Goal: Task Accomplishment & Management: Manage account settings

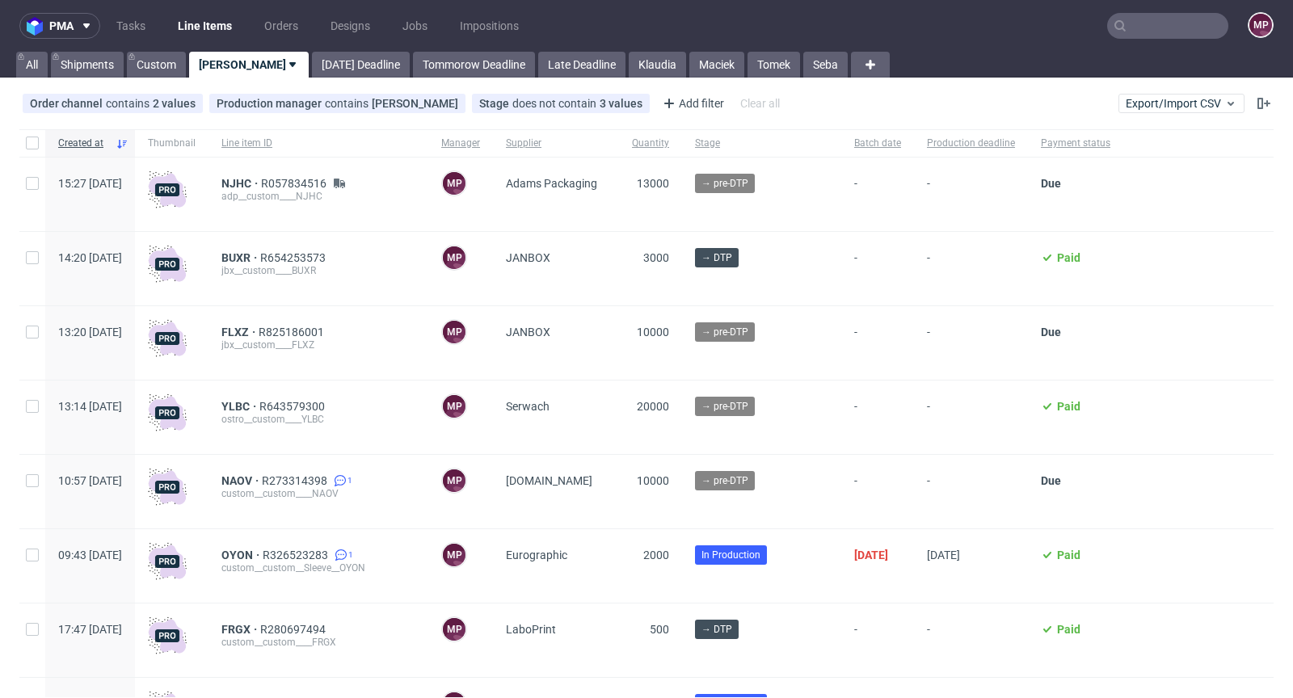
click at [1150, 37] on input "text" at bounding box center [1167, 26] width 121 height 26
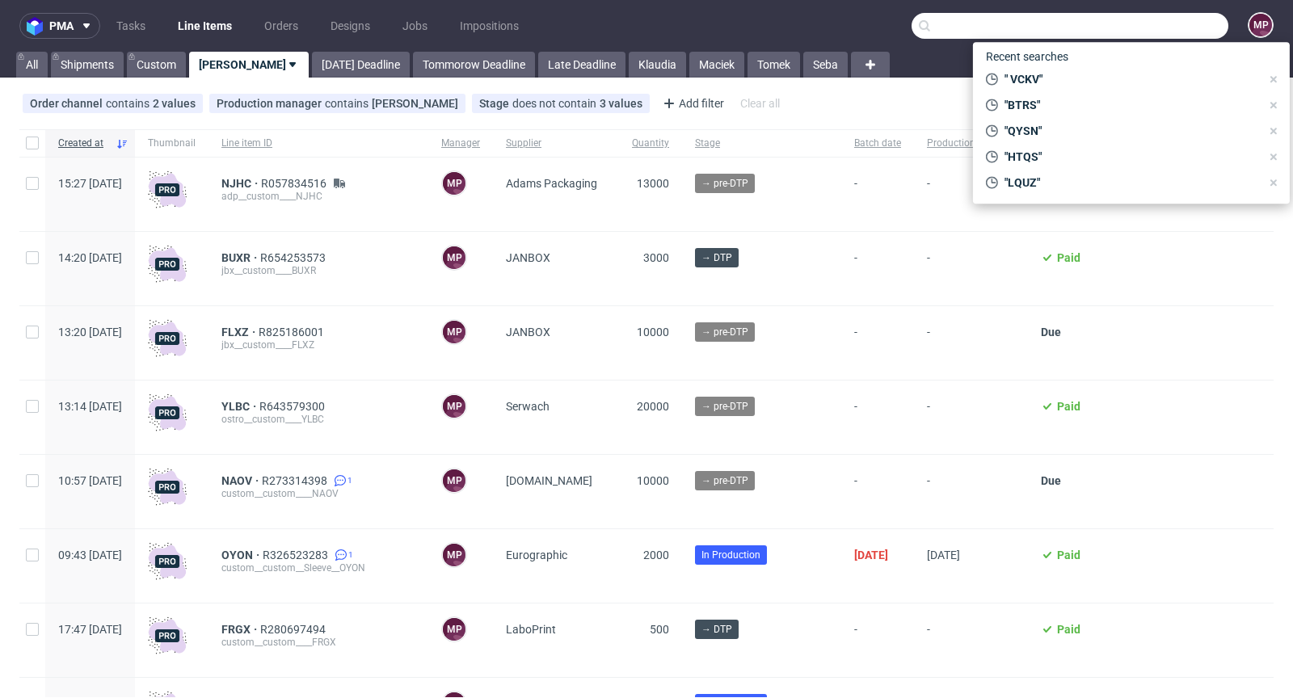
paste input "QYSN"
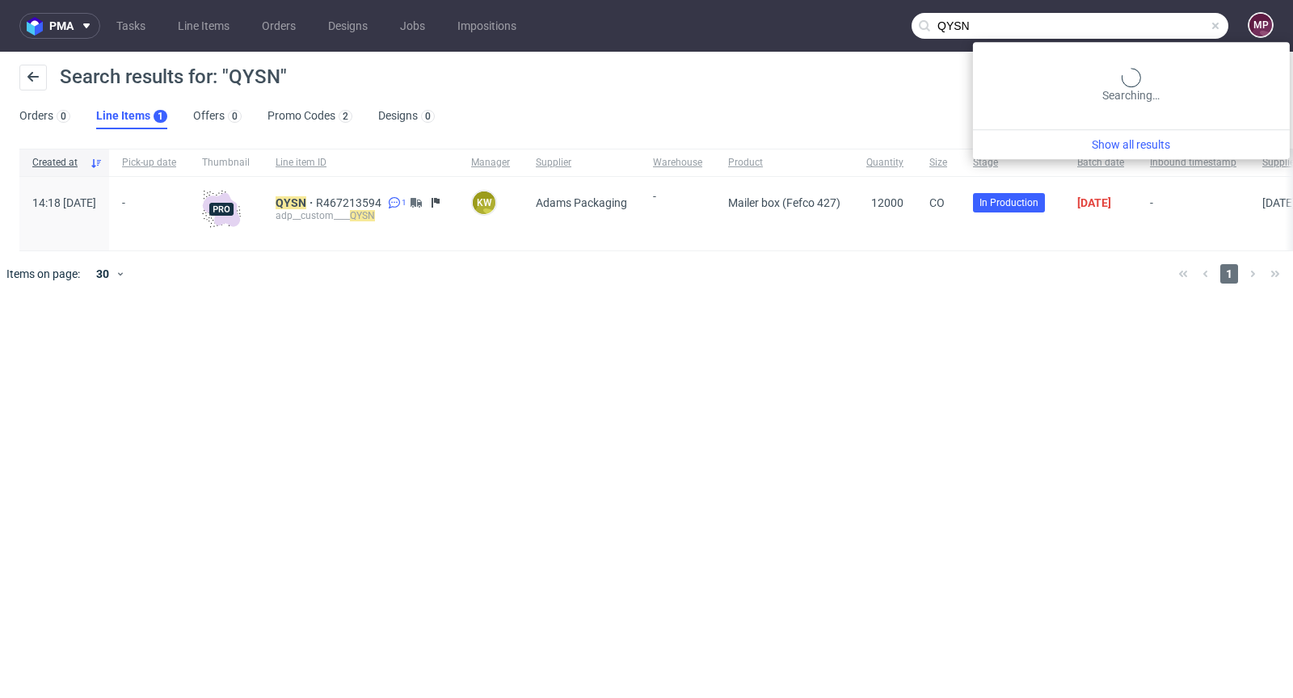
drag, startPoint x: 1198, startPoint y: 27, endPoint x: 956, endPoint y: -3, distance: 244.2
click at [956, 0] on html "pma Tasks Line Items Orders Designs Jobs Impositions QYSN MP Search results for…" at bounding box center [646, 349] width 1293 height 698
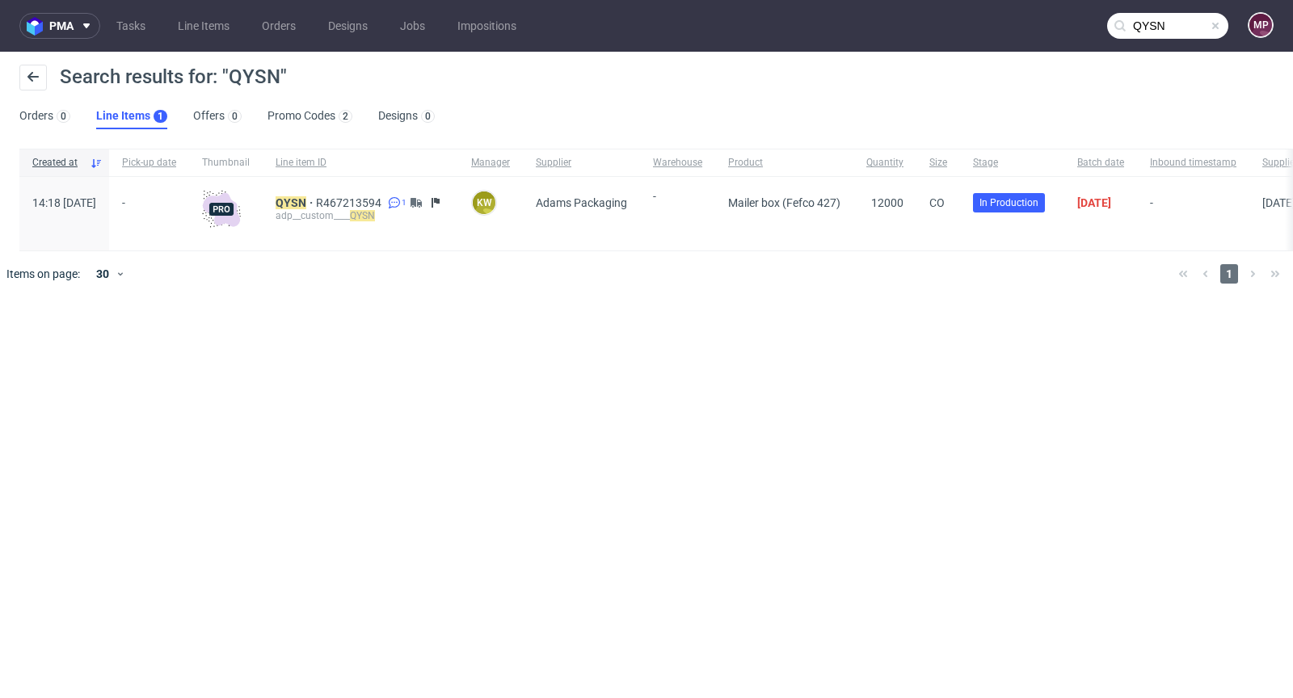
paste input "XNQW"
type input "XNQW"
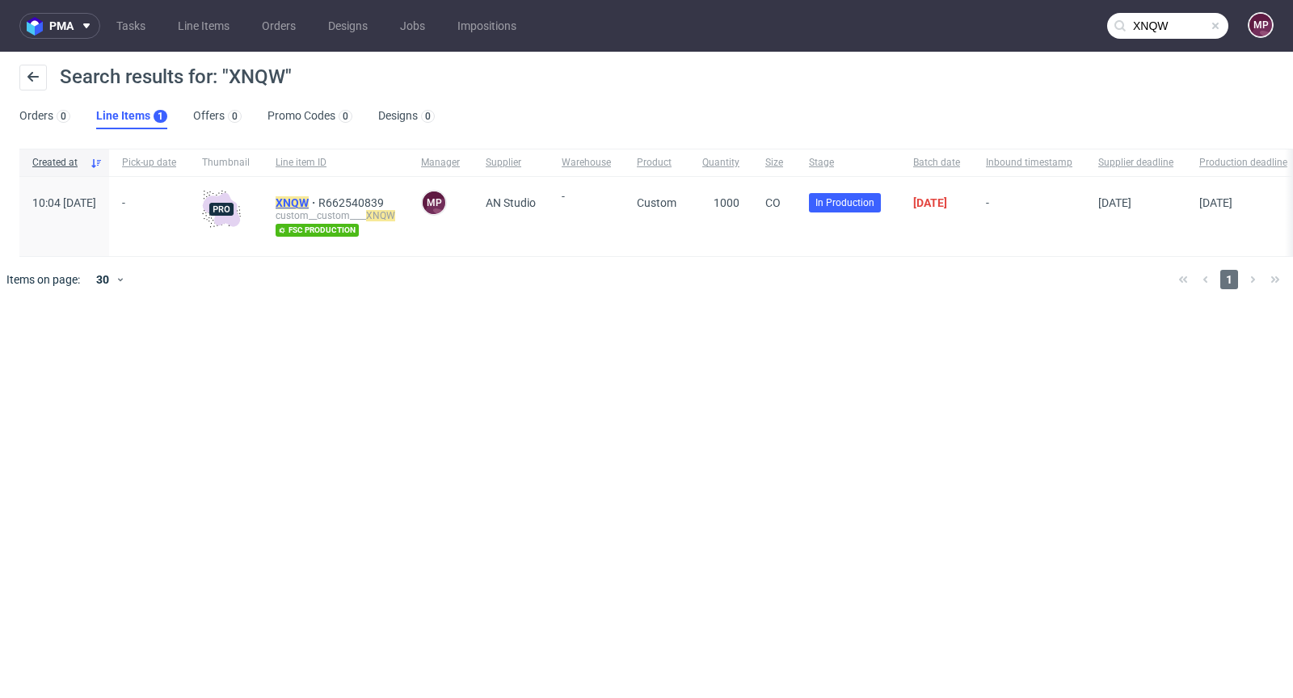
click at [309, 200] on mark "XNQW" at bounding box center [291, 202] width 33 height 13
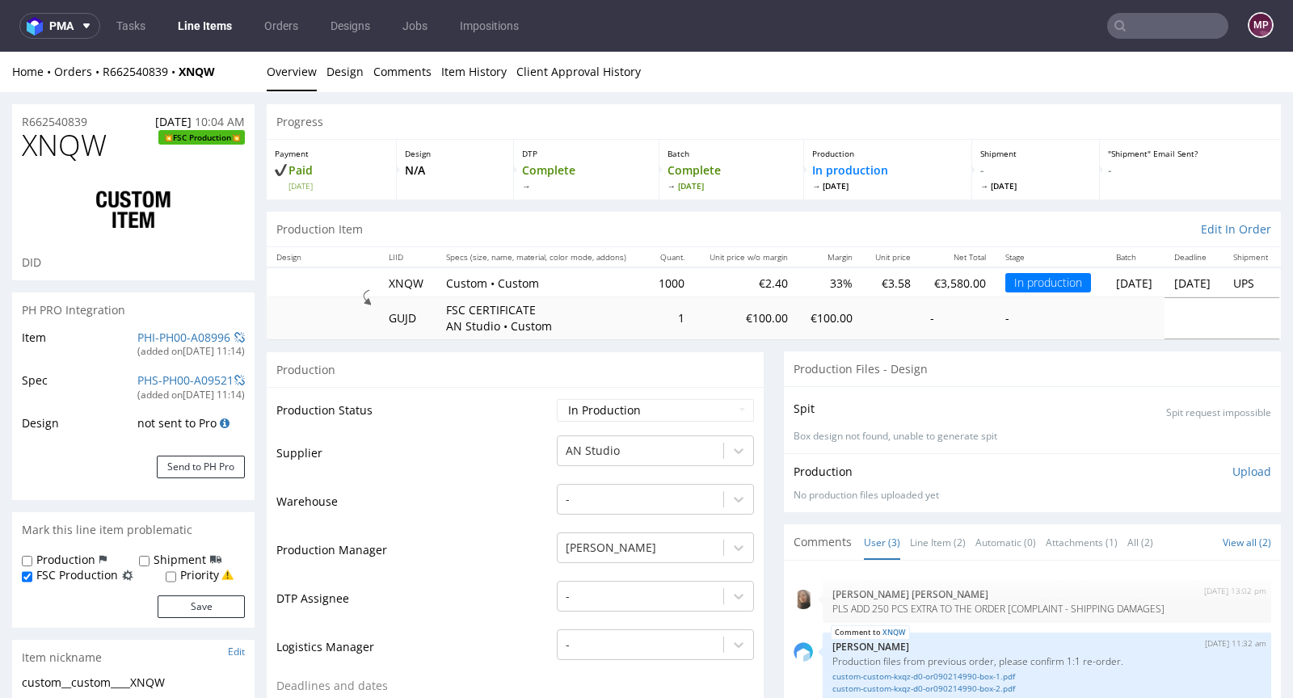
click at [594, 318] on td "FSC CERTIFICATE AN Studio • Custom" at bounding box center [541, 317] width 210 height 41
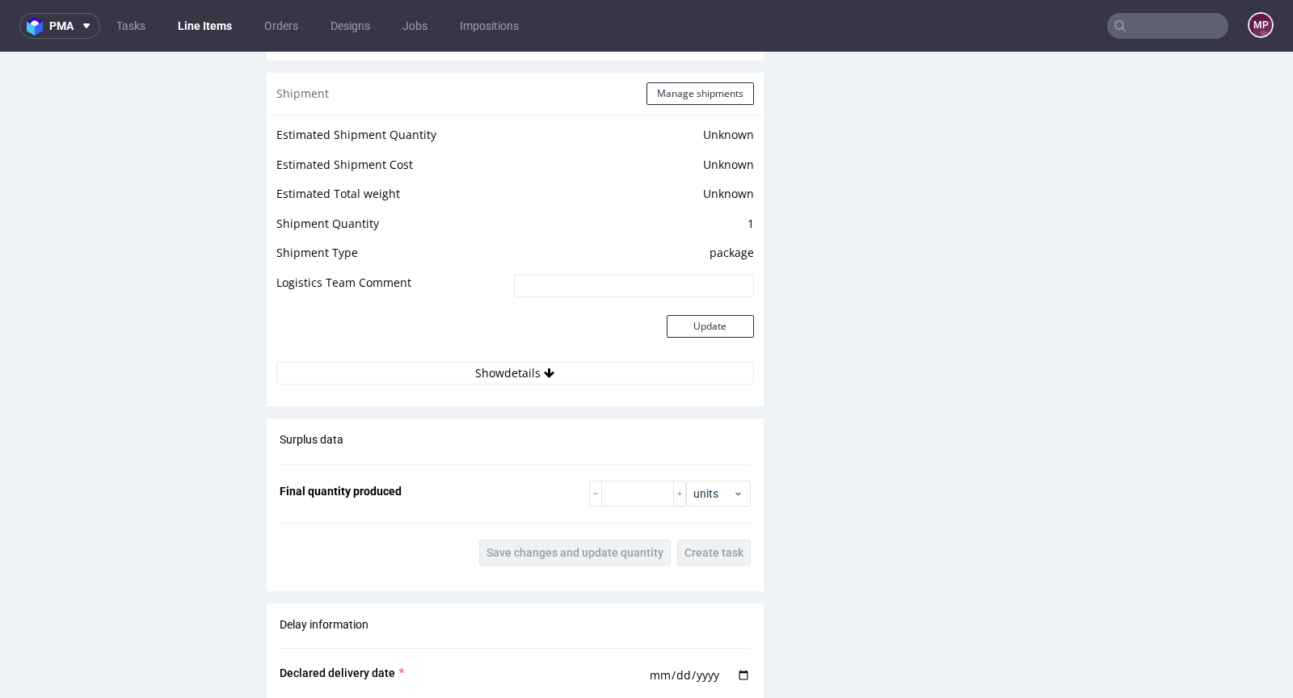
scroll to position [2428, 0]
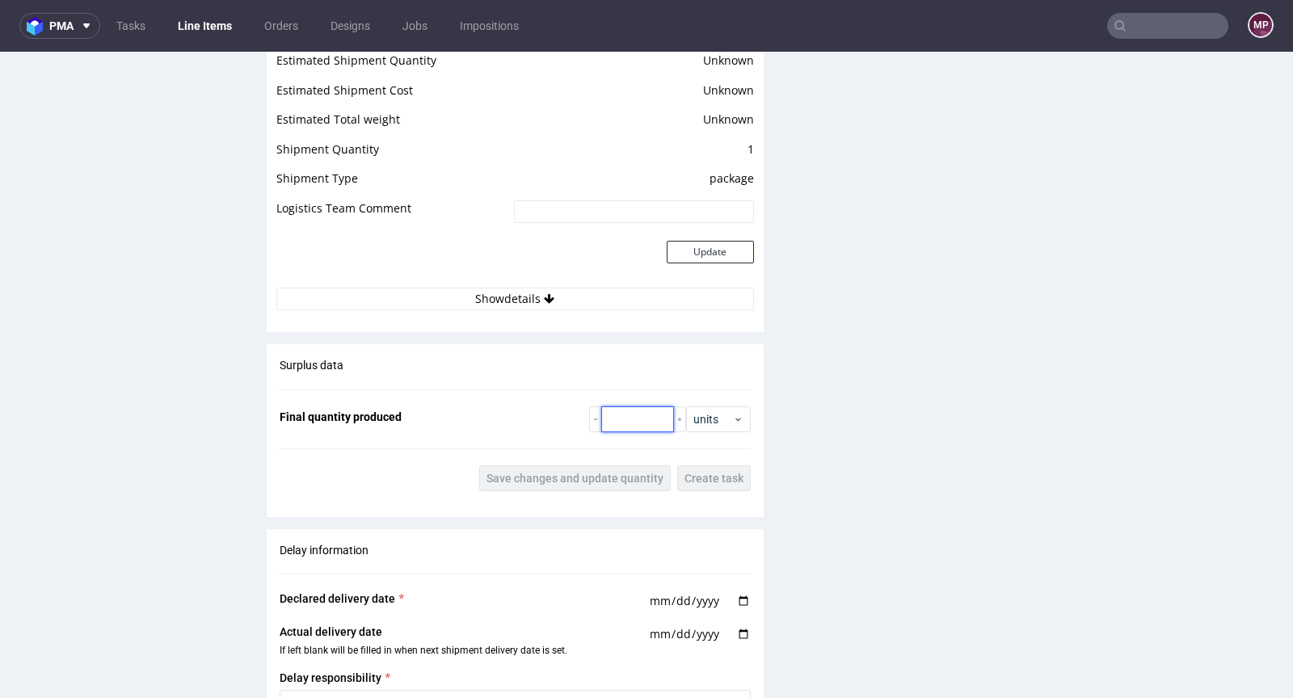
click at [625, 432] on input "number" at bounding box center [637, 419] width 73 height 26
paste input "1200"
type input "1200"
click at [607, 491] on button "Save changes and update quantity" at bounding box center [574, 478] width 191 height 26
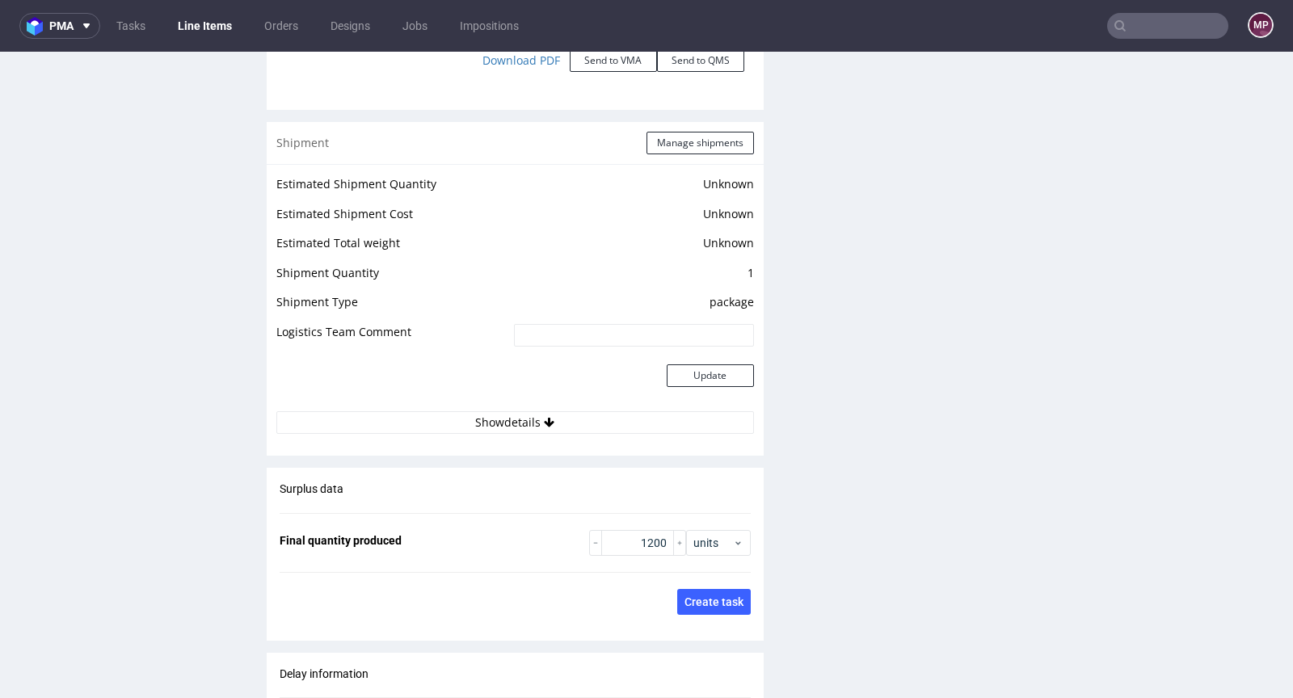
scroll to position [2238, 0]
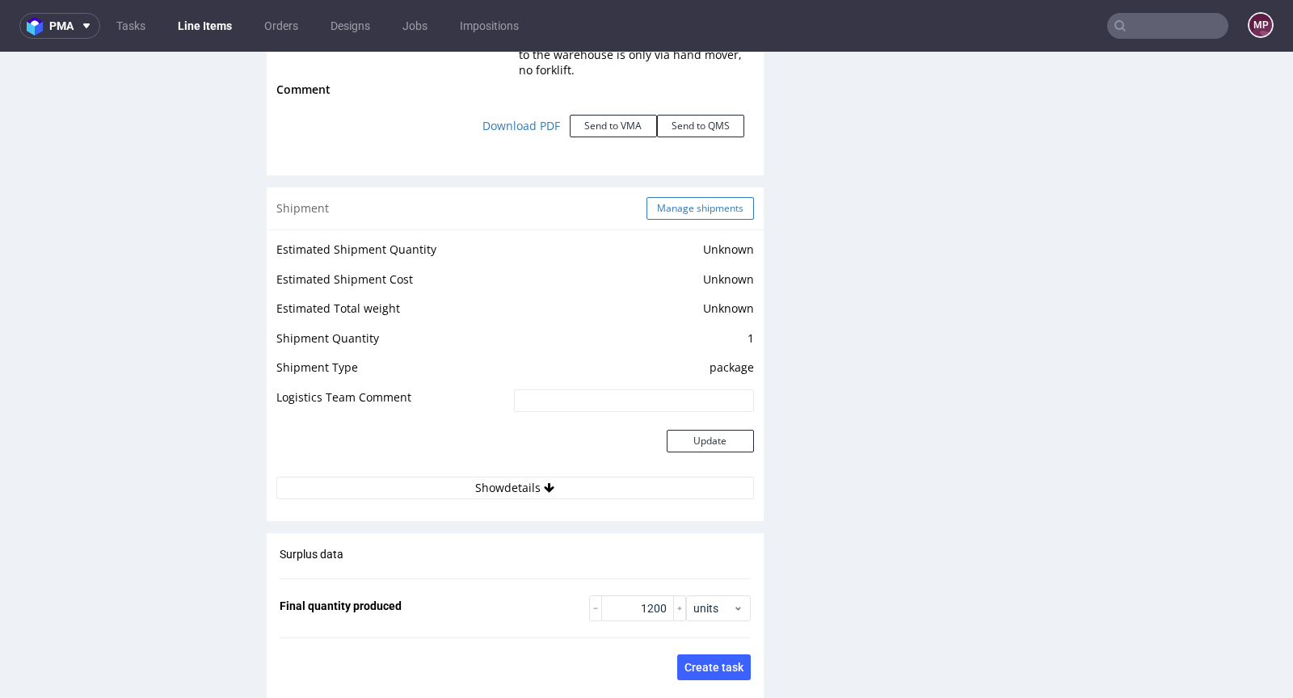
click at [671, 220] on button "Manage shipments" at bounding box center [699, 208] width 107 height 23
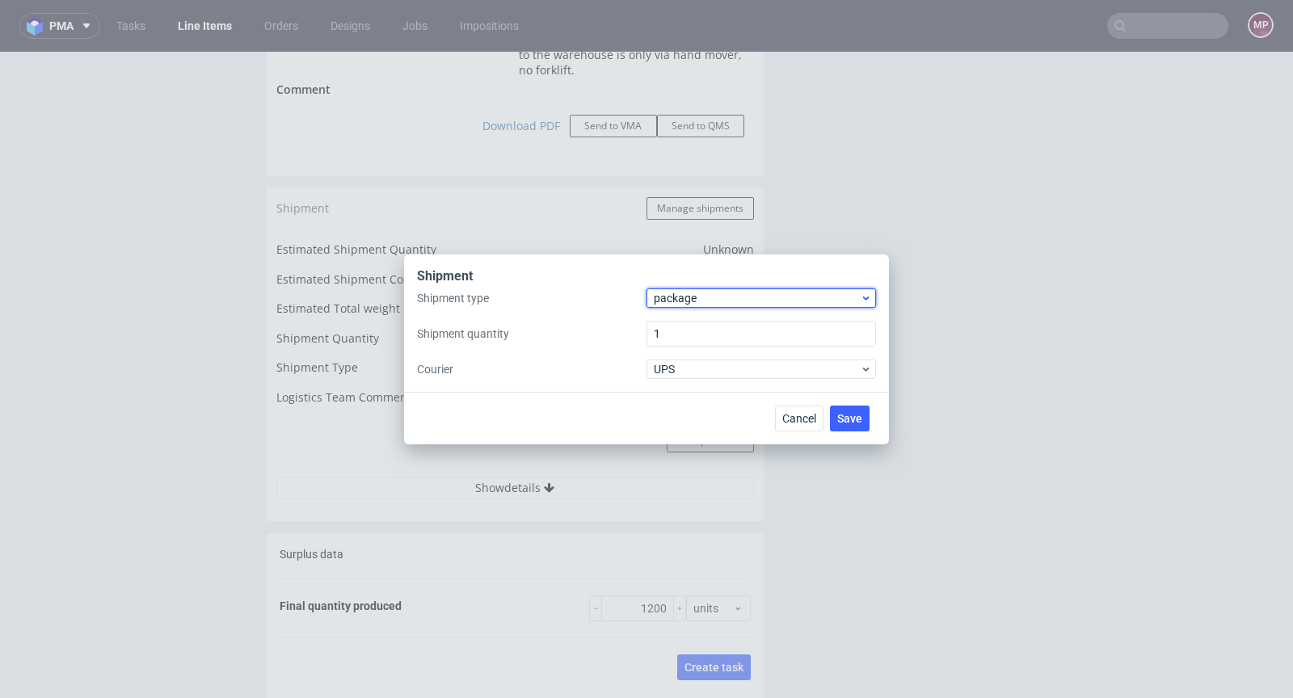
click at [714, 292] on span "package" at bounding box center [757, 298] width 206 height 16
click at [704, 322] on div "pallet" at bounding box center [761, 331] width 216 height 29
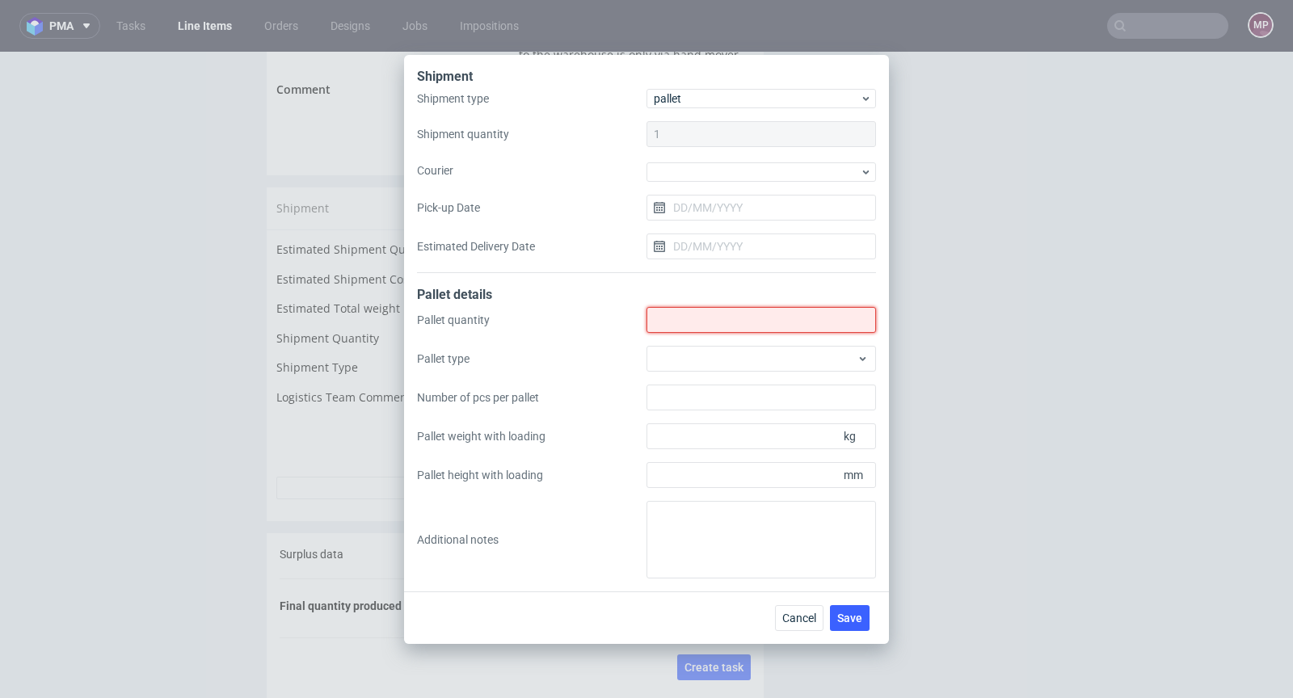
click at [749, 327] on input "Shipment type" at bounding box center [760, 320] width 229 height 26
type input "1"
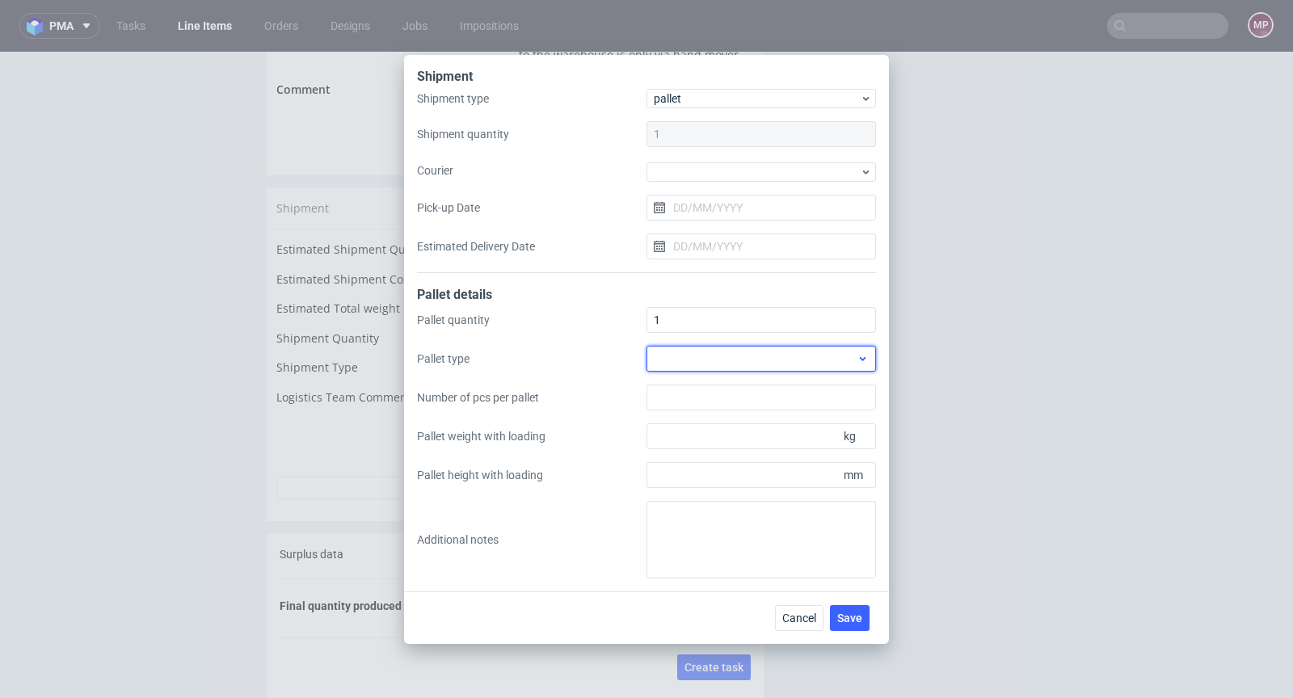
click at [712, 359] on div at bounding box center [760, 359] width 229 height 26
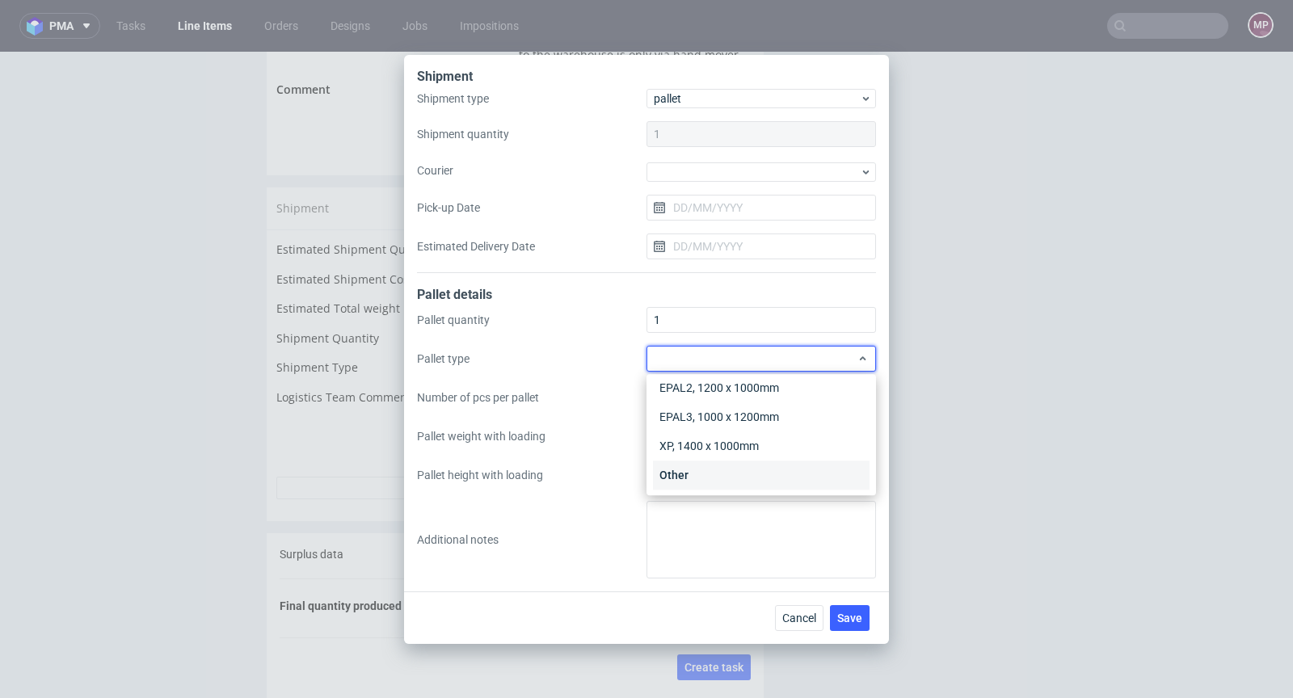
scroll to position [37, 0]
click at [733, 472] on div "Other" at bounding box center [761, 474] width 216 height 29
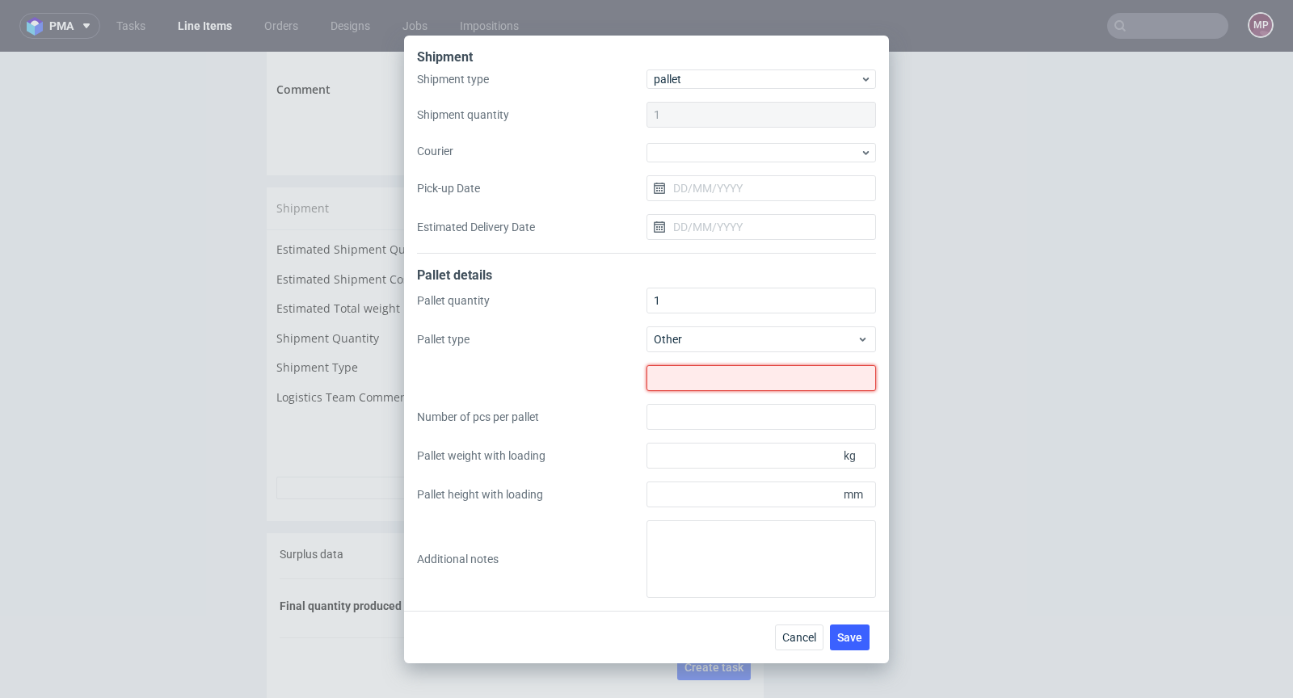
click at [727, 388] on input "text" at bounding box center [760, 378] width 229 height 26
type input "1000x700"
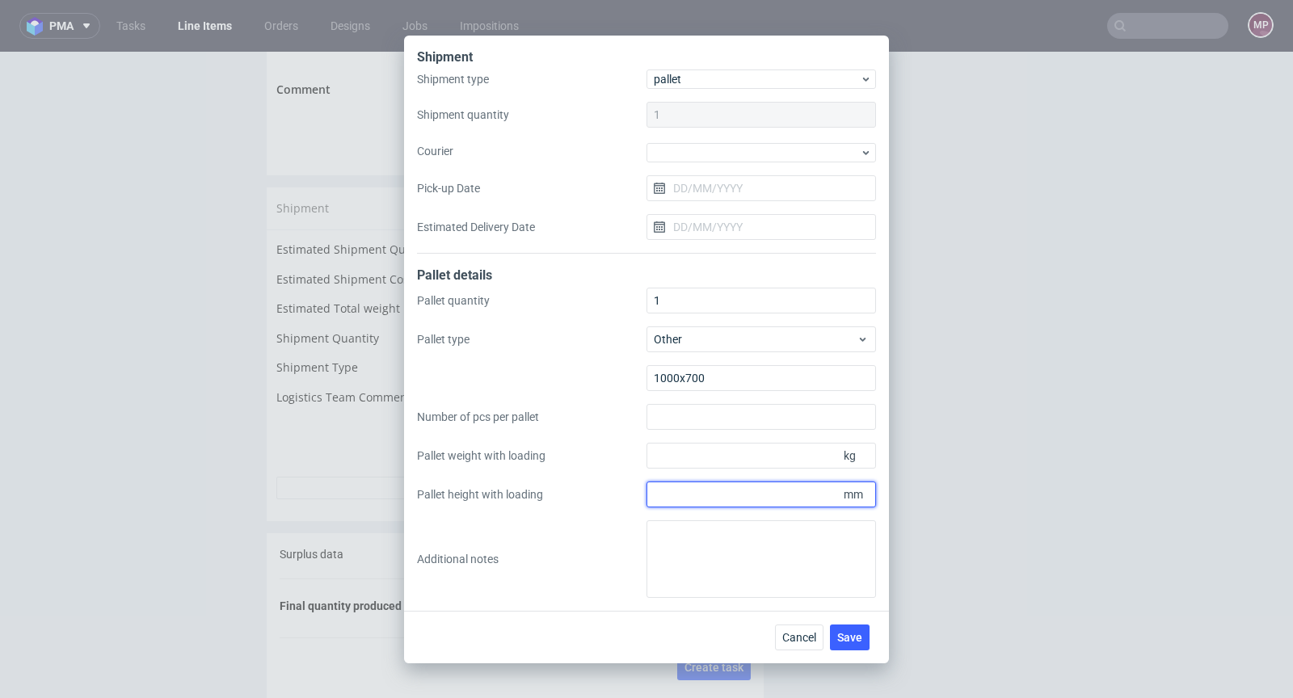
click at [771, 498] on input "Pallet height with loading" at bounding box center [760, 494] width 229 height 26
type input "1120"
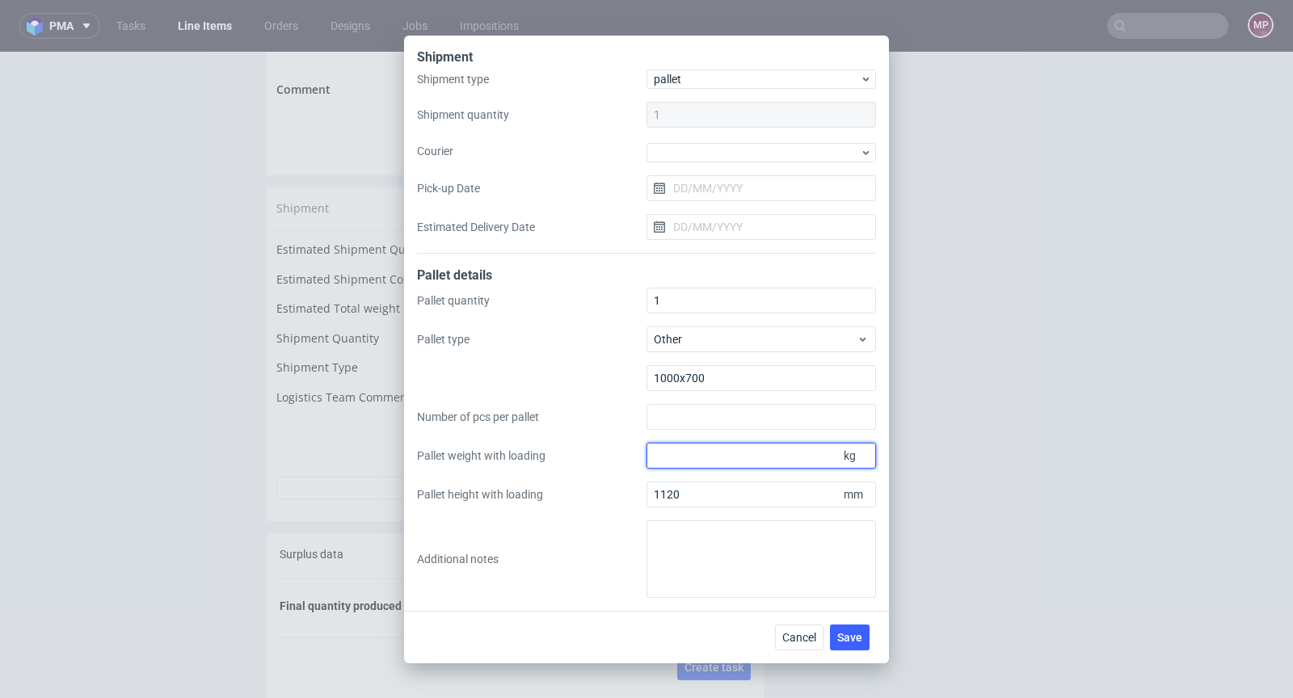
click at [771, 452] on input "Pallet weight with loading" at bounding box center [760, 456] width 229 height 26
paste input ".149"
click at [657, 452] on input ".149" at bounding box center [760, 456] width 229 height 26
type input "149"
click at [868, 637] on button "Save" at bounding box center [850, 637] width 40 height 26
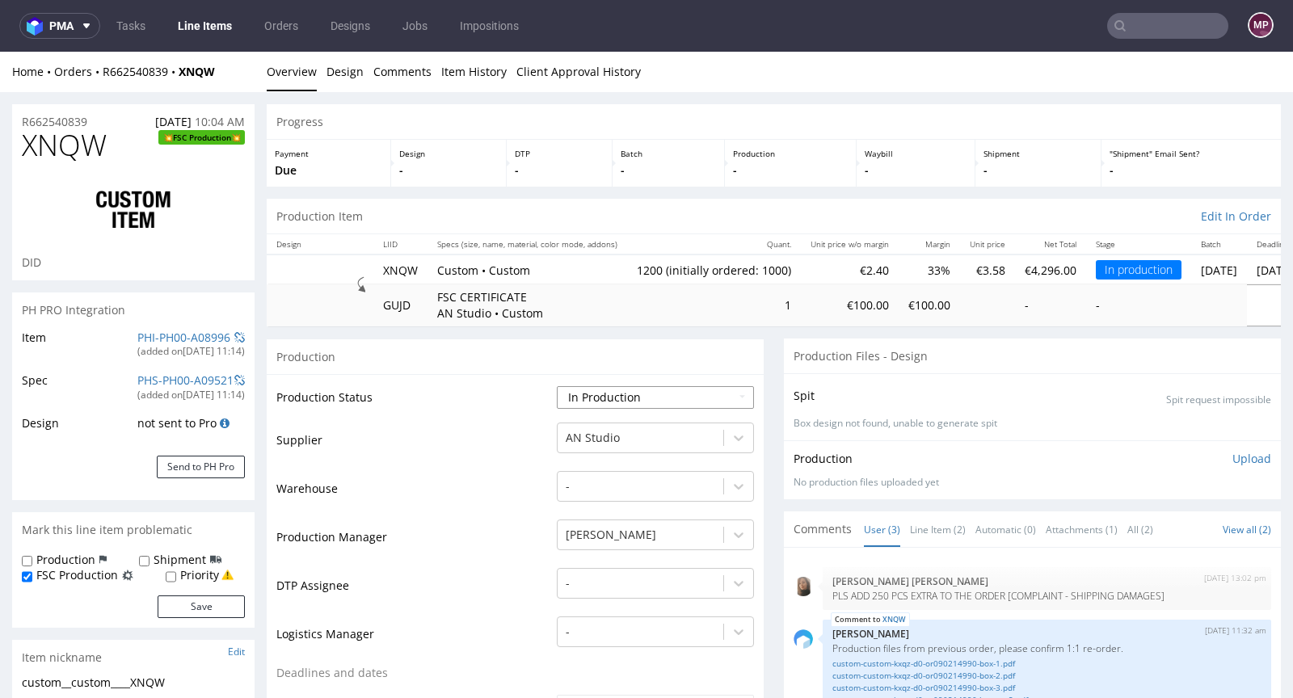
click at [604, 396] on select "Waiting for Artwork Waiting for Diecut Waiting for Mockup Waiting for DTP Waiti…" at bounding box center [655, 397] width 197 height 23
select select "production_complete"
click at [557, 386] on select "Waiting for Artwork Waiting for Diecut Waiting for Mockup Waiting for DTP Waiti…" at bounding box center [655, 397] width 197 height 23
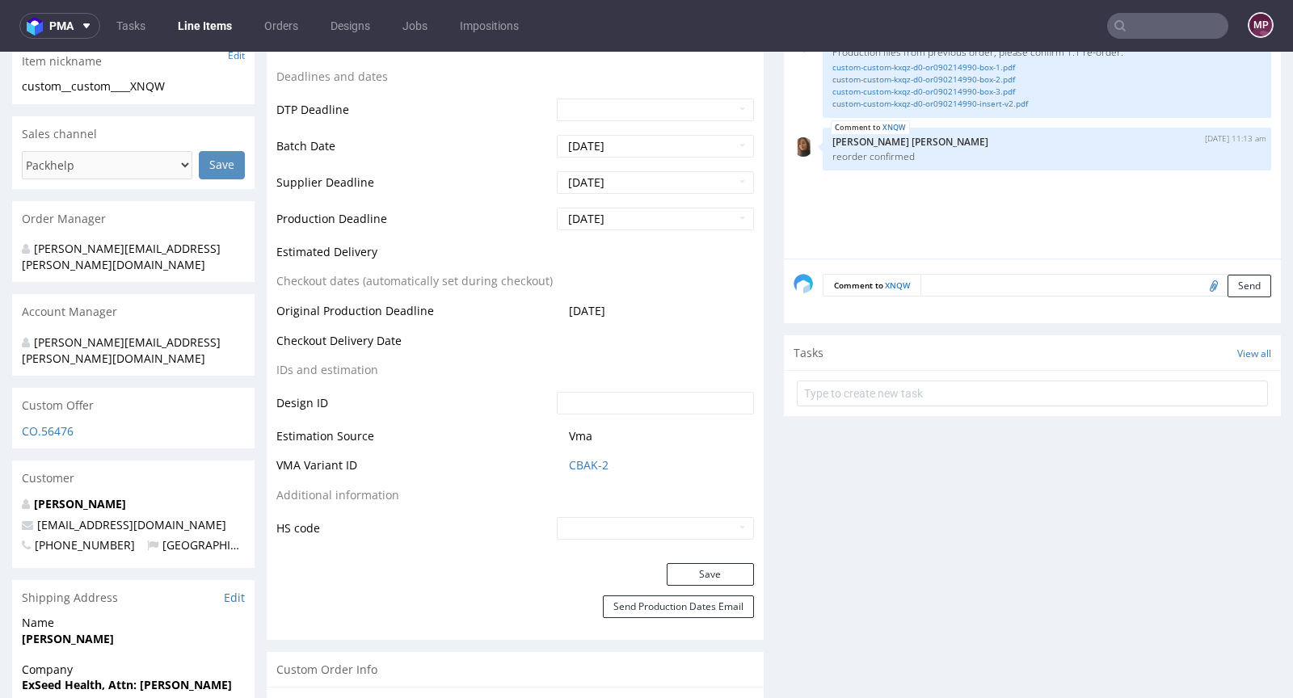
scroll to position [597, 0]
click at [692, 567] on button "Save" at bounding box center [709, 573] width 87 height 23
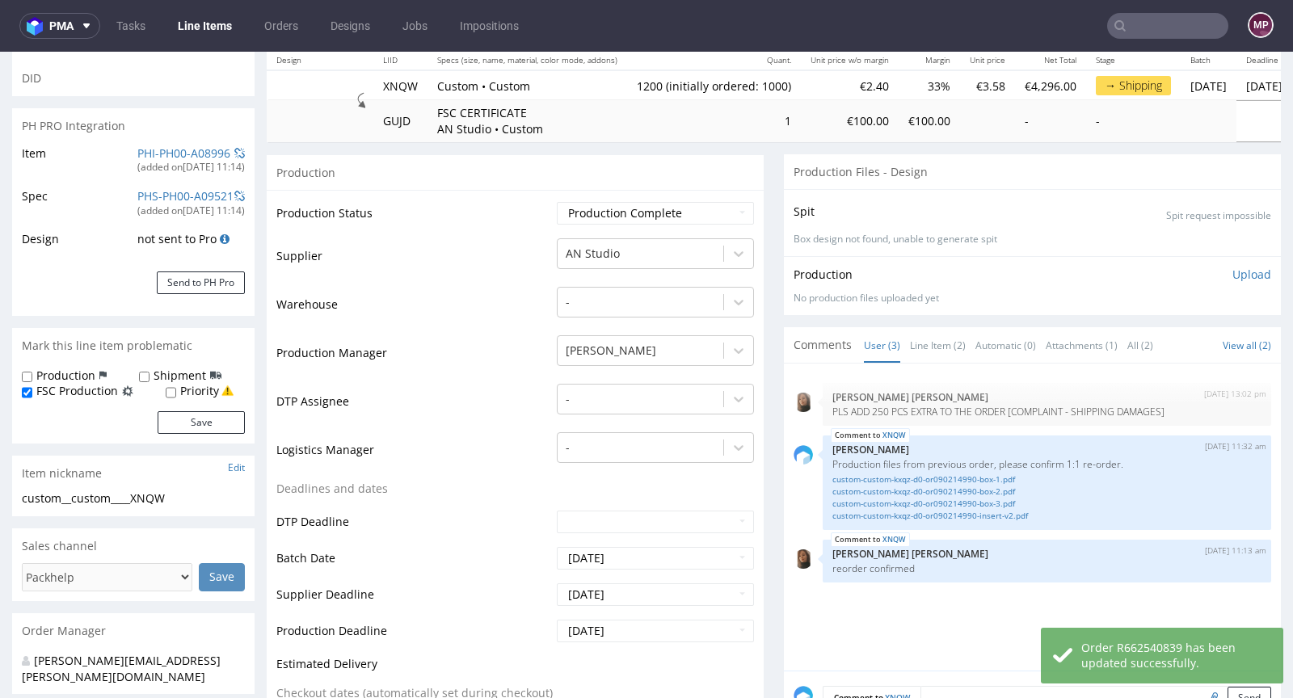
scroll to position [0, 0]
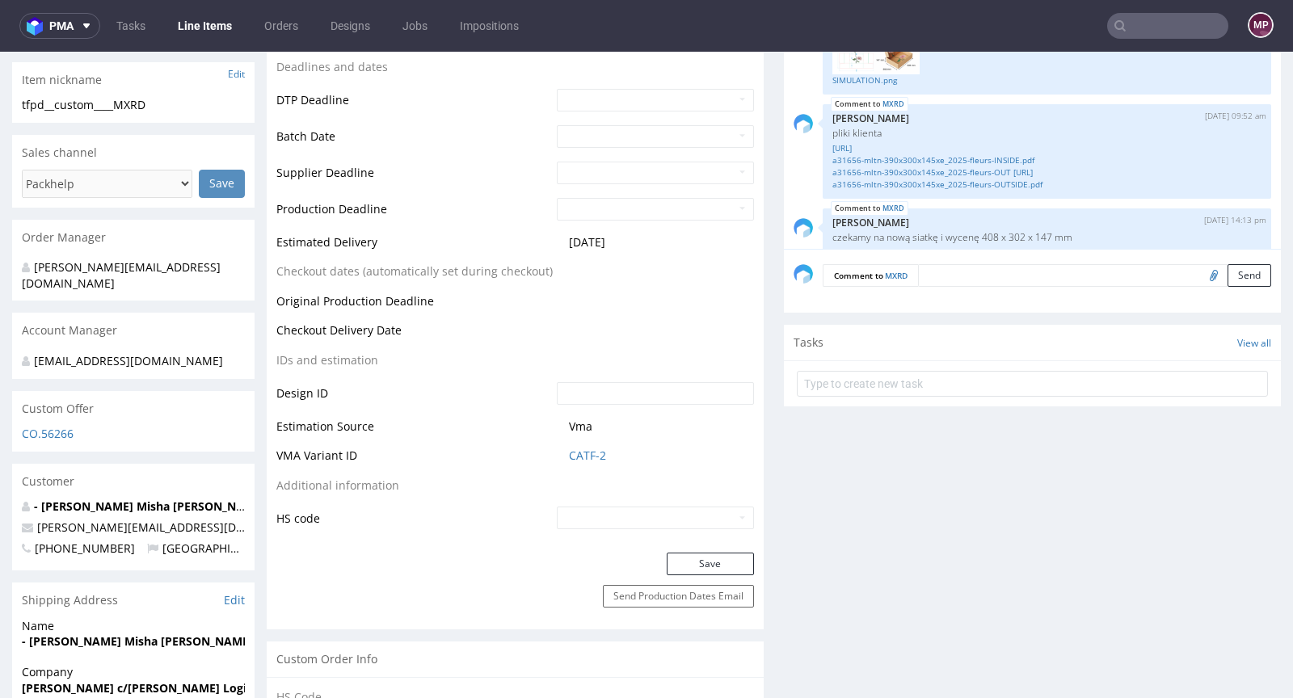
scroll to position [651, 0]
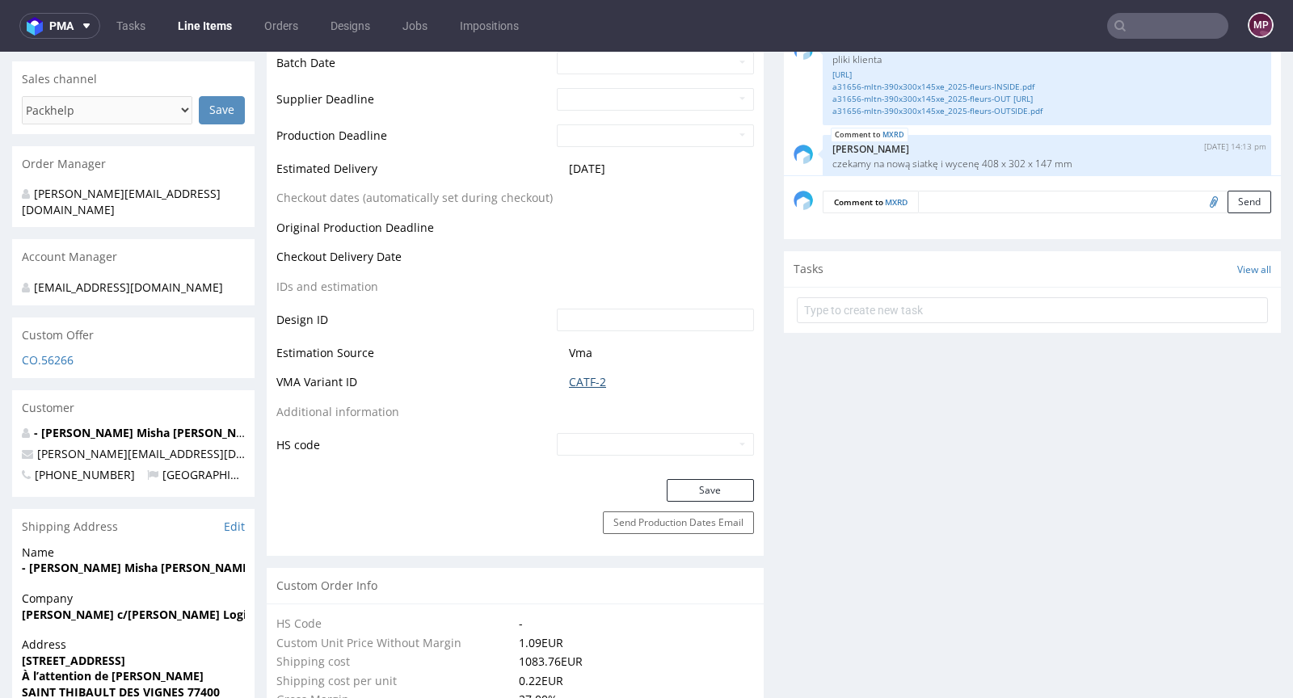
click at [574, 374] on link "CATF-2" at bounding box center [587, 382] width 37 height 16
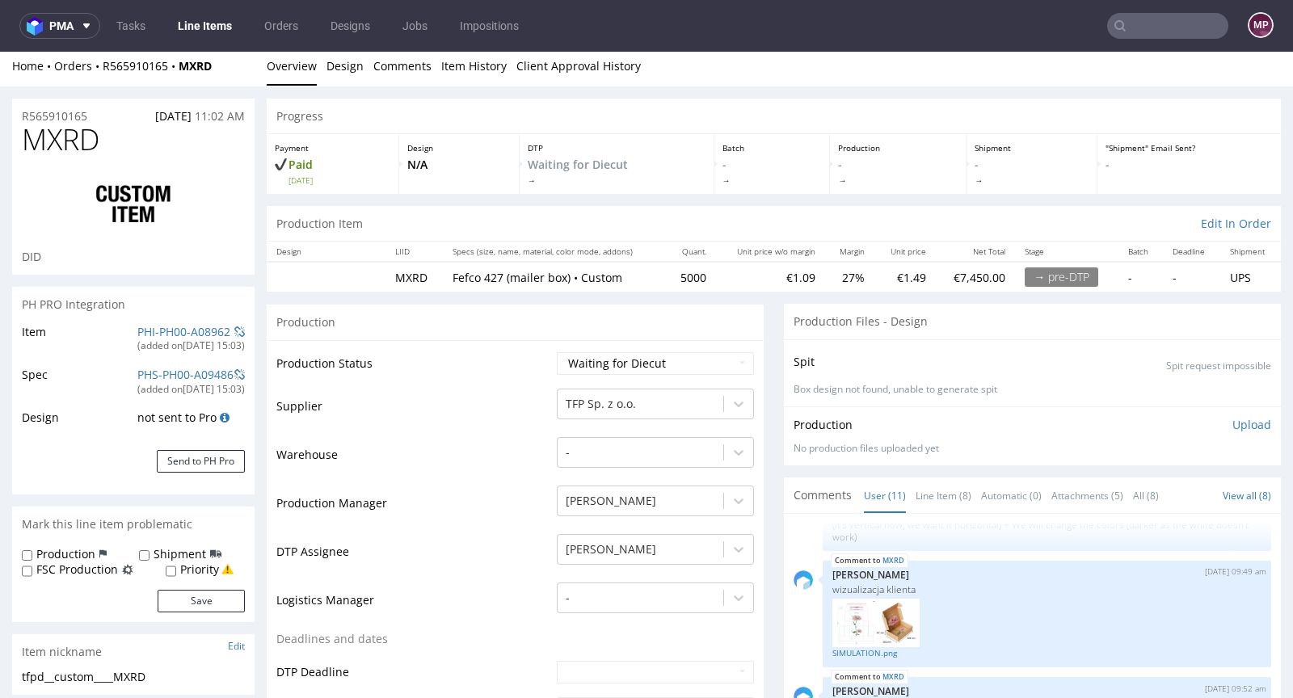
scroll to position [0, 0]
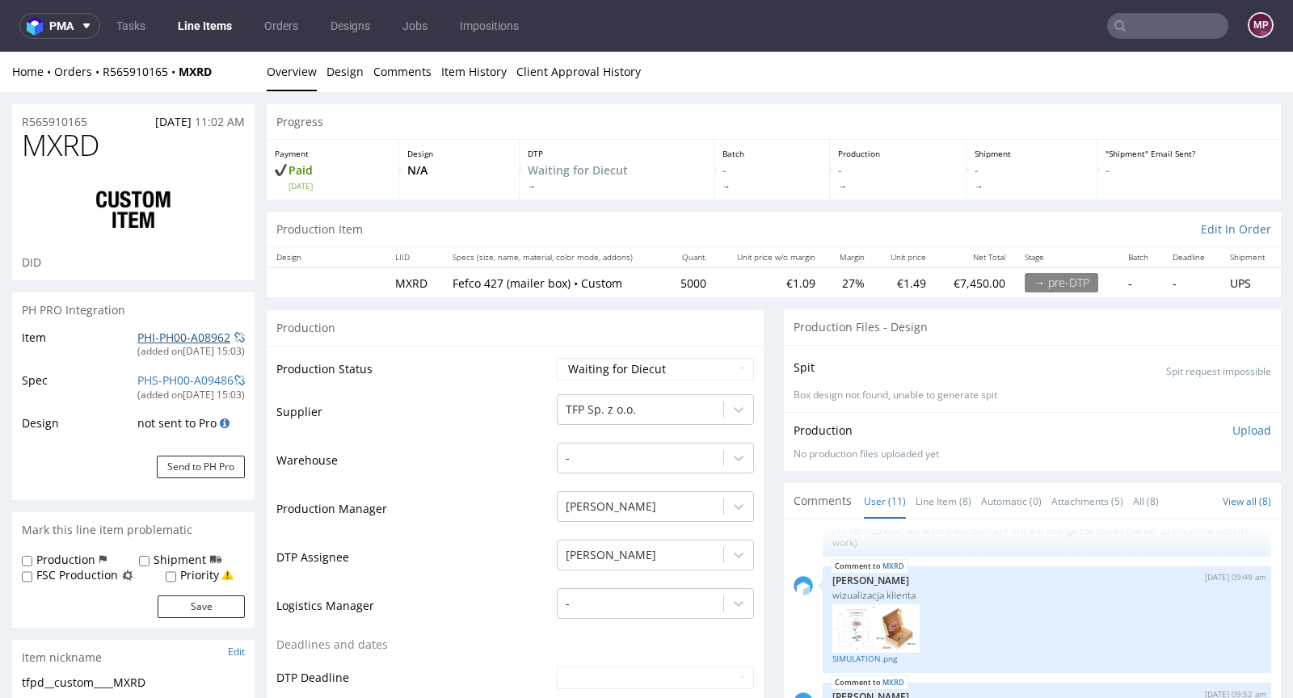
click at [172, 332] on link "PHI-PH00-A08962" at bounding box center [183, 337] width 93 height 15
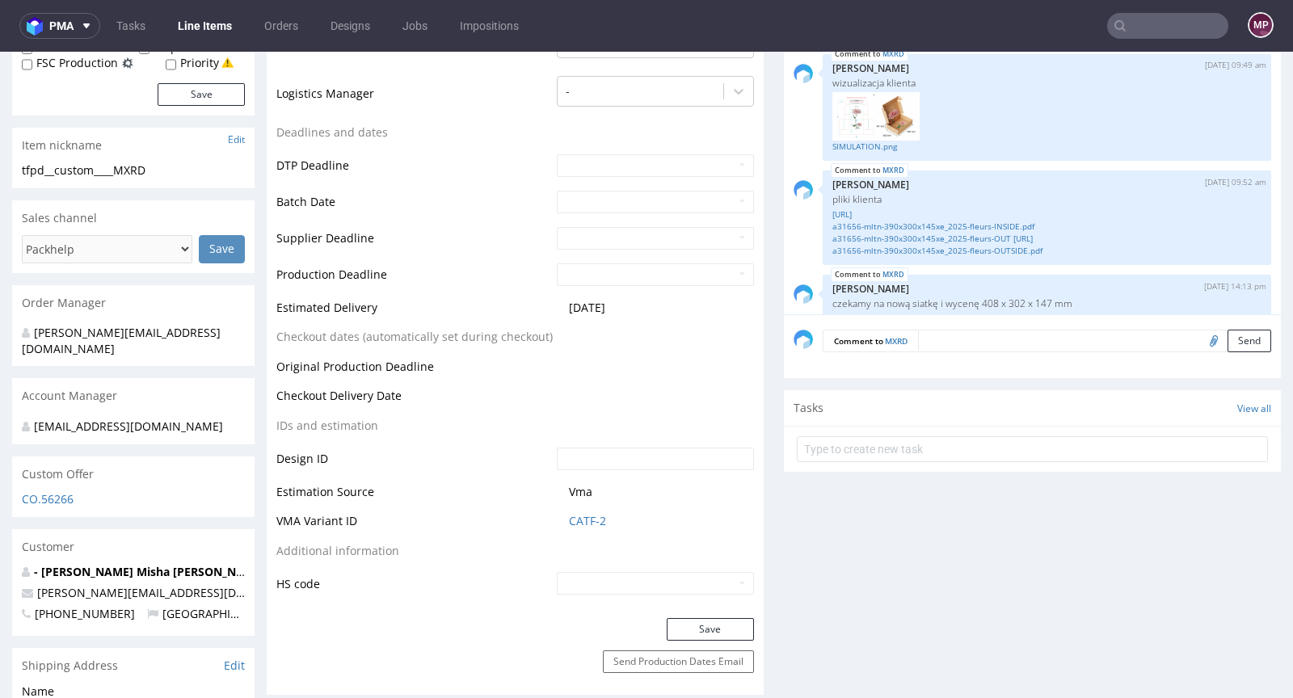
scroll to position [523, 0]
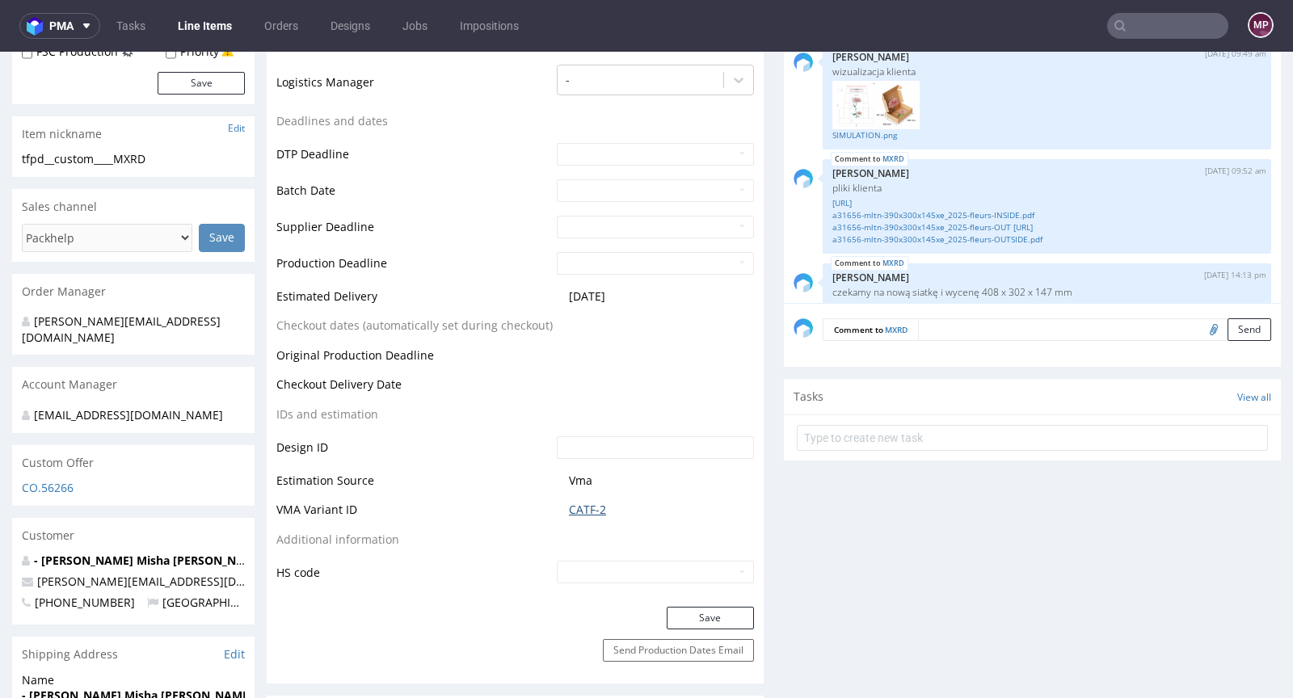
click at [578, 502] on link "CATF-2" at bounding box center [587, 510] width 37 height 16
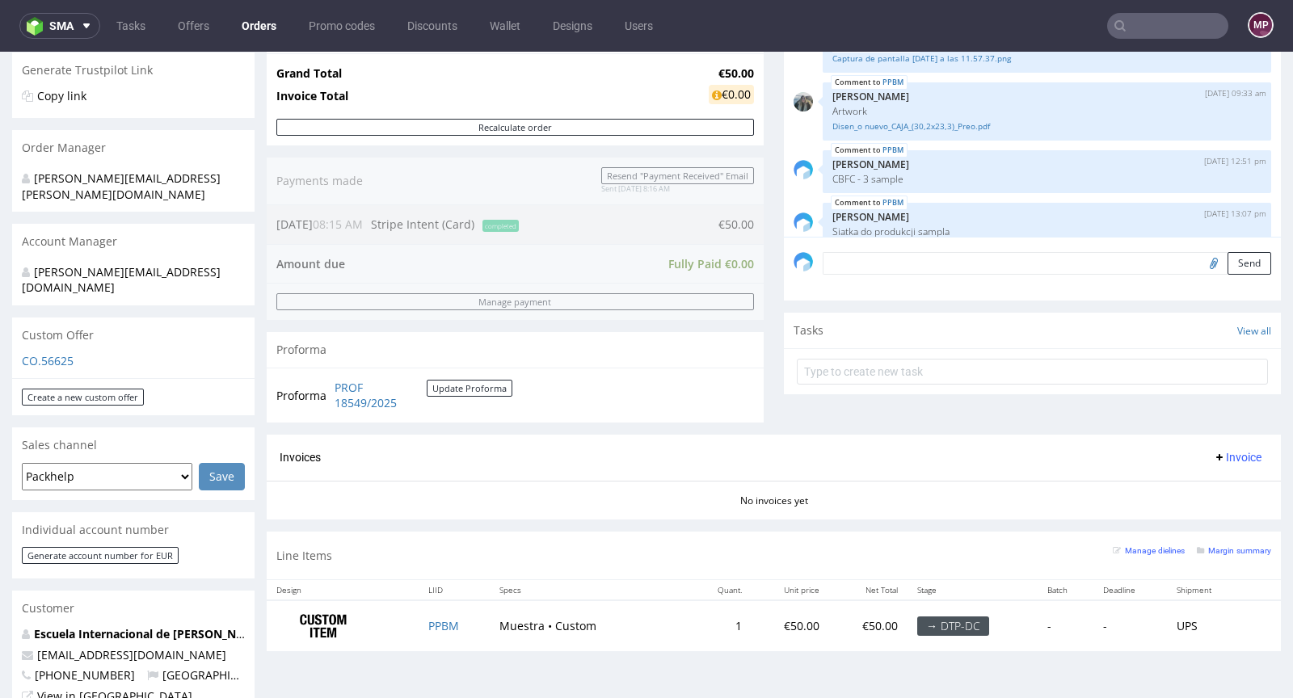
scroll to position [589, 0]
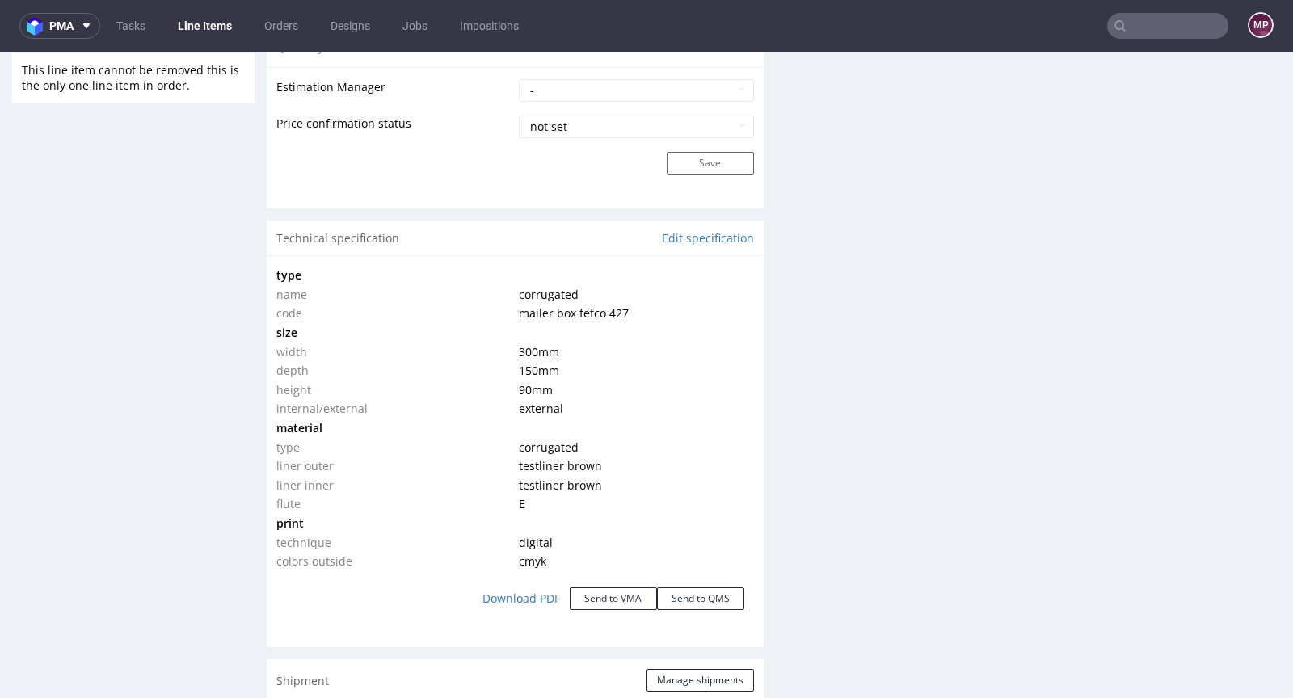
scroll to position [1366, 0]
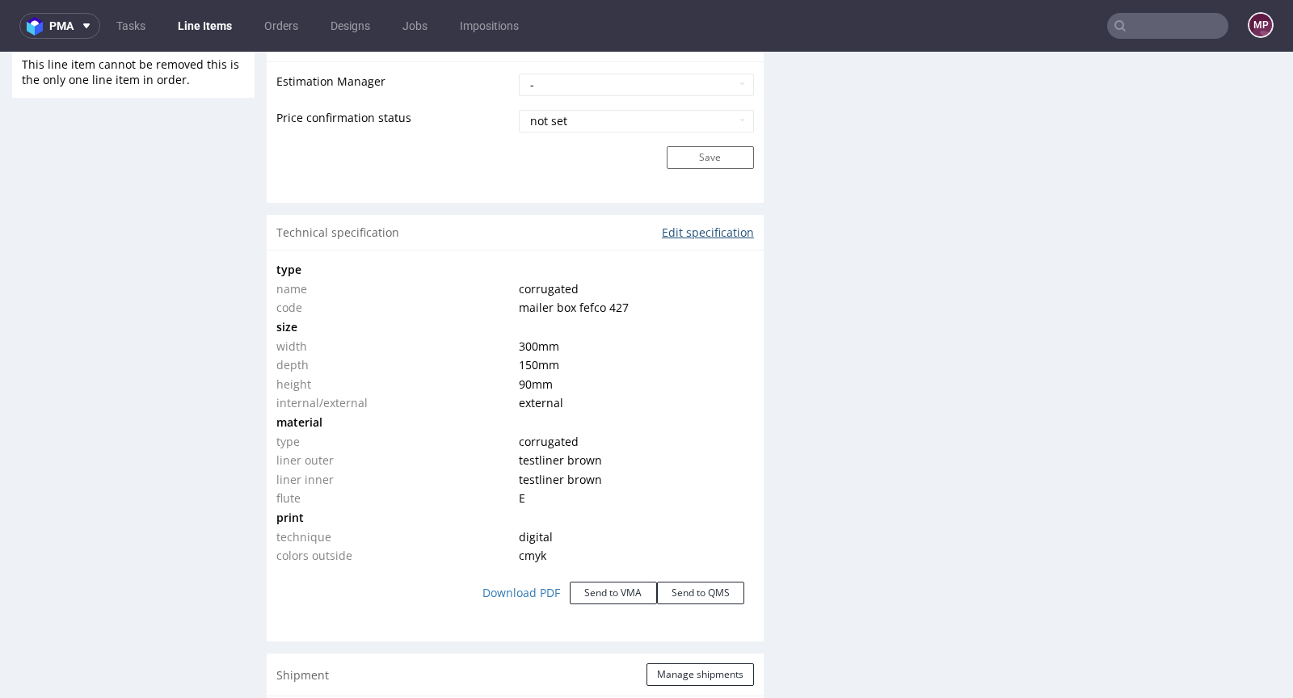
click at [701, 229] on link "Edit specification" at bounding box center [708, 233] width 92 height 16
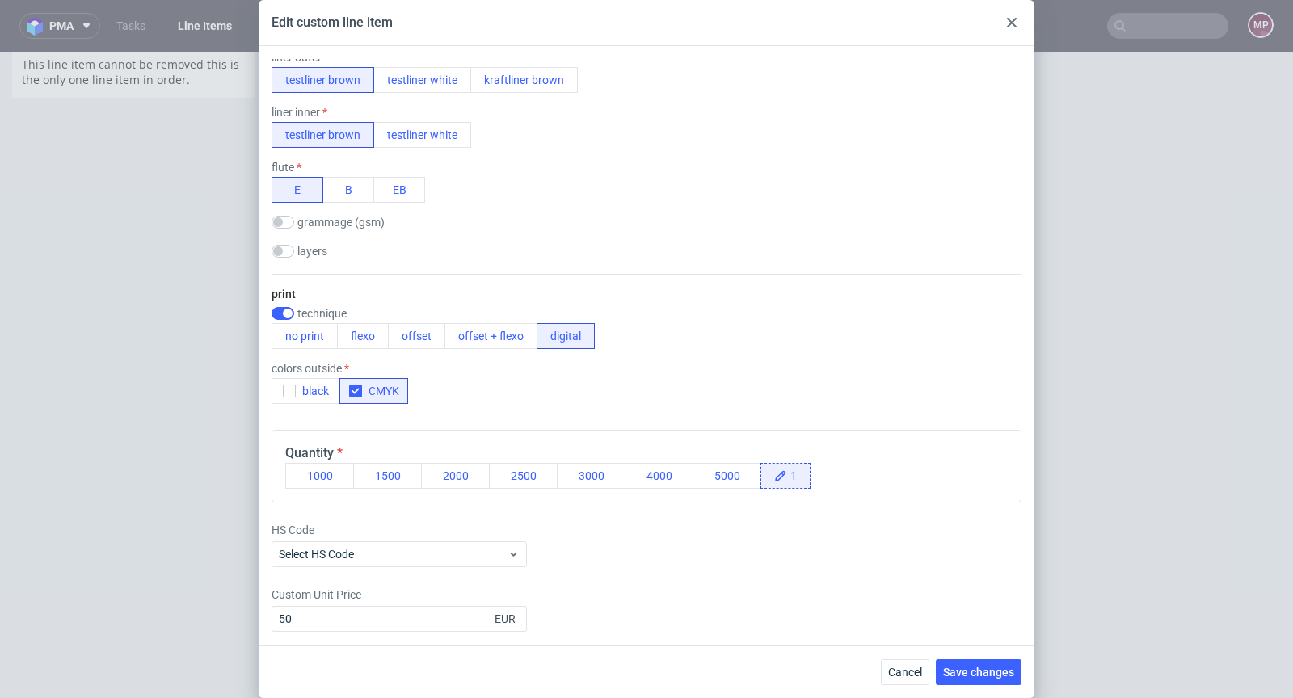
scroll to position [416, 0]
click at [433, 338] on button "offset" at bounding box center [416, 334] width 57 height 26
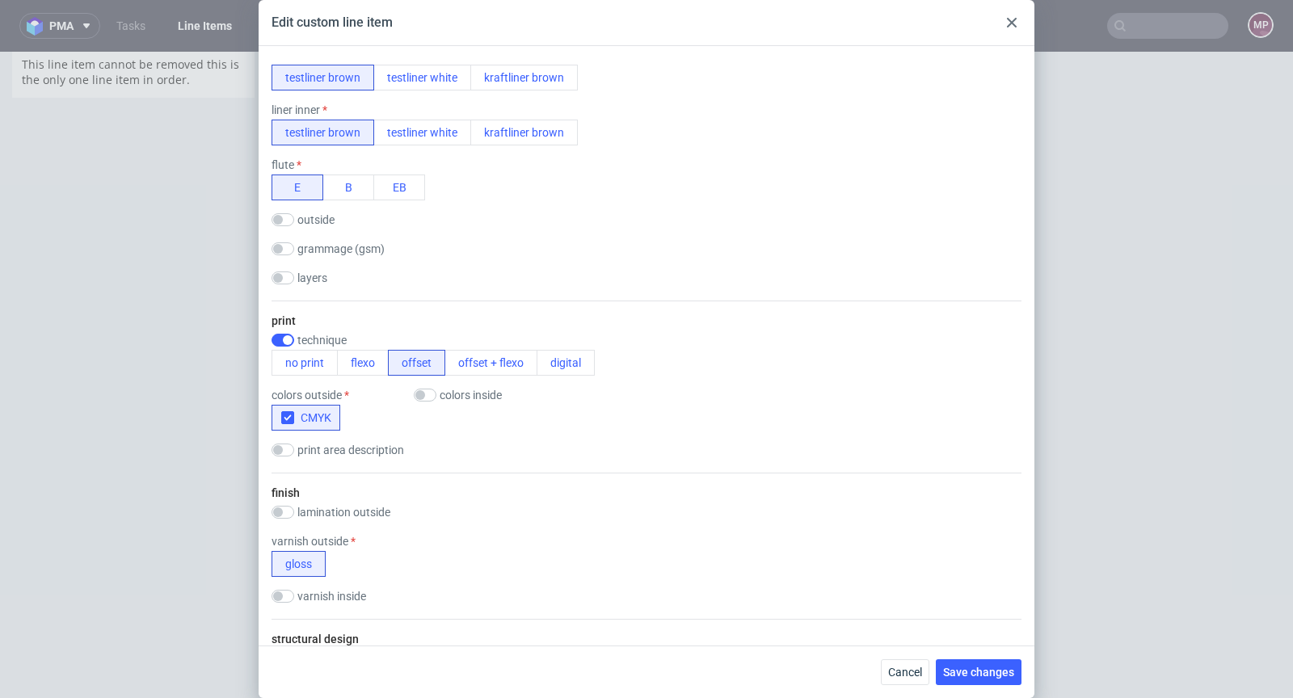
click at [465, 393] on label "colors inside" at bounding box center [470, 395] width 62 height 13
checkbox input "true"
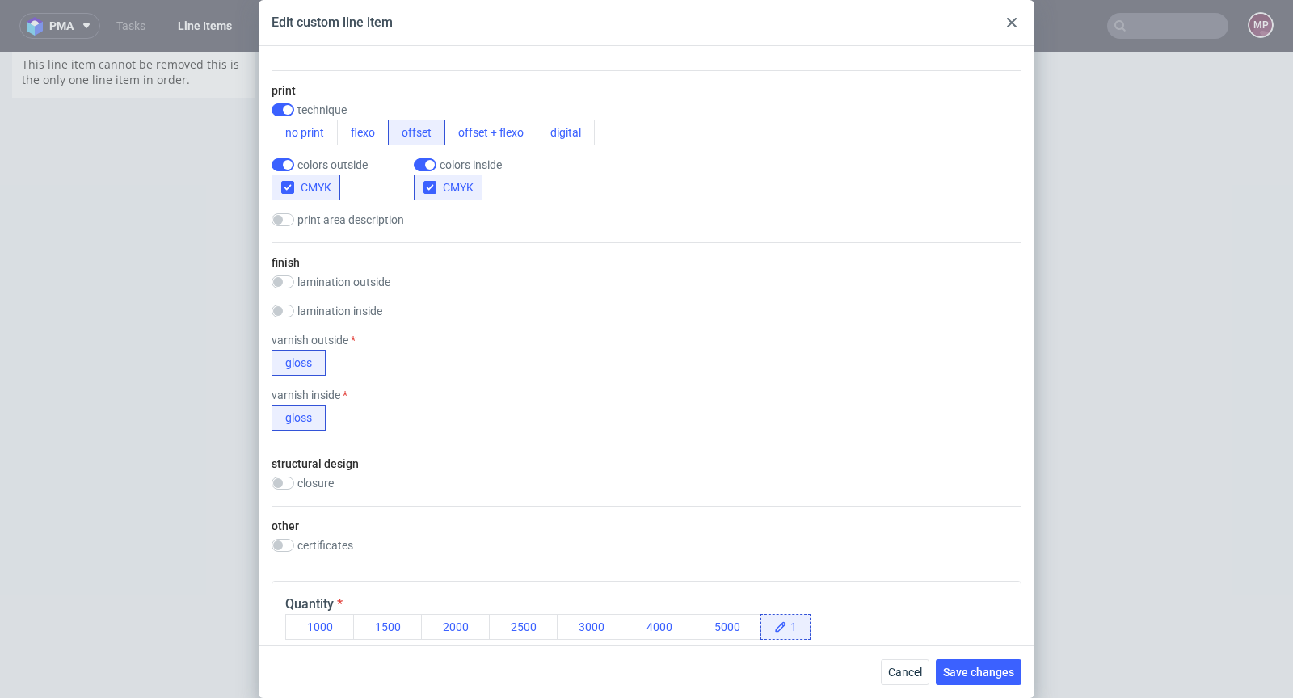
scroll to position [538, 0]
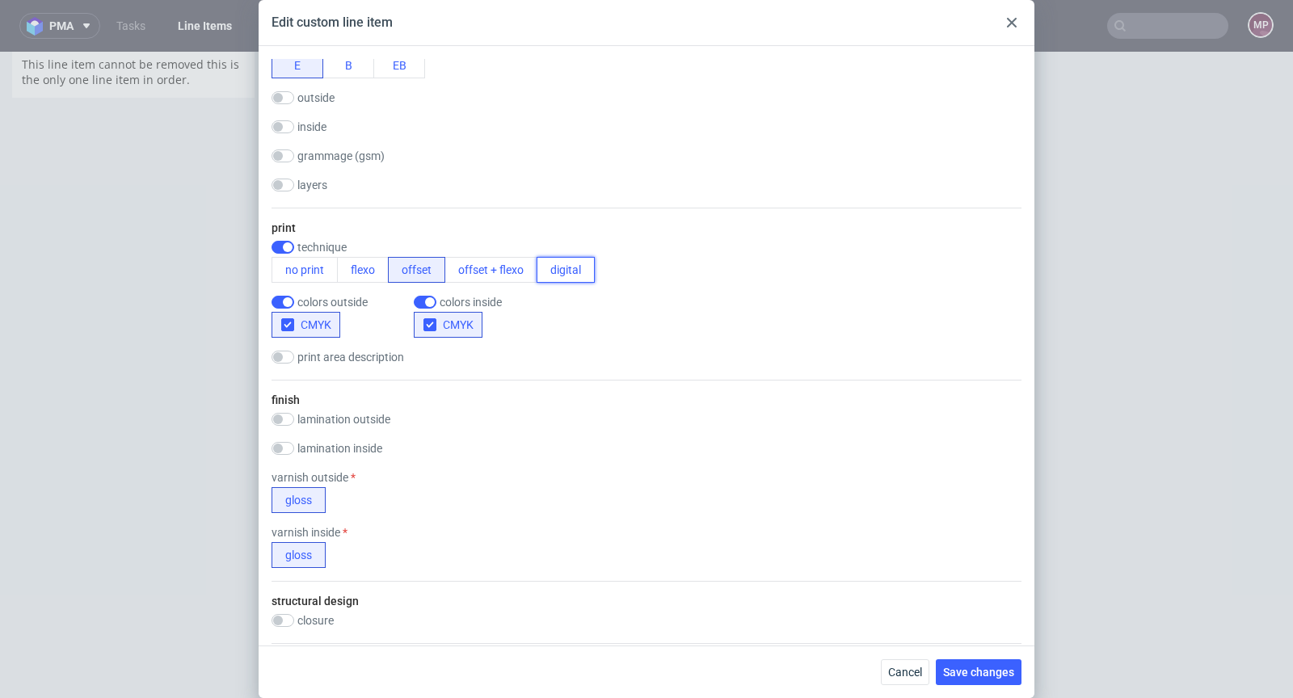
click at [564, 272] on button "digital" at bounding box center [565, 270] width 58 height 26
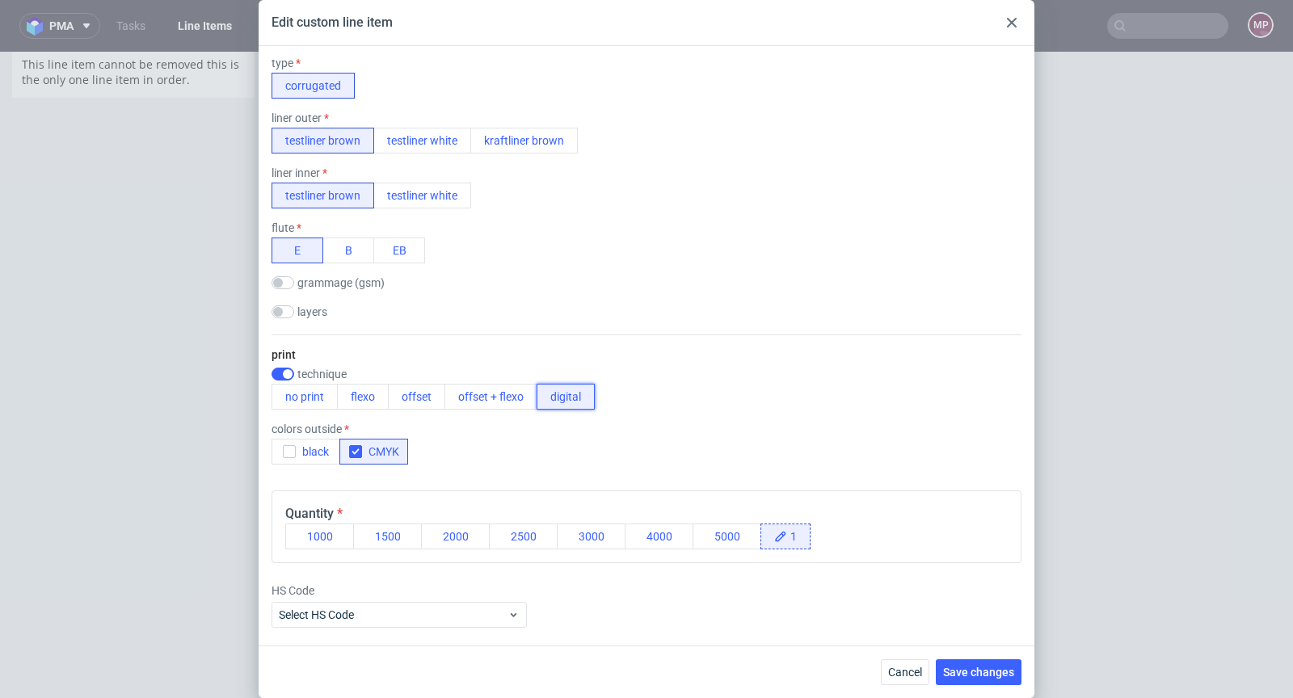
scroll to position [416, 0]
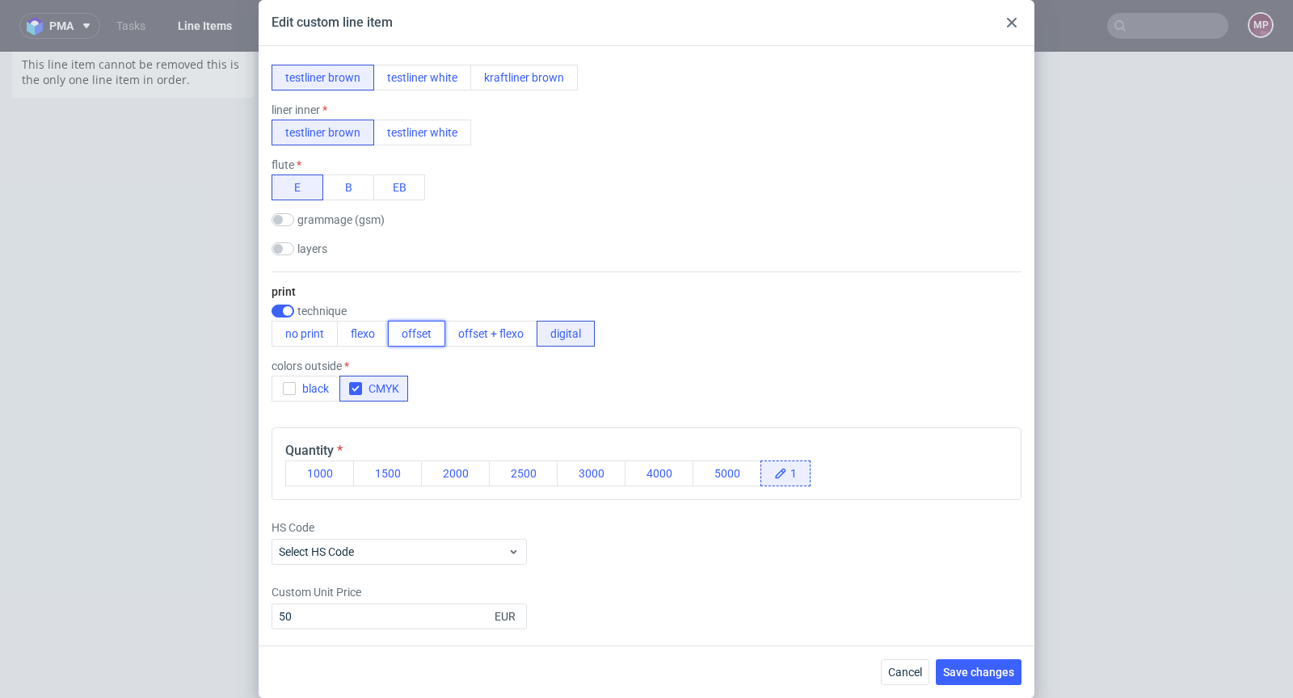
click at [423, 334] on button "offset" at bounding box center [416, 334] width 57 height 26
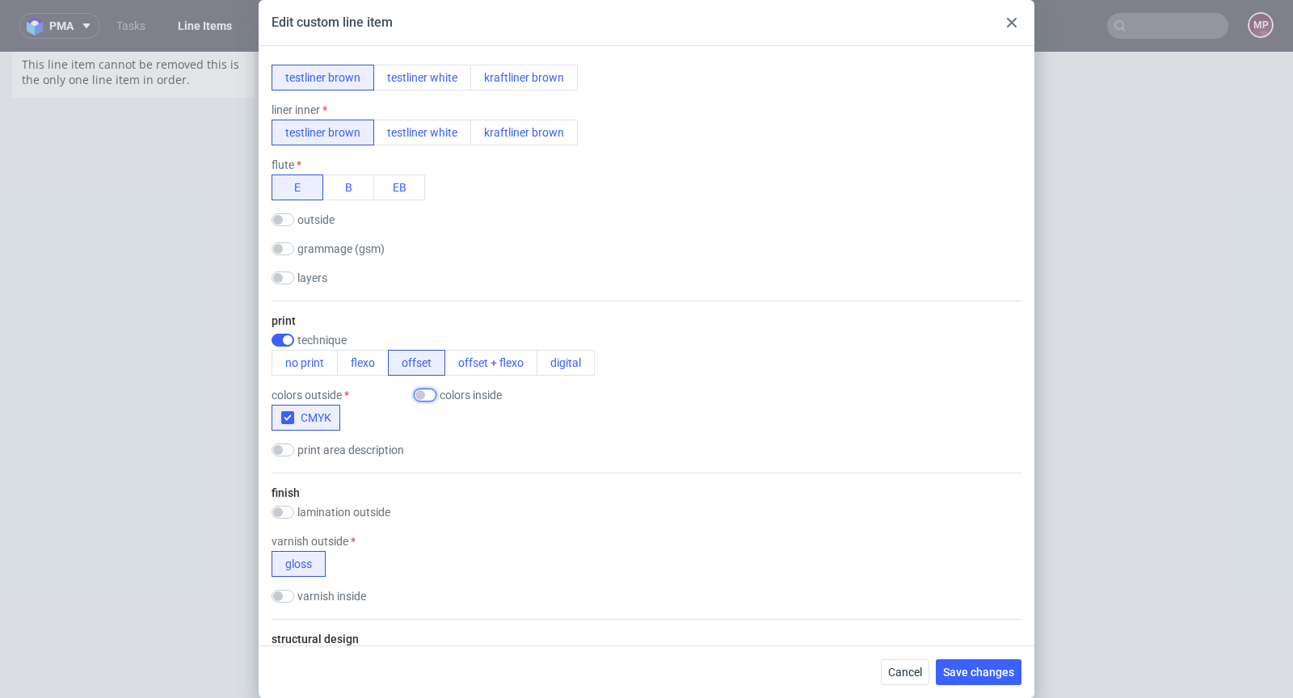
click at [431, 393] on input "checkbox" at bounding box center [425, 395] width 23 height 13
checkbox input "true"
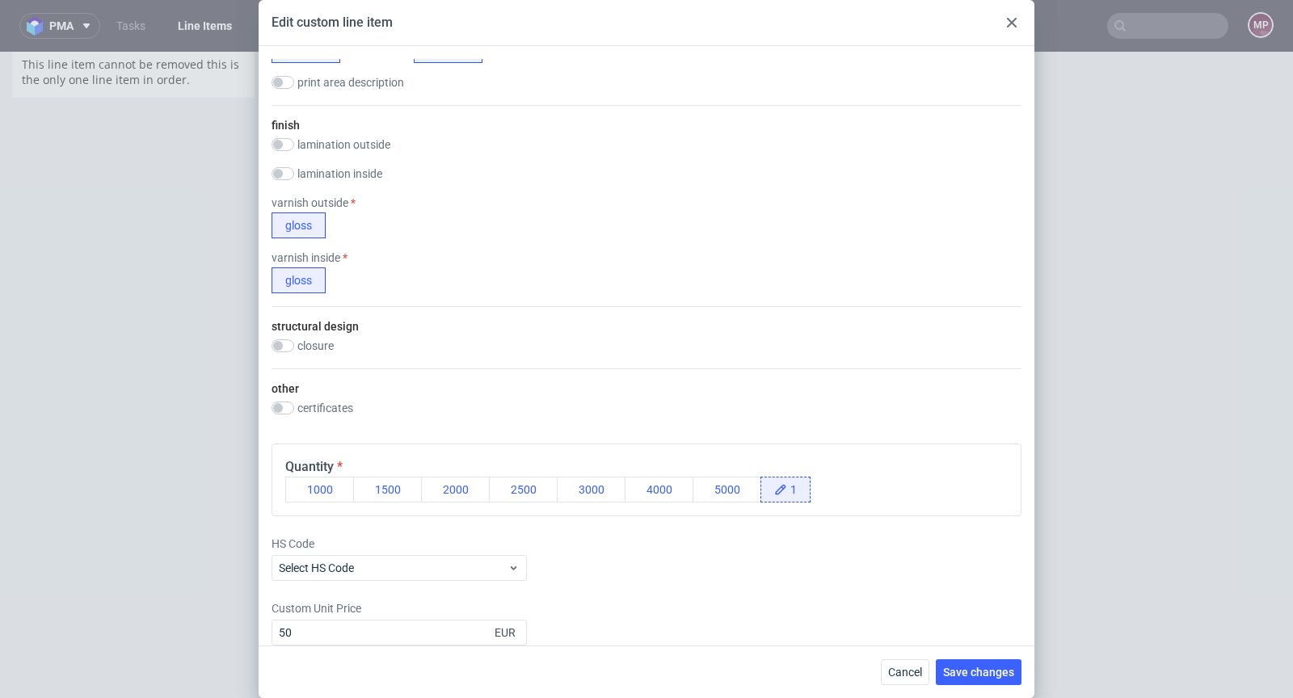
scroll to position [699, 0]
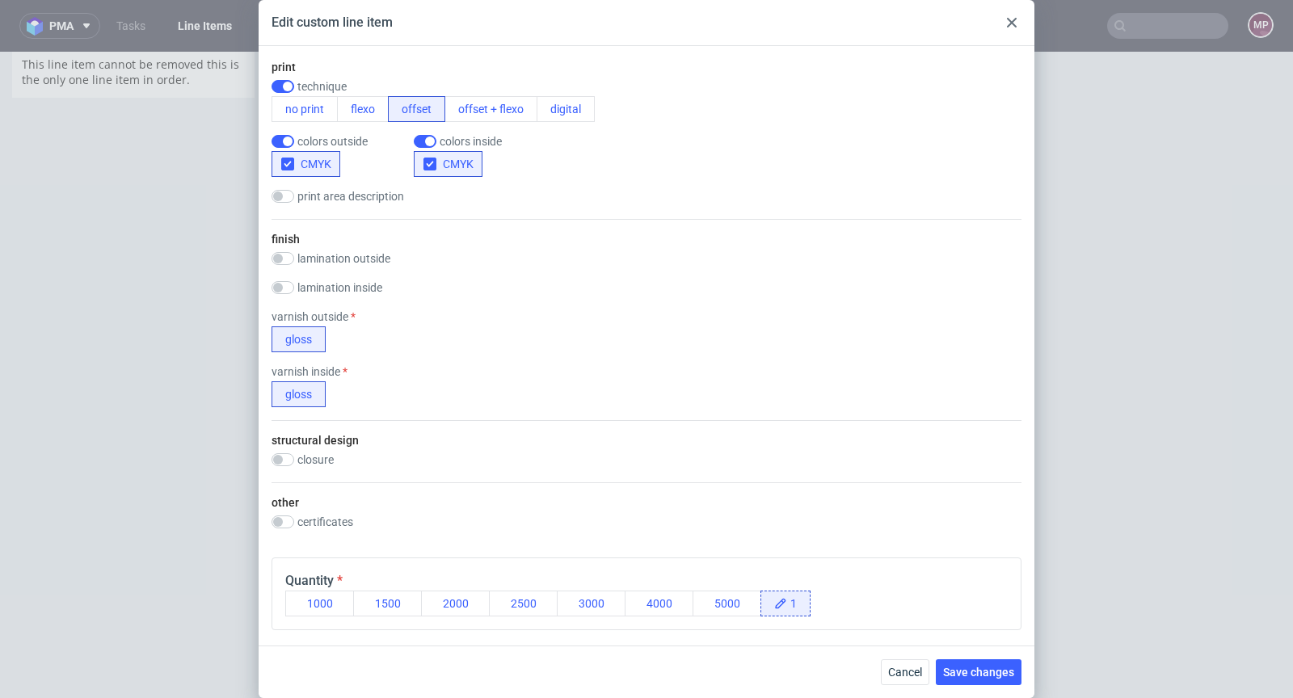
click at [301, 458] on label "closure" at bounding box center [315, 459] width 36 height 13
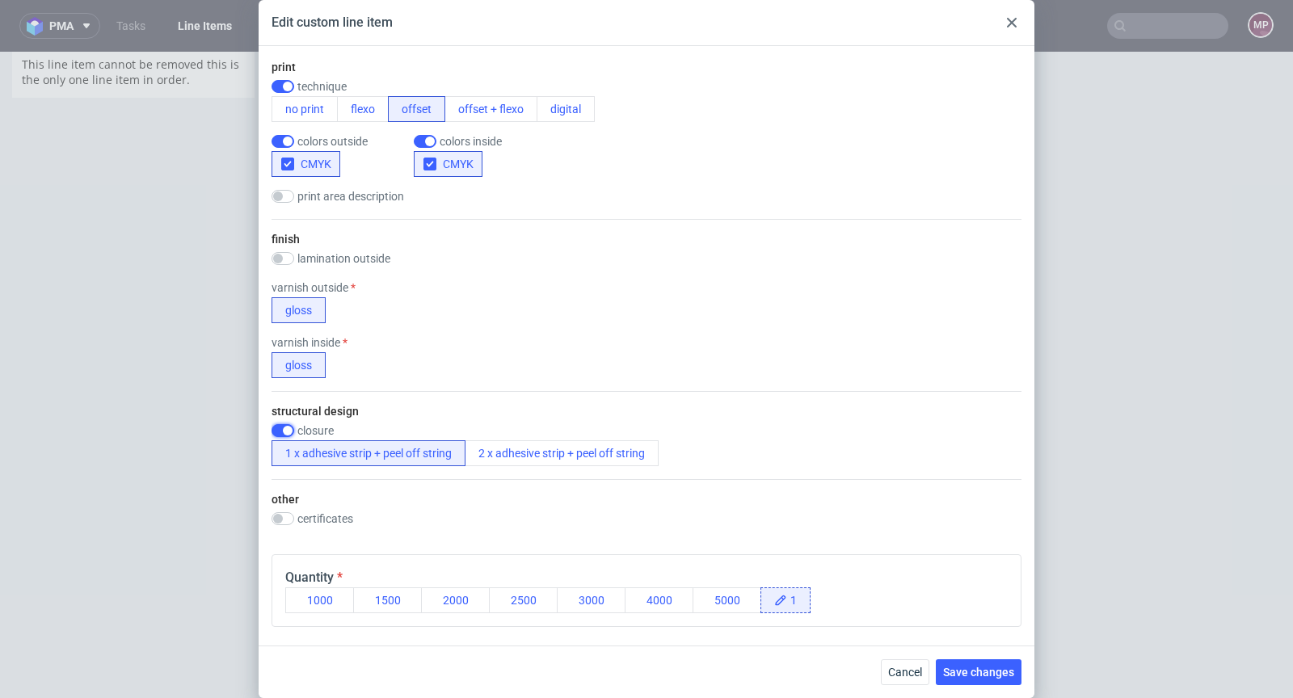
click at [286, 430] on input "checkbox" at bounding box center [282, 430] width 23 height 13
checkbox input "false"
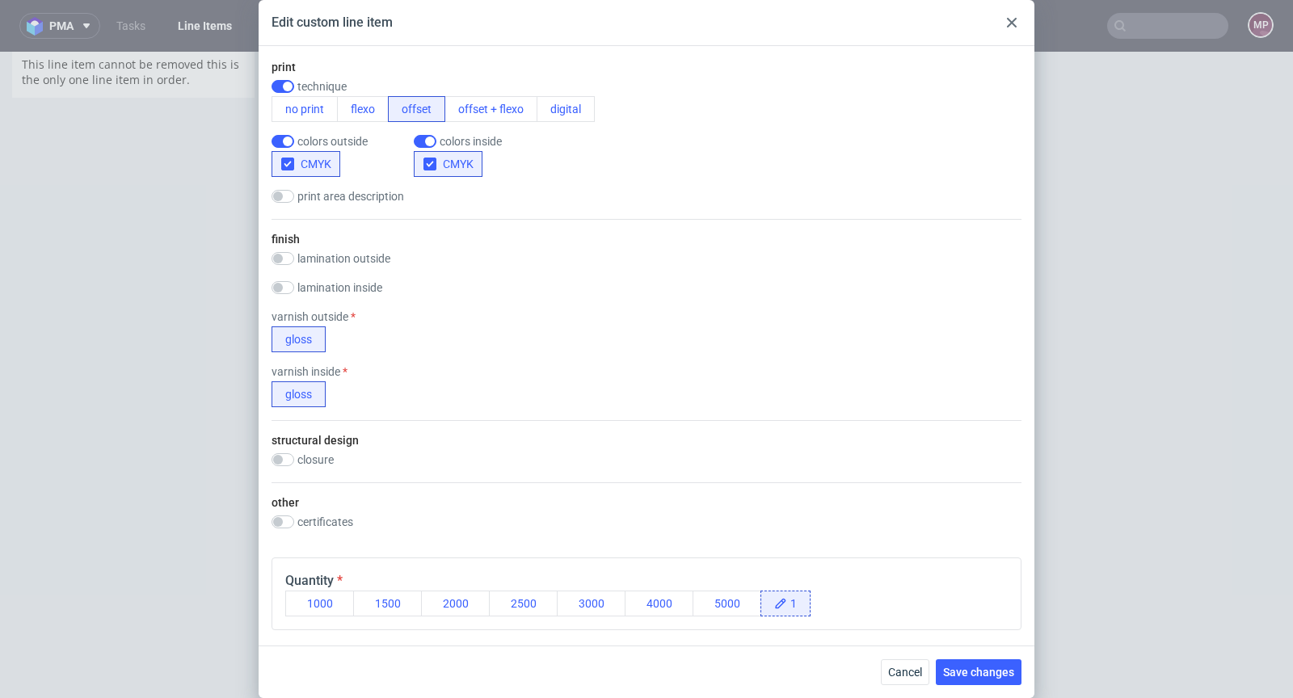
click at [295, 505] on label "other" at bounding box center [284, 502] width 27 height 13
click at [288, 515] on input "checkbox" at bounding box center [282, 521] width 23 height 13
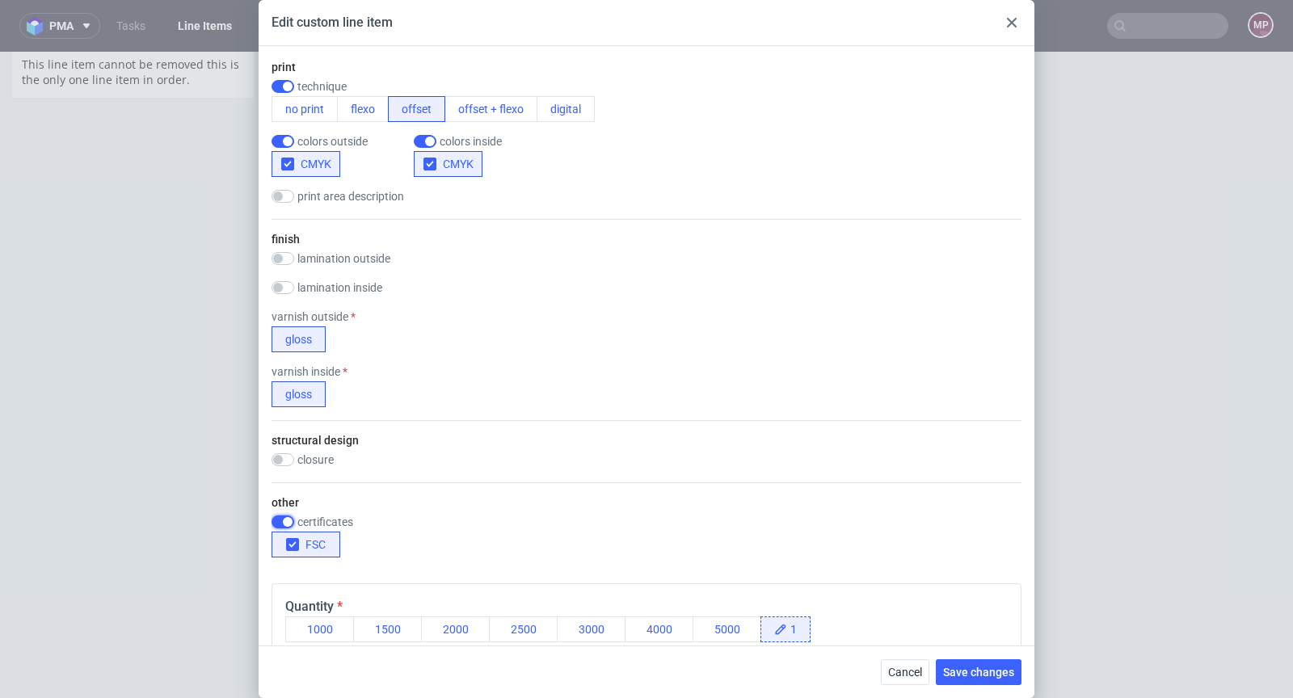
click at [288, 515] on input "checkbox" at bounding box center [282, 521] width 23 height 13
checkbox input "false"
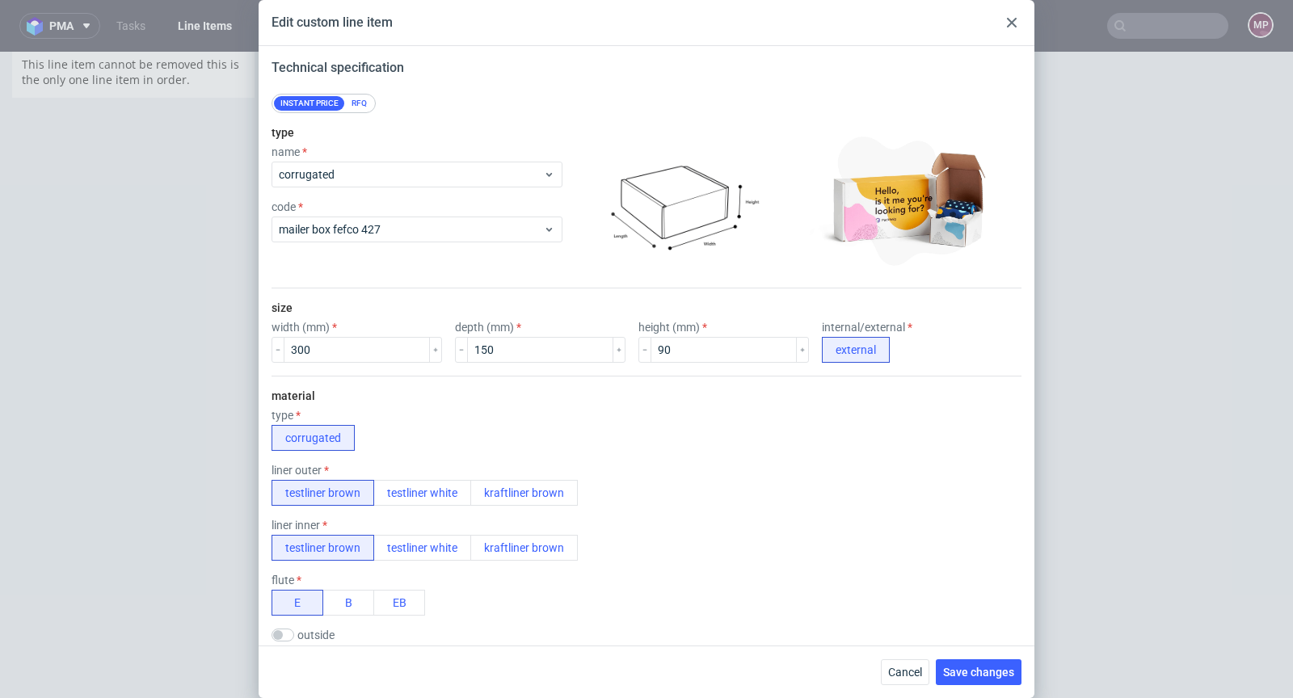
scroll to position [0, 0]
click at [1012, 32] on div at bounding box center [1011, 22] width 19 height 19
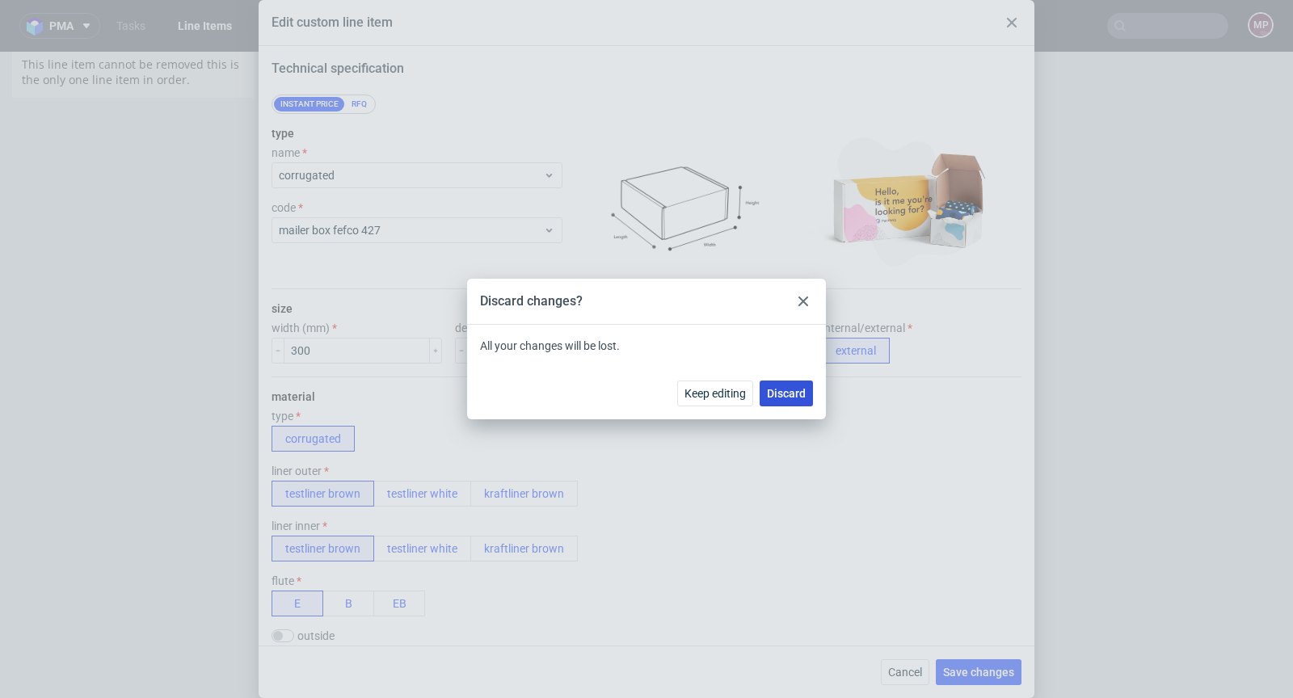
drag, startPoint x: 774, startPoint y: 391, endPoint x: 773, endPoint y: 339, distance: 51.7
click at [774, 391] on span "Discard" at bounding box center [786, 393] width 39 height 11
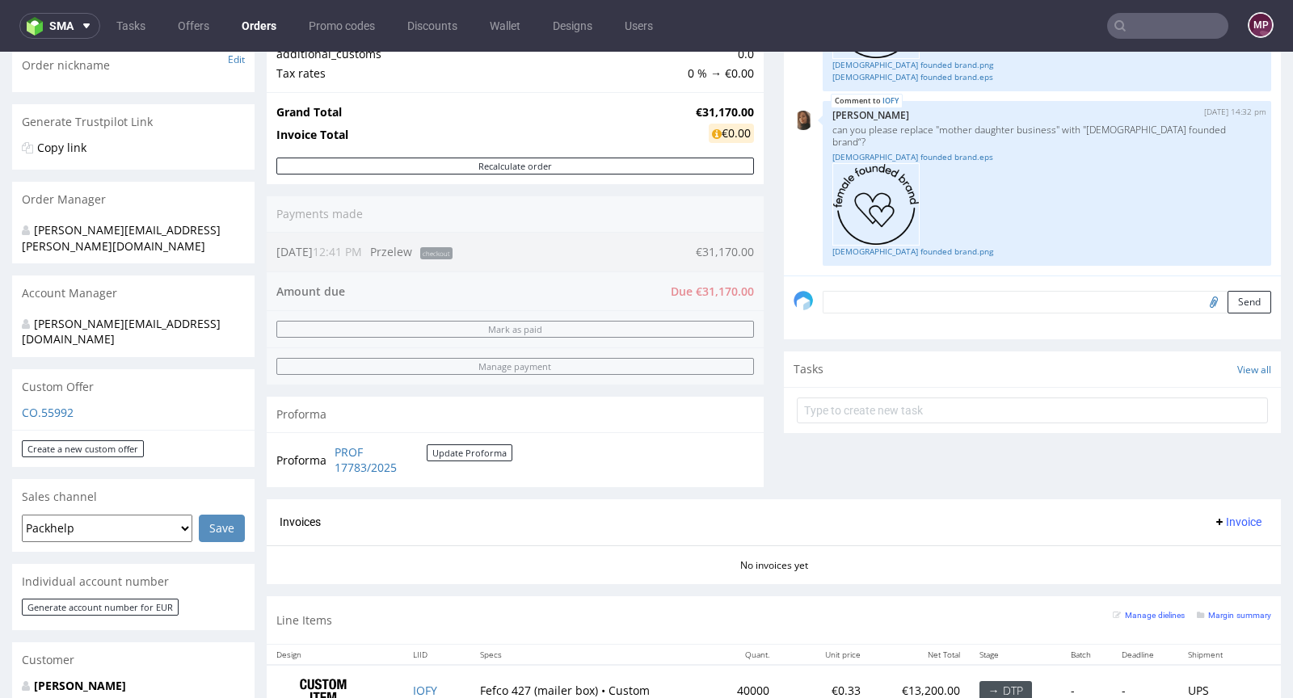
scroll to position [775, 0]
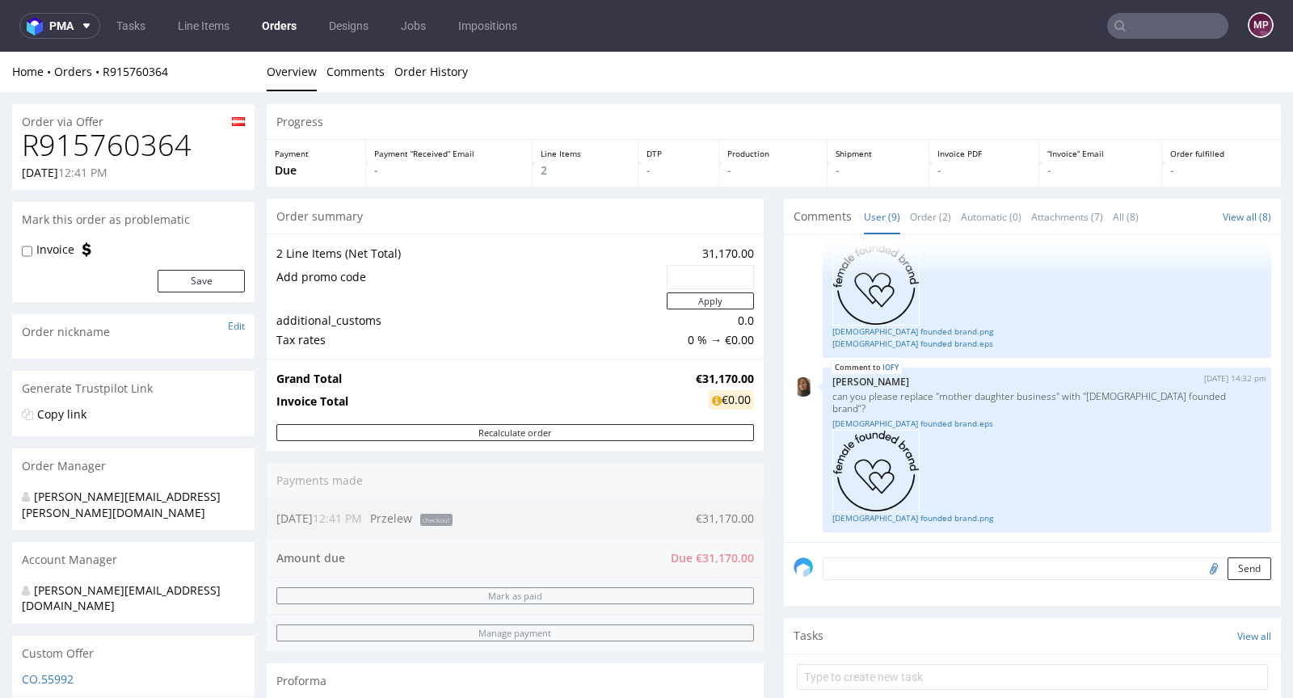
click at [191, 74] on div "Home Orders R915760364" at bounding box center [133, 72] width 242 height 16
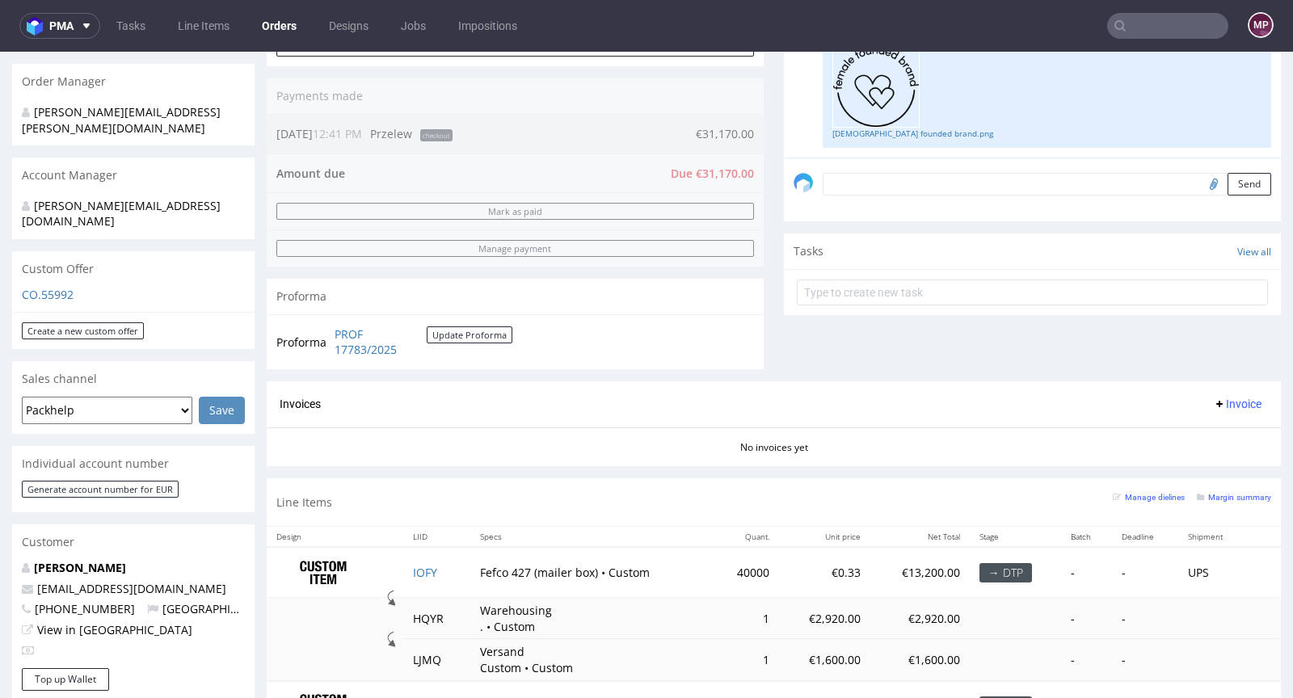
scroll to position [616, 0]
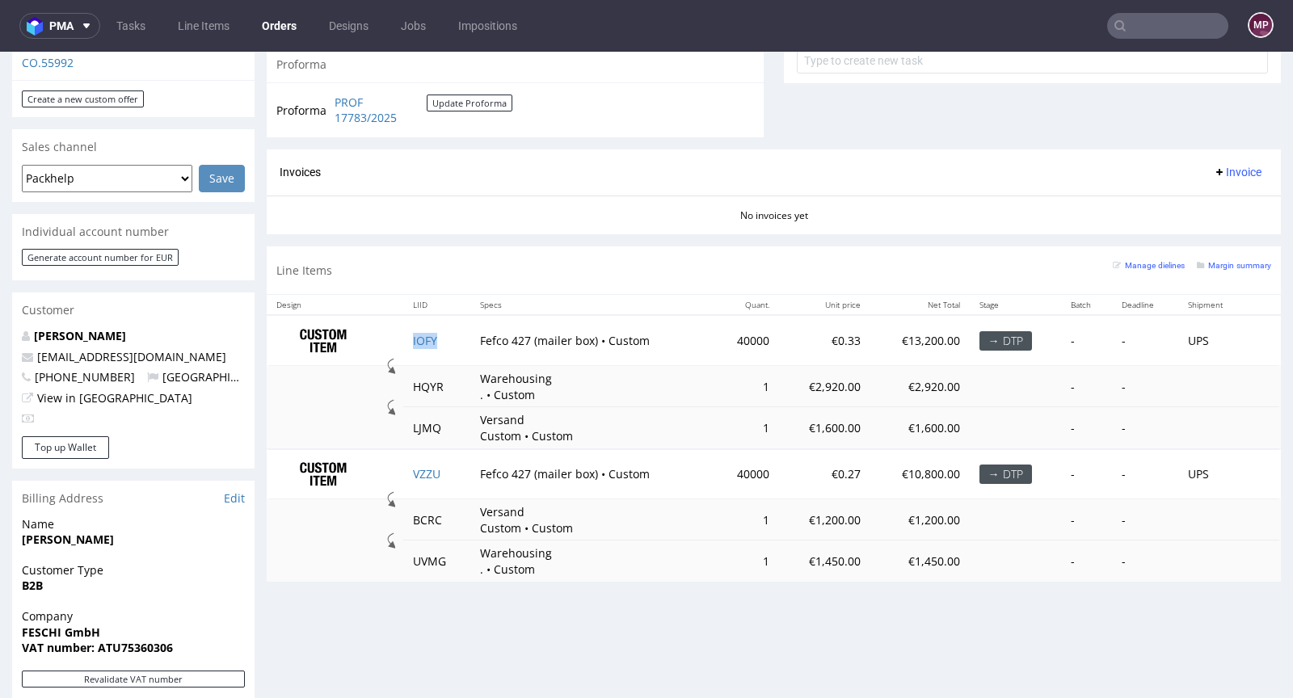
click at [437, 335] on td "IOFY" at bounding box center [436, 340] width 67 height 51
copy link "IOFY"
click at [447, 468] on td "VZZU" at bounding box center [436, 474] width 67 height 50
copy link "VZZU"
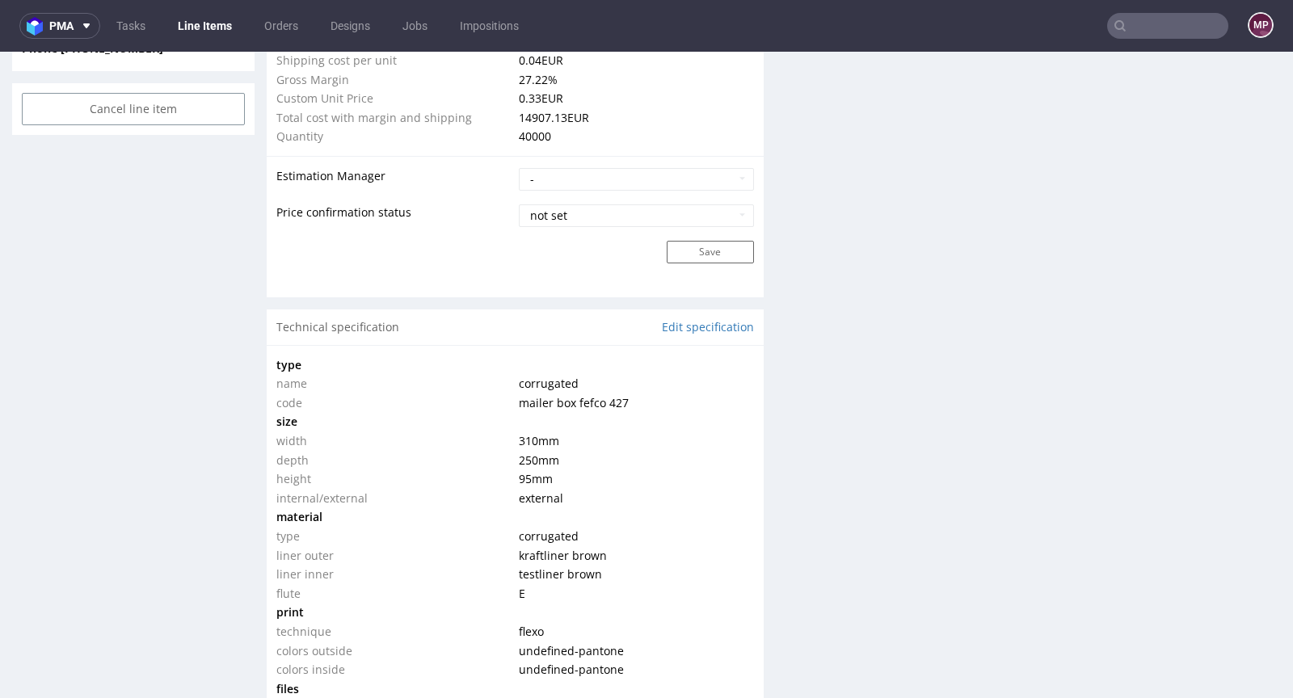
scroll to position [1495, 0]
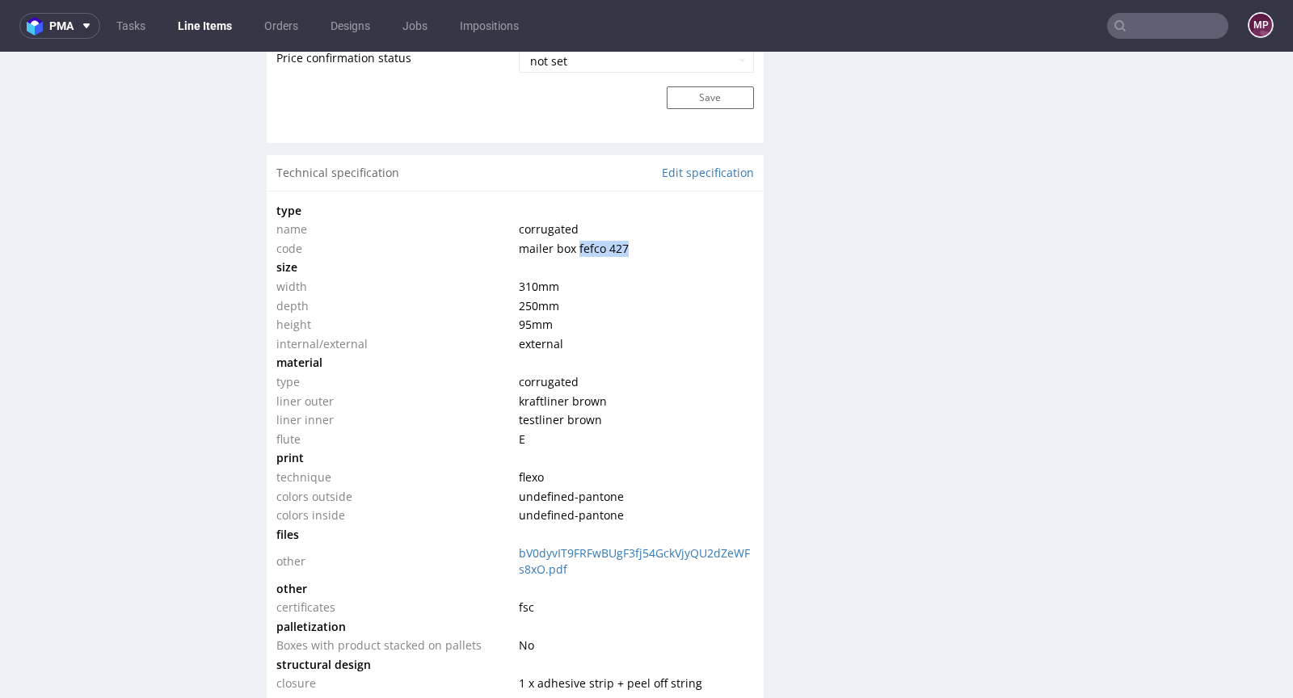
drag, startPoint x: 628, startPoint y: 240, endPoint x: 570, endPoint y: 248, distance: 59.5
click at [570, 248] on td "mailer box fefco 427" at bounding box center [634, 248] width 238 height 19
copy span "fefco 427"
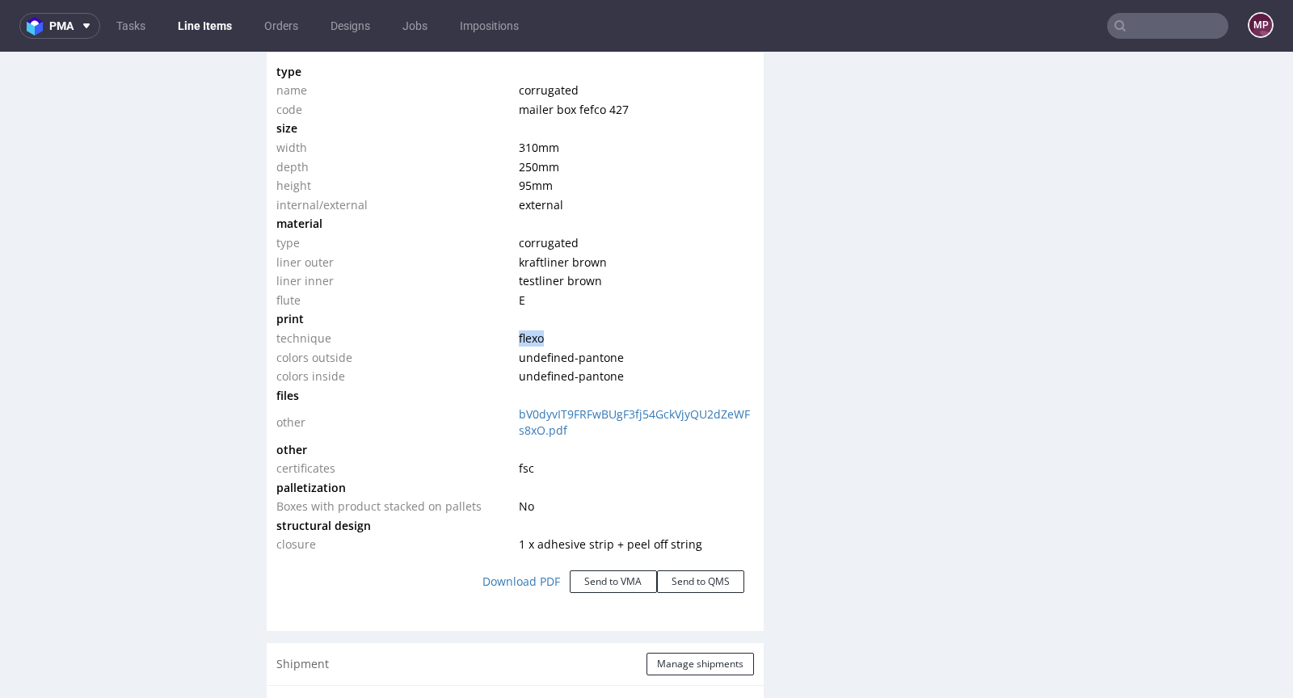
drag, startPoint x: 548, startPoint y: 332, endPoint x: 498, endPoint y: 329, distance: 49.4
click at [498, 329] on tr "technique flexo" at bounding box center [514, 338] width 477 height 19
copy tr "flexo"
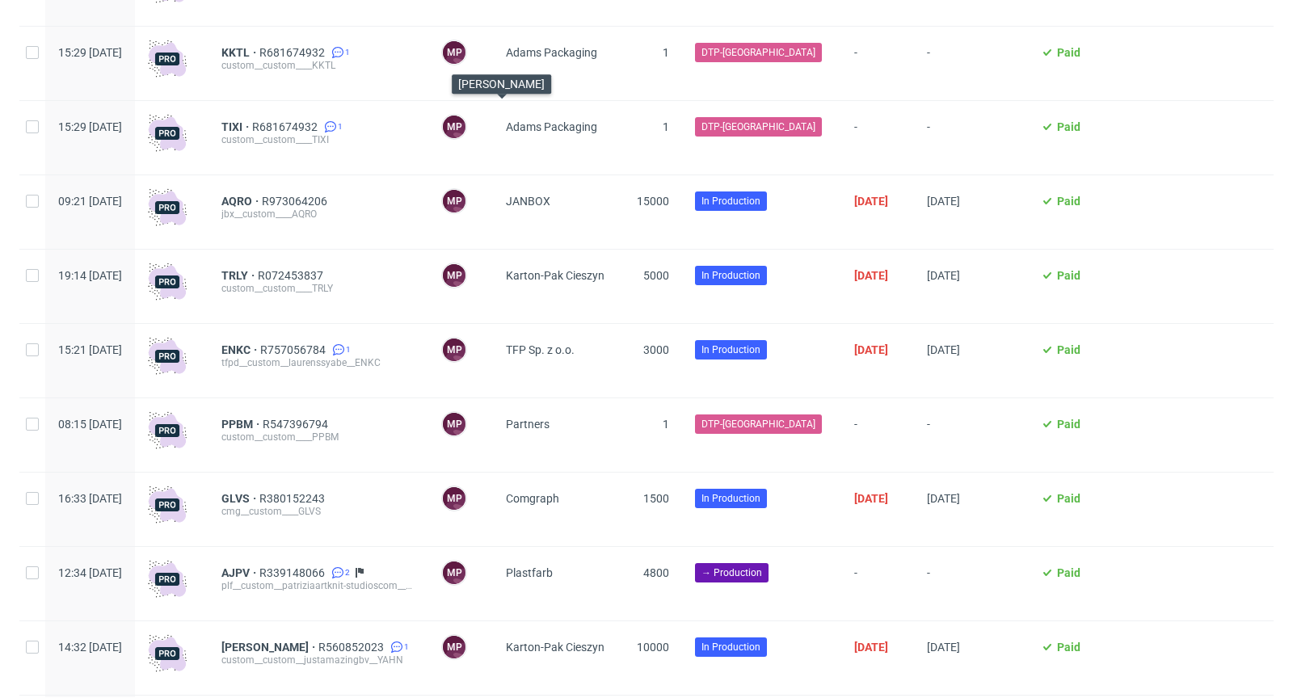
scroll to position [958, 0]
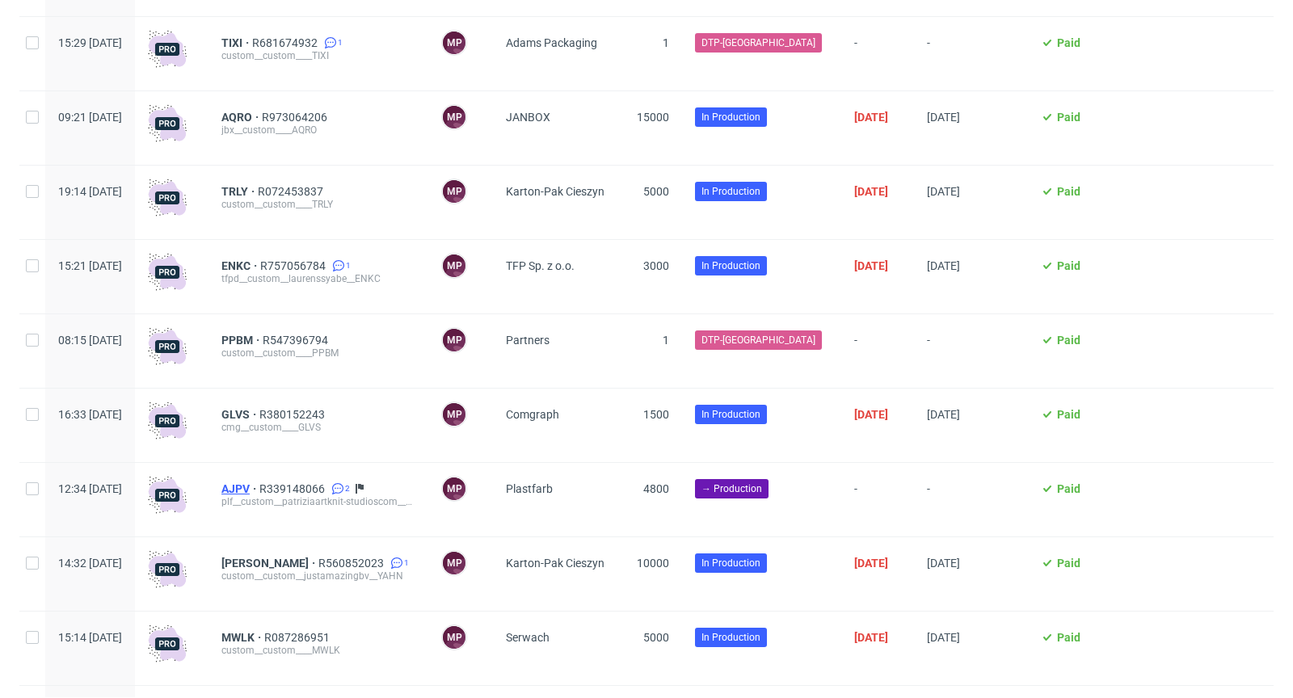
click at [259, 495] on span "AJPV" at bounding box center [240, 488] width 38 height 13
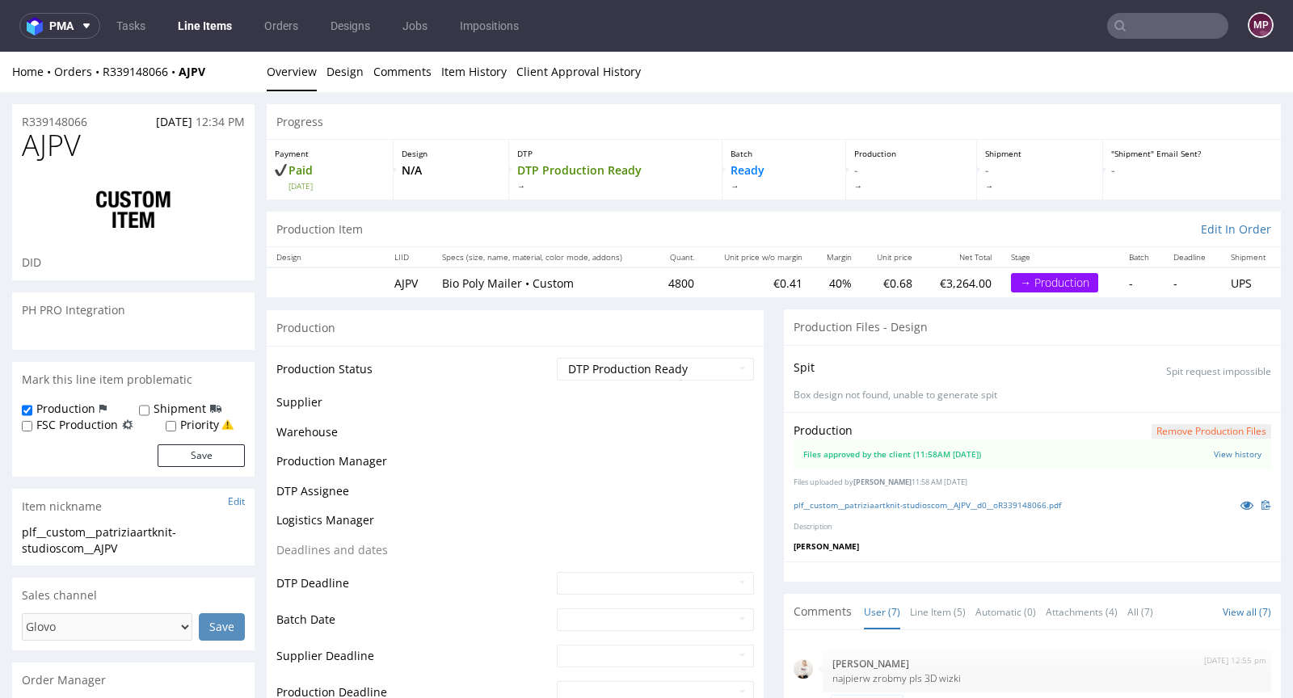
scroll to position [353, 0]
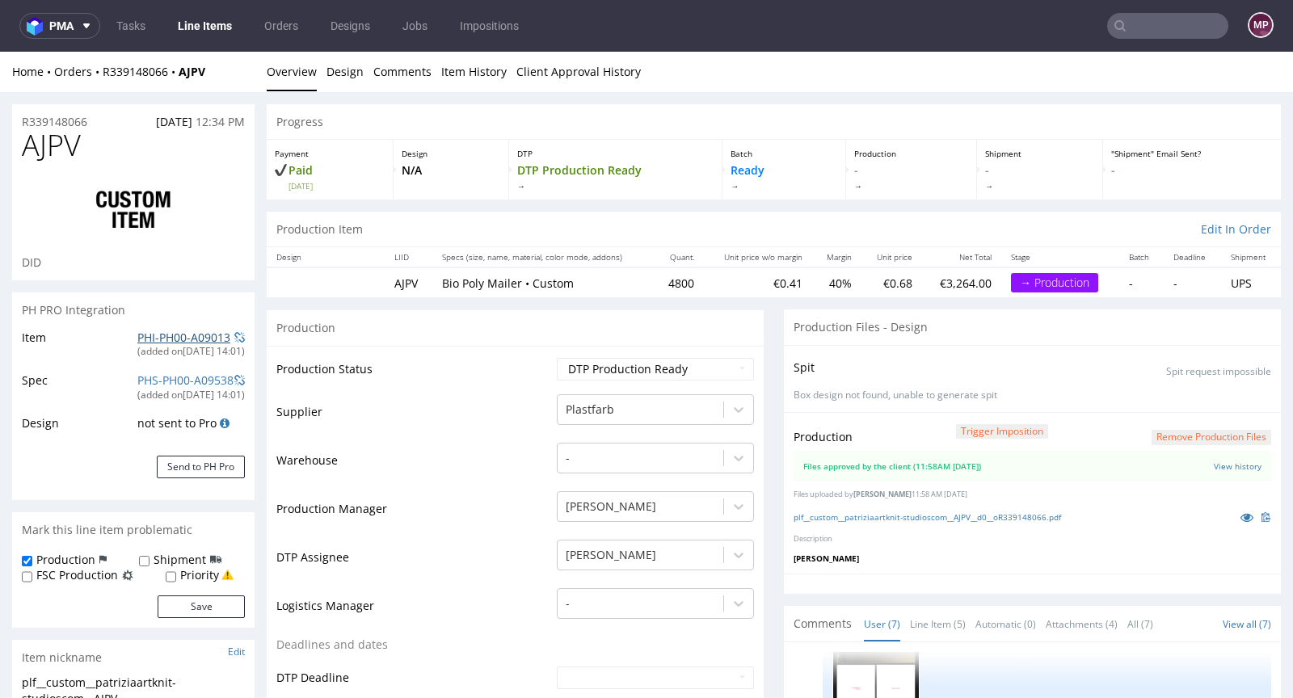
click at [184, 333] on link "PHI-PH00-A09013" at bounding box center [183, 337] width 93 height 15
drag, startPoint x: 701, startPoint y: 281, endPoint x: 655, endPoint y: 281, distance: 46.0
click at [655, 281] on tr "AJPV Bio Poly Mailer • Custom 4800 €0.41 40% €0.68 €3,264.00 → Production - - U…" at bounding box center [774, 282] width 1014 height 30
copy td "4800"
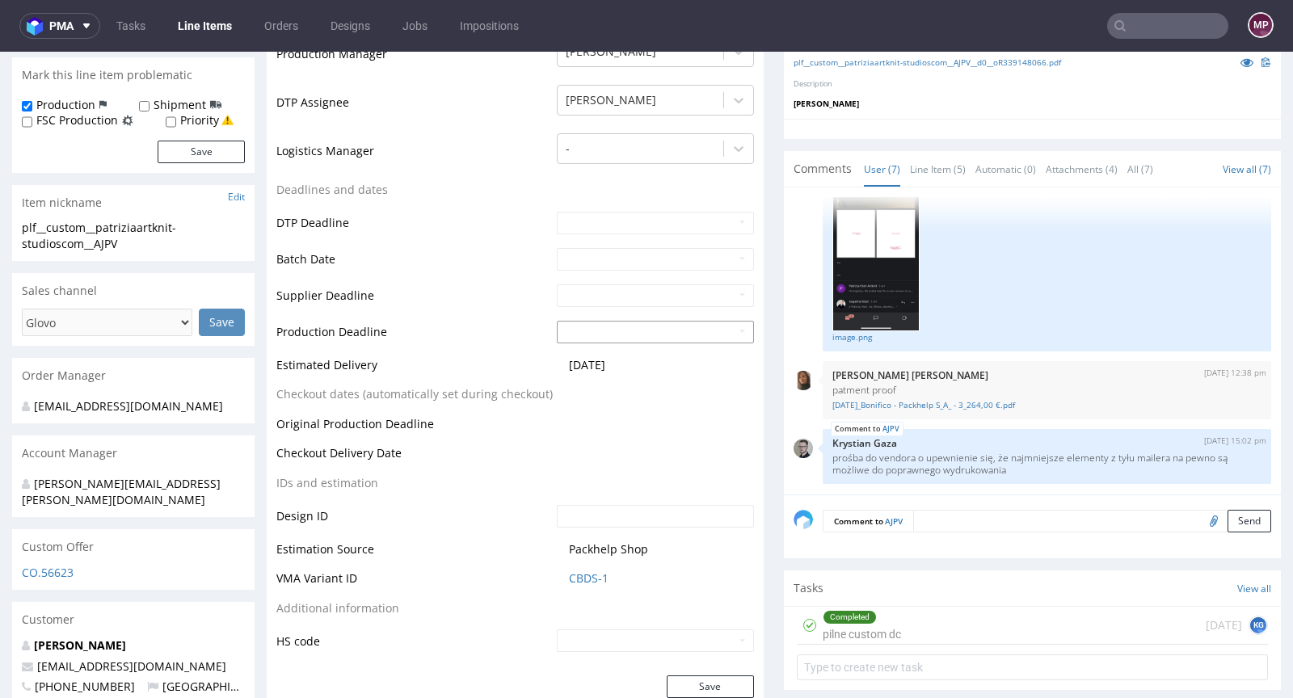
scroll to position [595, 0]
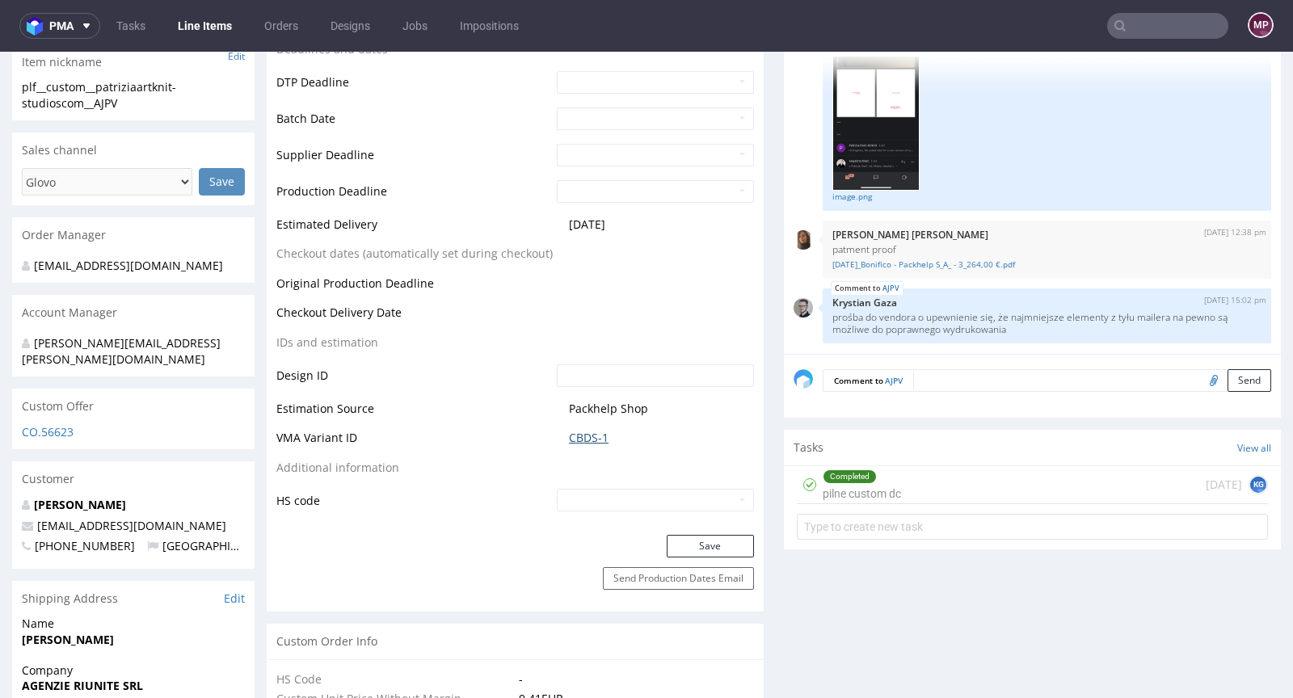
click at [592, 435] on link "CBDS-1" at bounding box center [589, 438] width 40 height 16
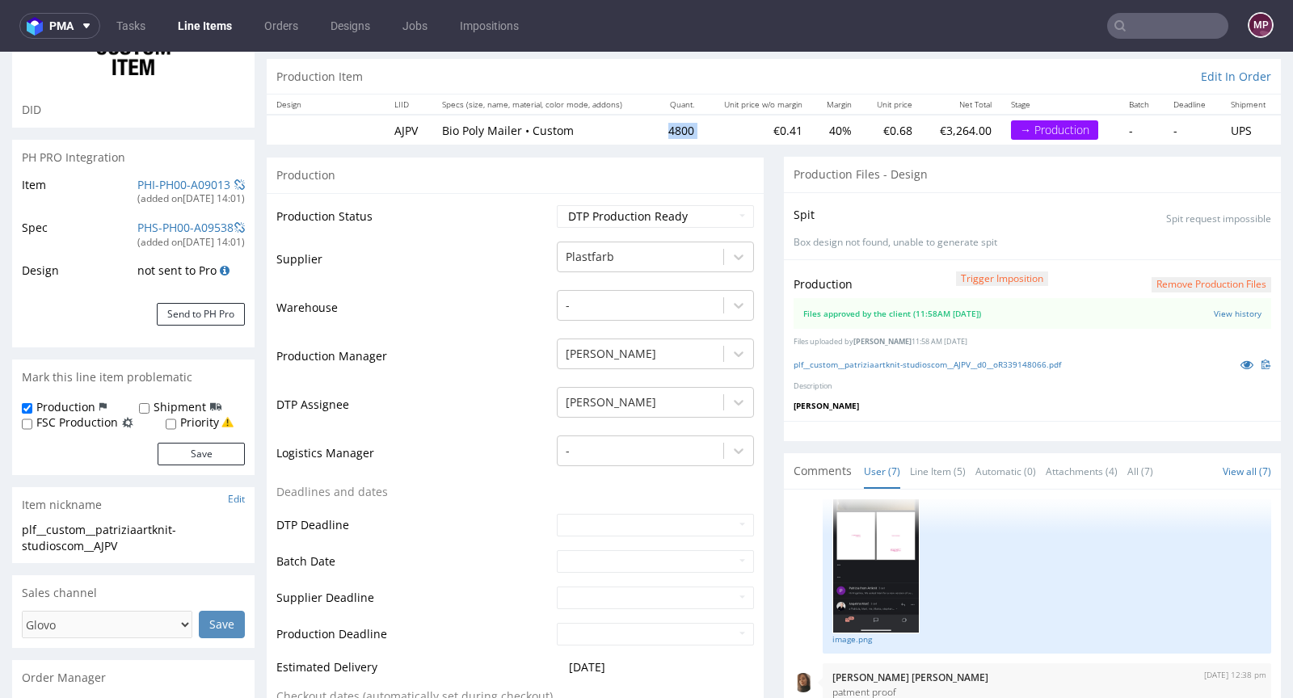
scroll to position [0, 0]
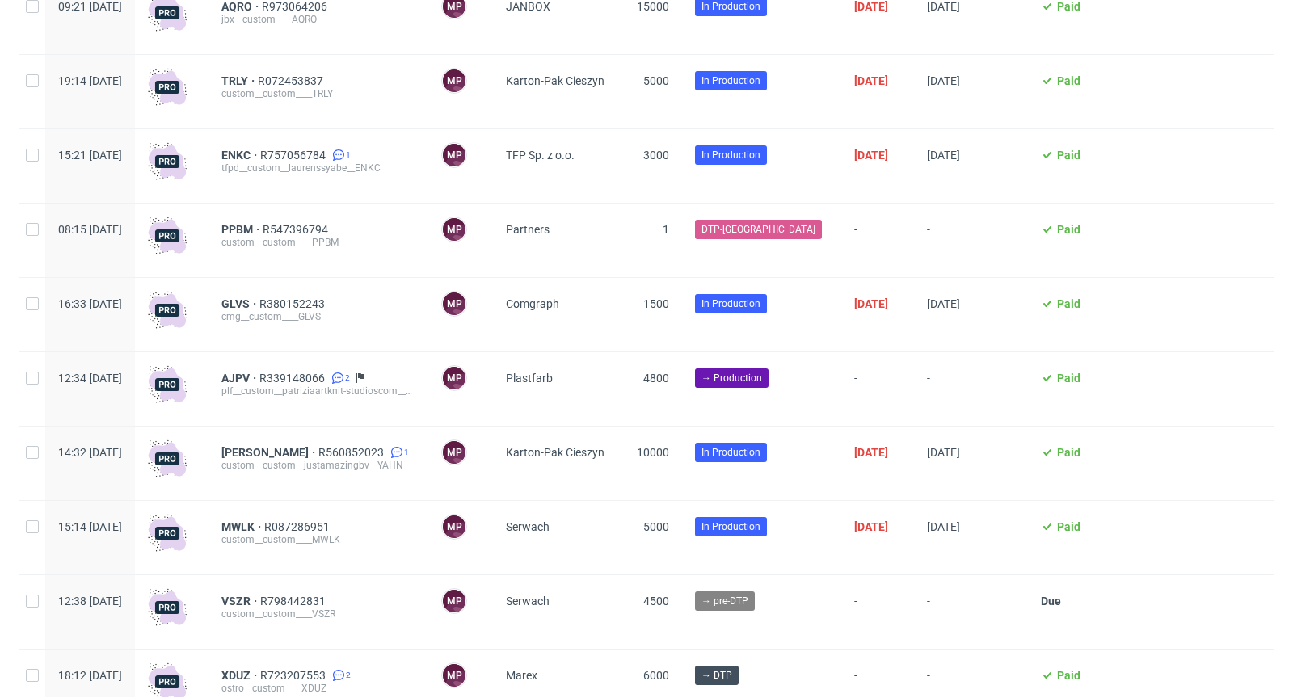
scroll to position [1138, 0]
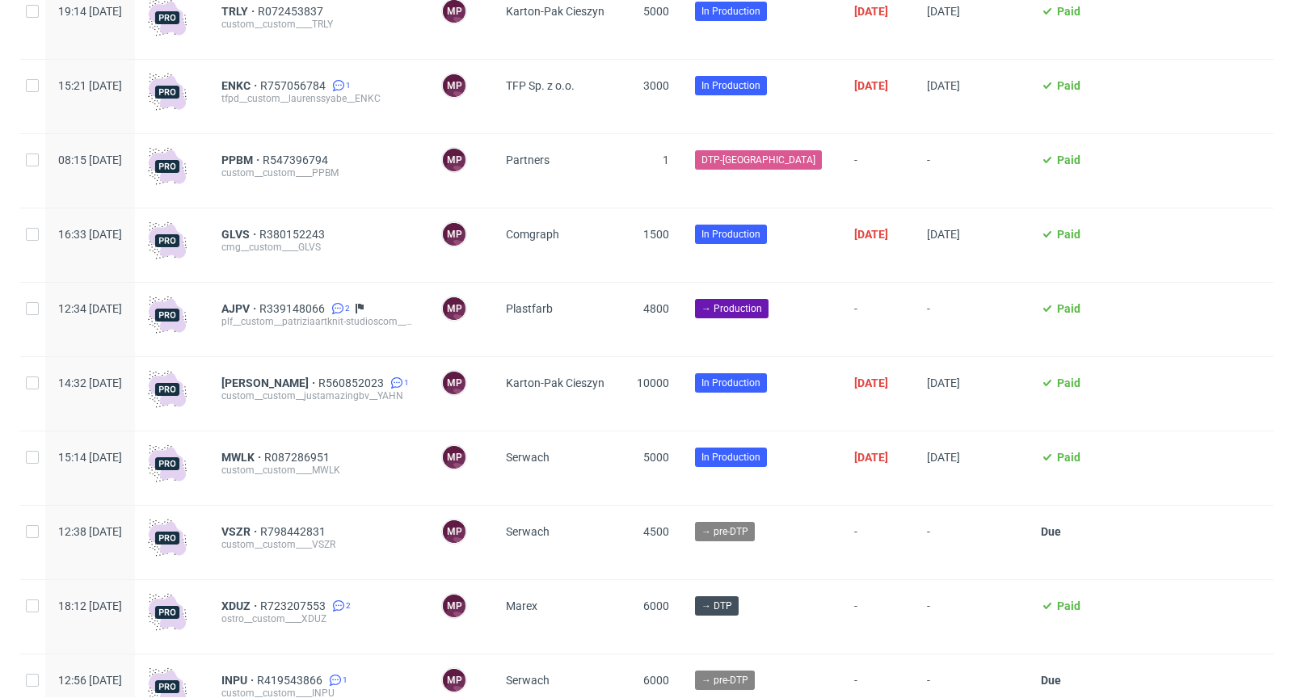
click at [273, 318] on div "plf__custom__patriziaartknit-studioscom__AJPV" at bounding box center [318, 321] width 194 height 13
click at [259, 313] on span "AJPV" at bounding box center [240, 308] width 38 height 13
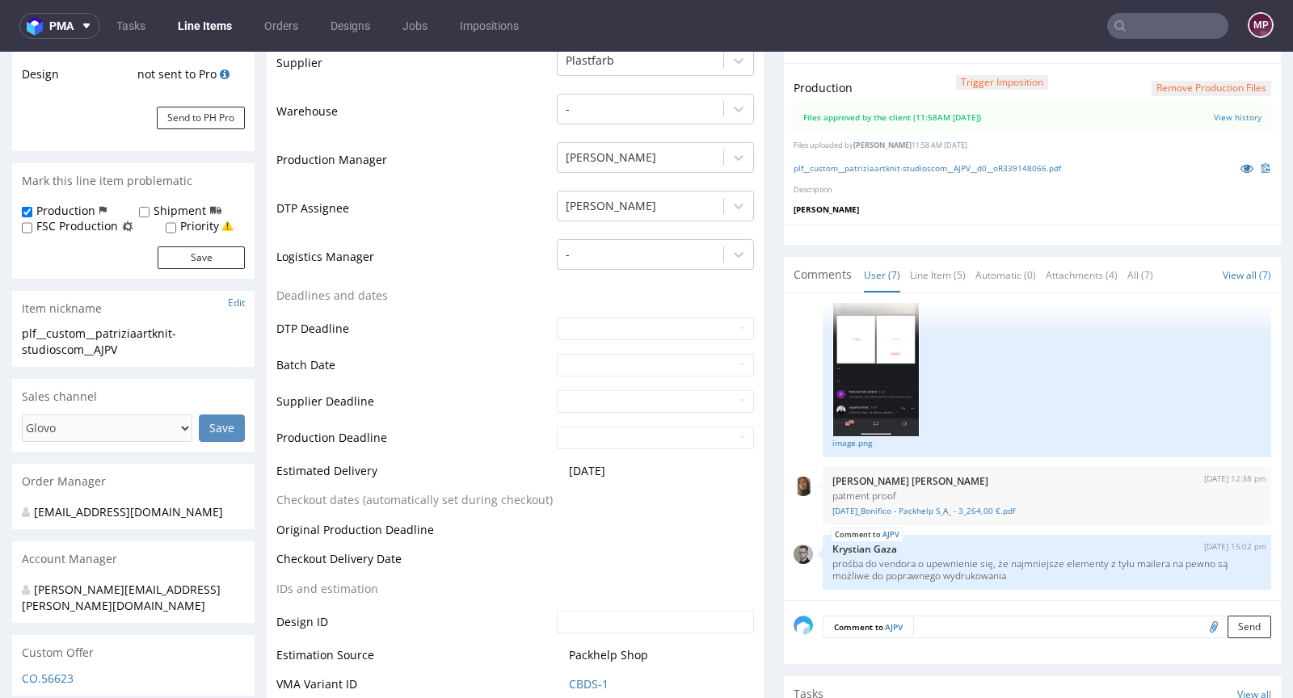
scroll to position [842, 0]
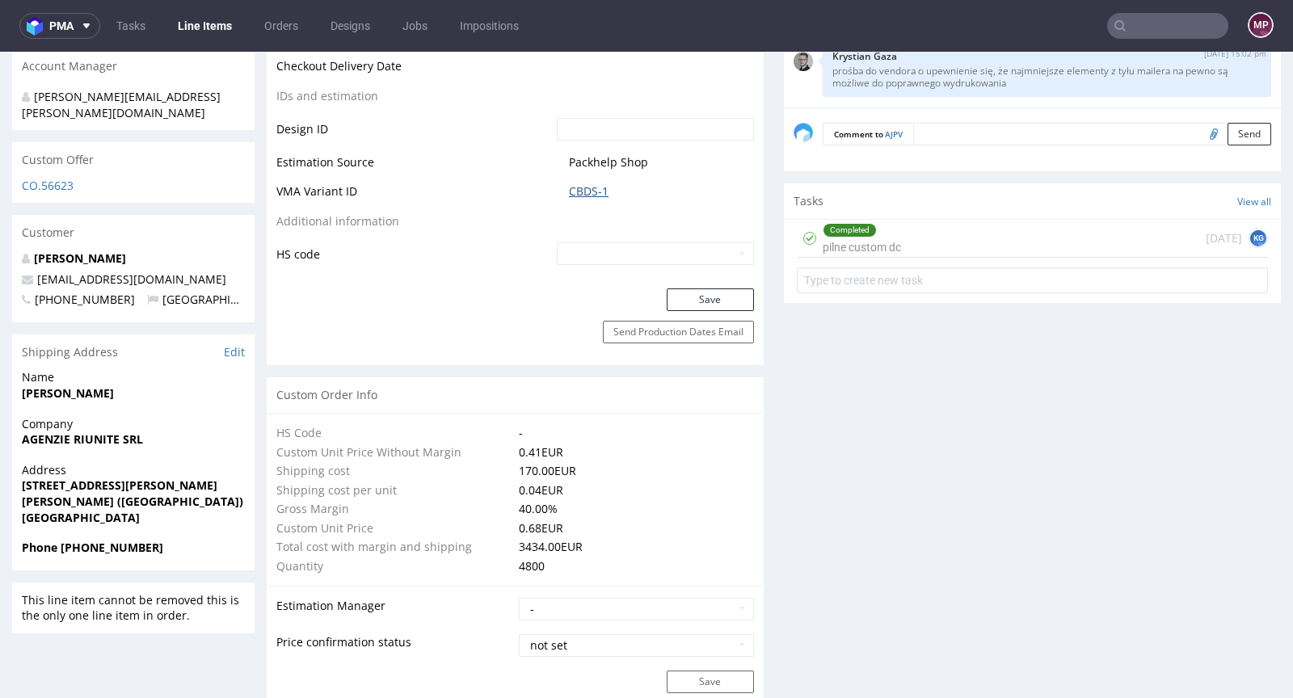
click at [595, 187] on link "CBDS-1" at bounding box center [589, 191] width 40 height 16
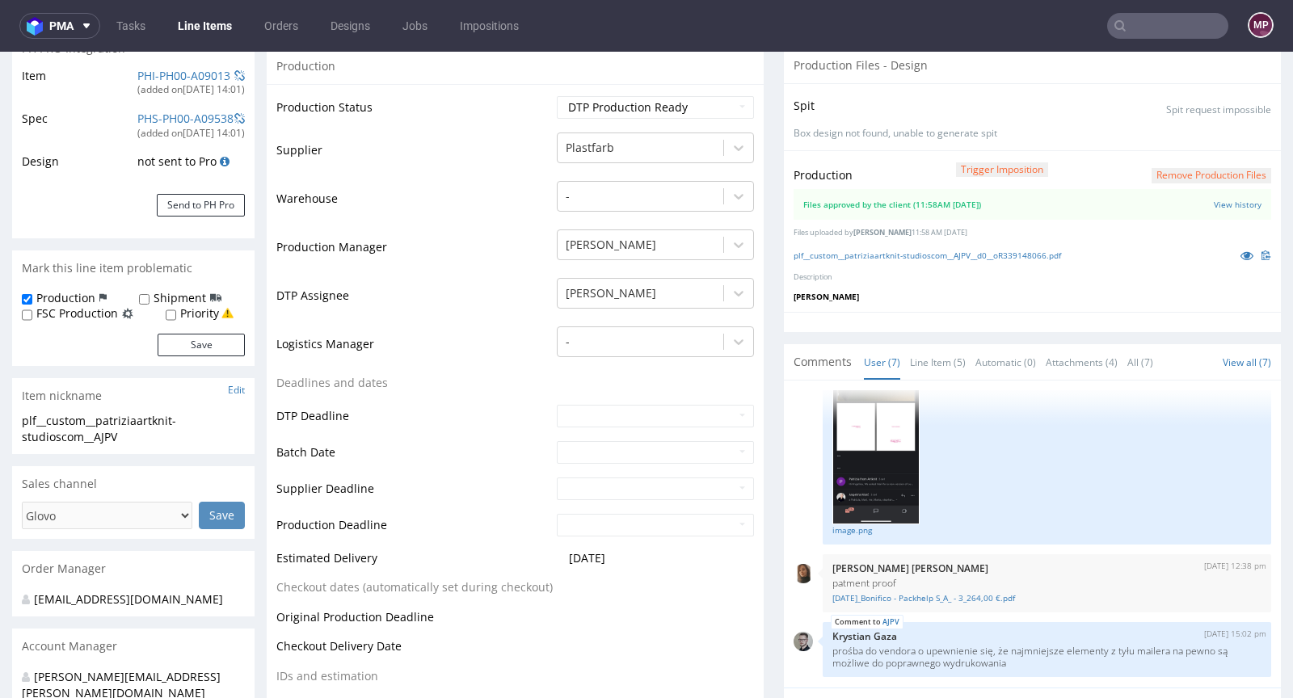
scroll to position [0, 0]
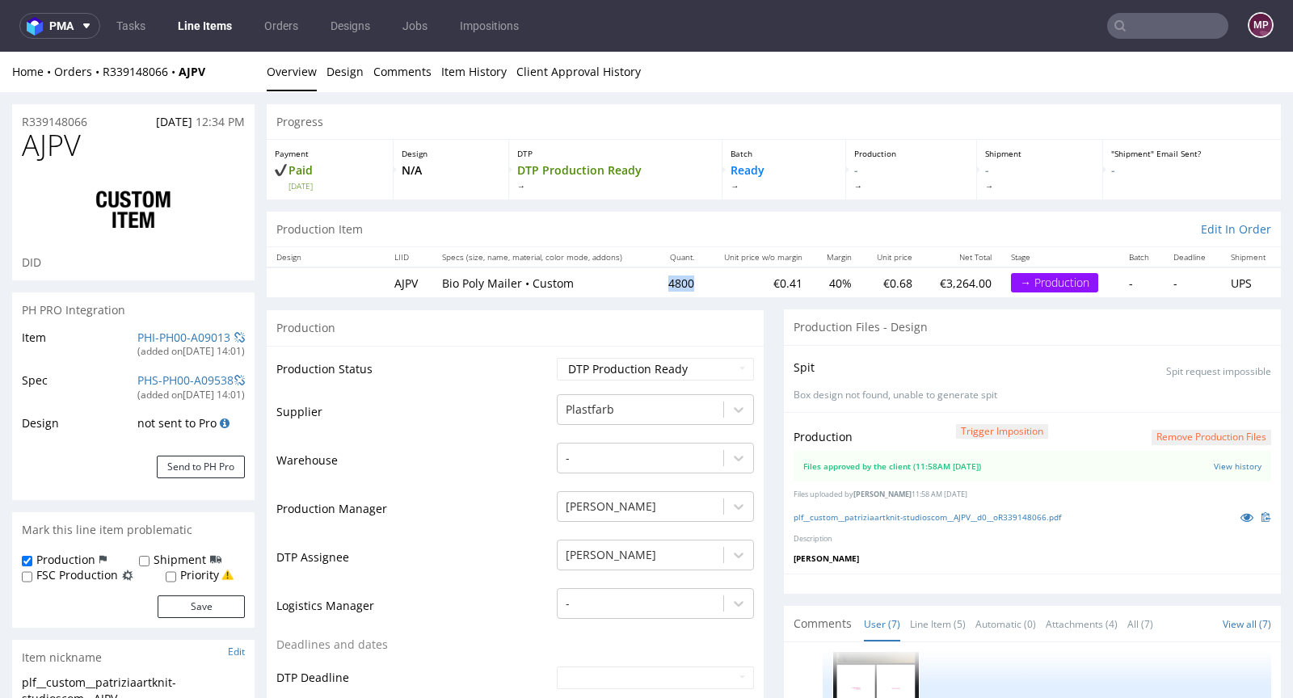
drag, startPoint x: 658, startPoint y: 275, endPoint x: 683, endPoint y: 277, distance: 25.2
click at [683, 277] on td "4800" at bounding box center [679, 282] width 50 height 30
copy td "4800"
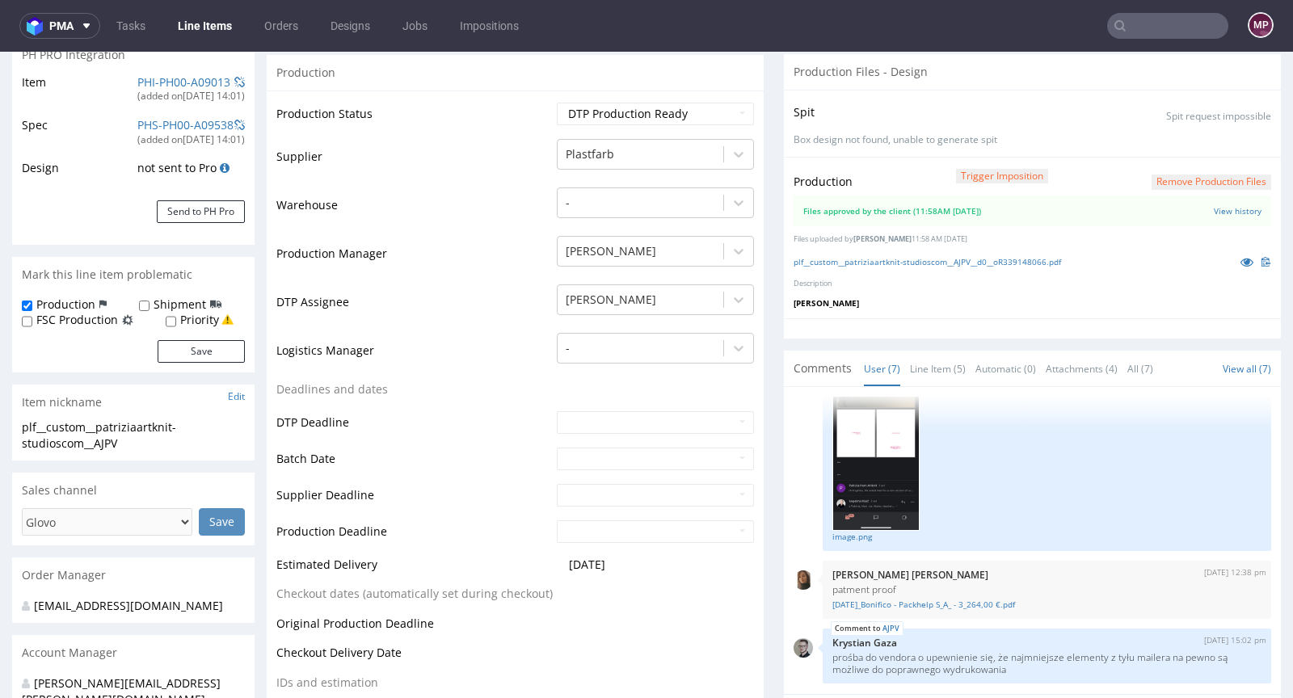
scroll to position [591, 0]
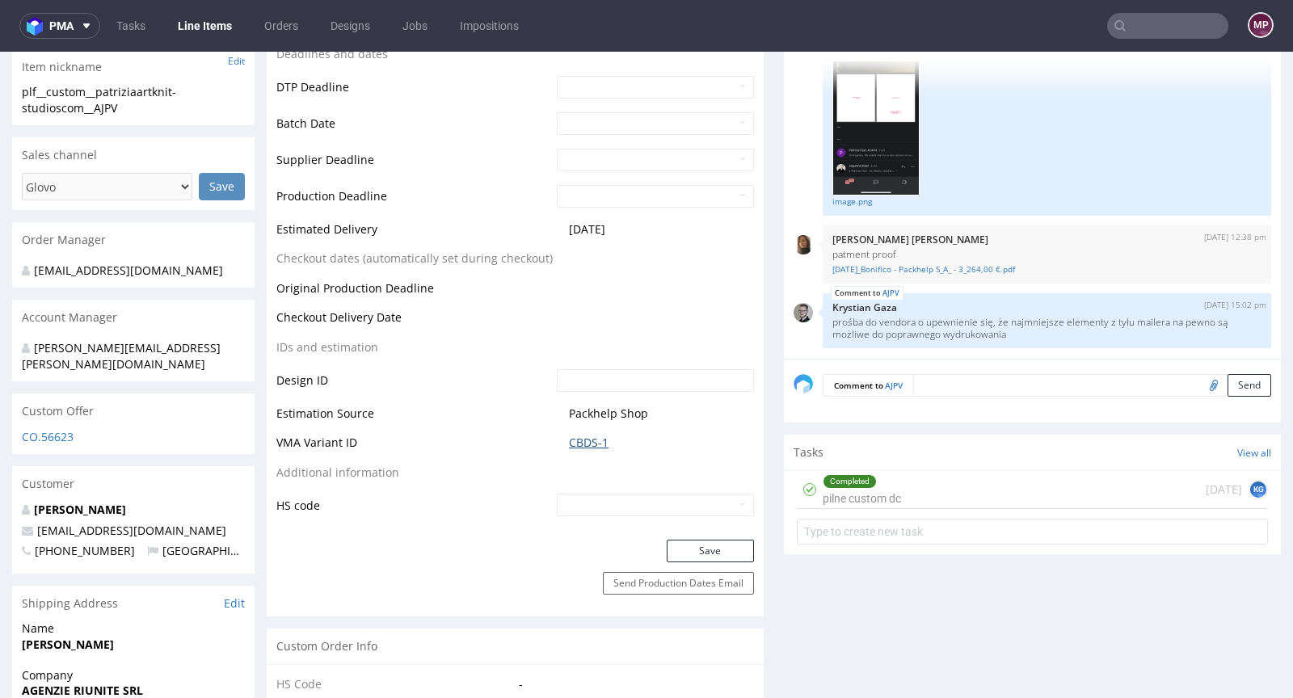
click at [570, 439] on link "CBDS-1" at bounding box center [589, 443] width 40 height 16
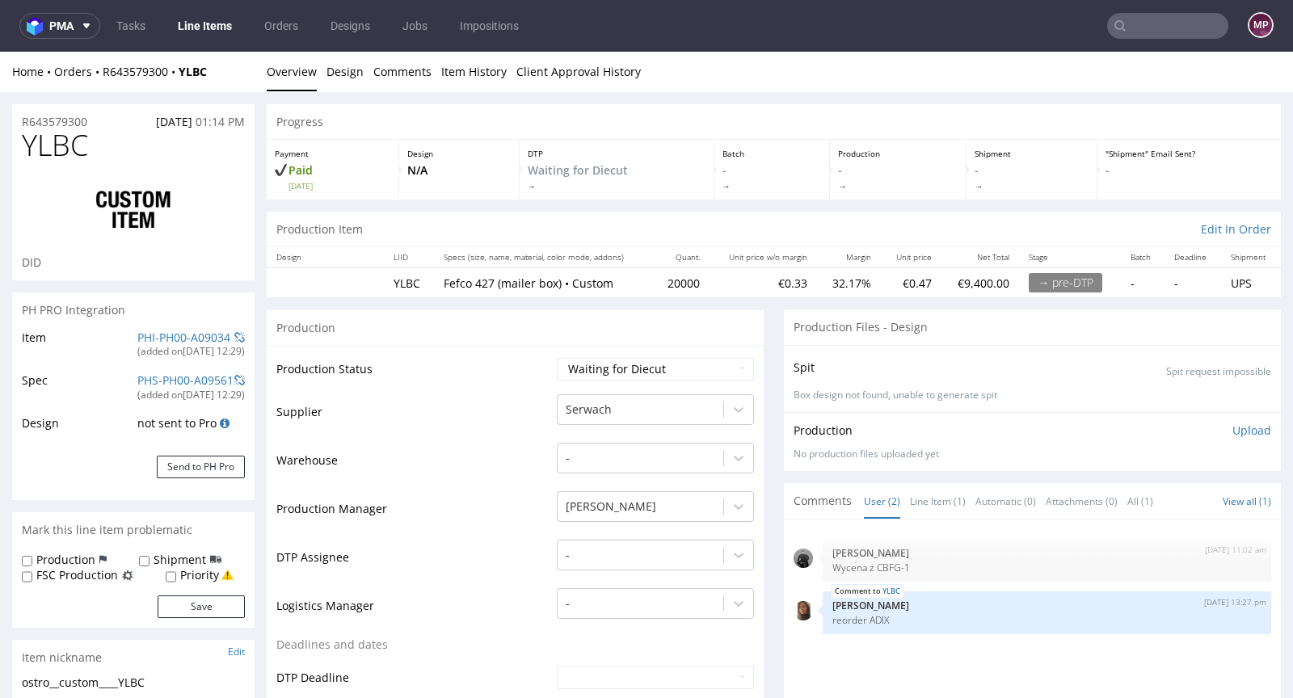
scroll to position [147, 0]
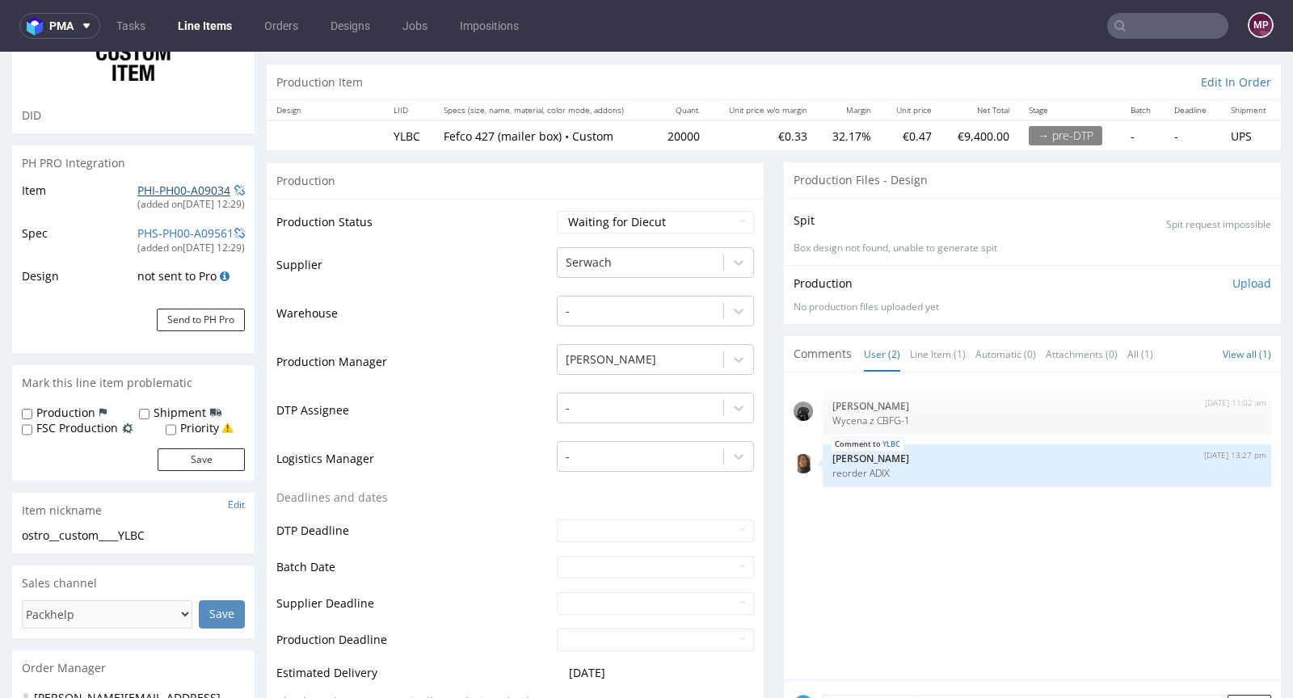
click at [173, 188] on link "PHI-PH00-A09034" at bounding box center [183, 190] width 93 height 15
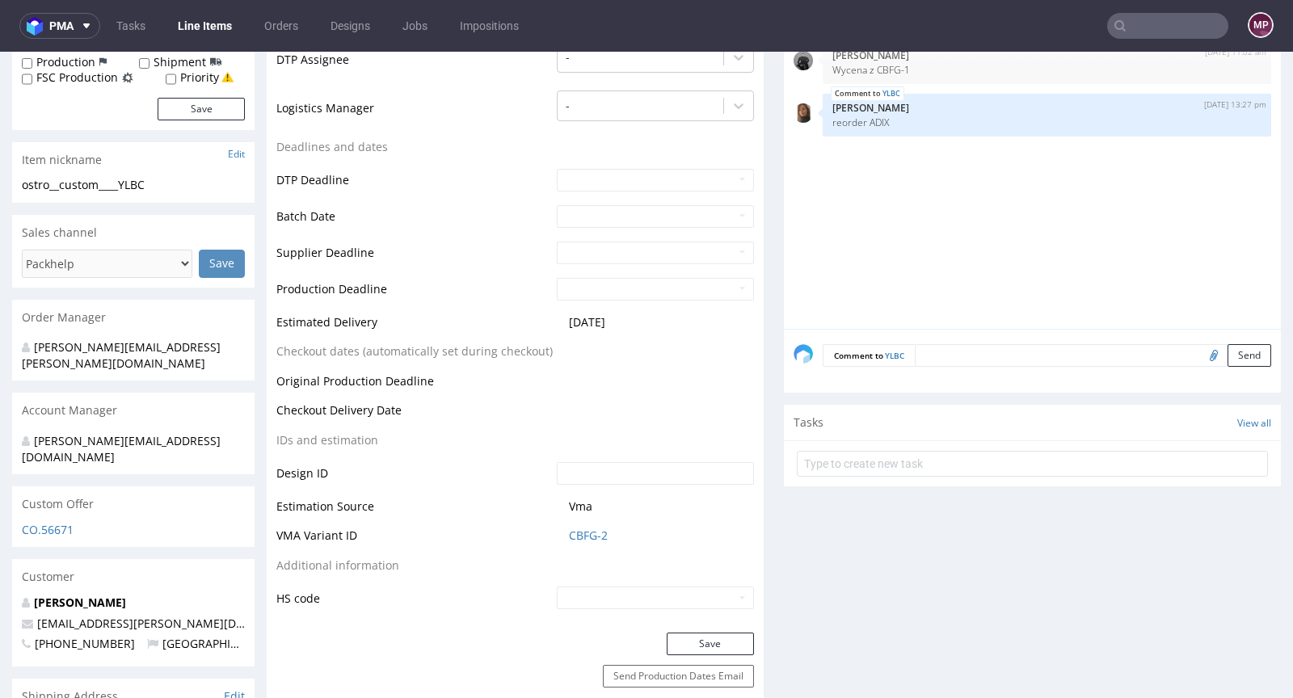
scroll to position [495, 0]
click at [592, 531] on link "CBFG-2" at bounding box center [588, 538] width 39 height 16
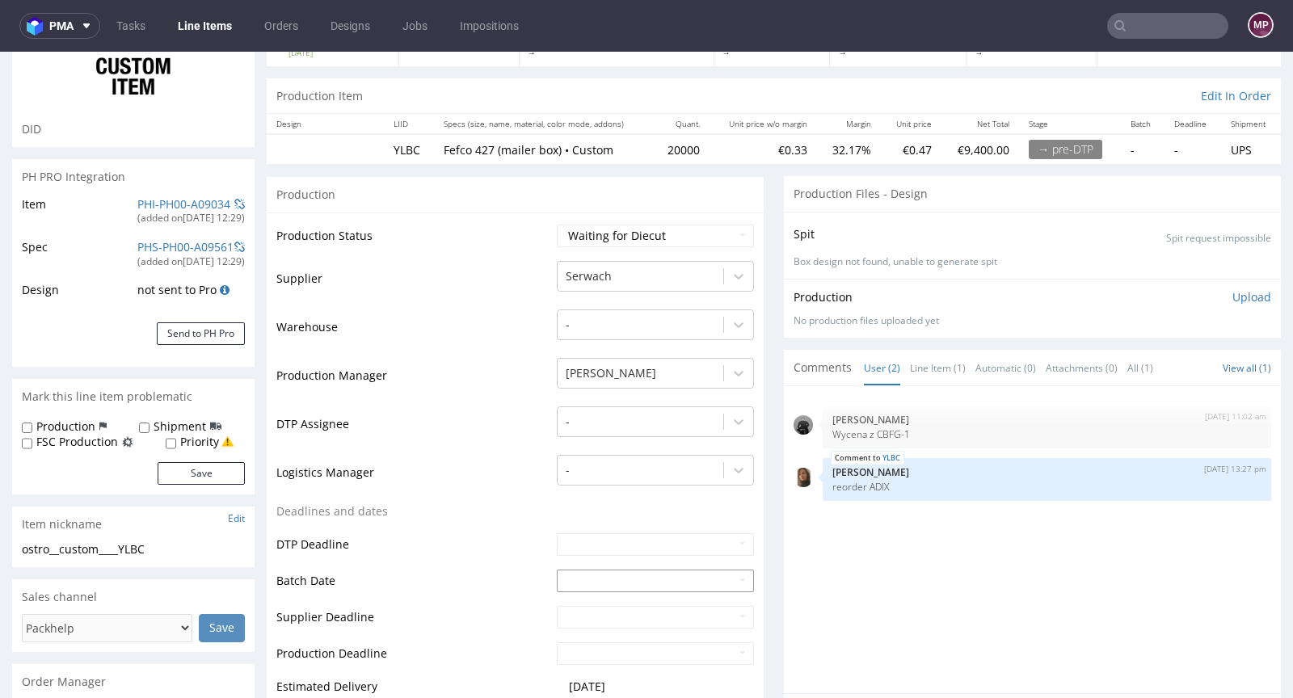
scroll to position [0, 0]
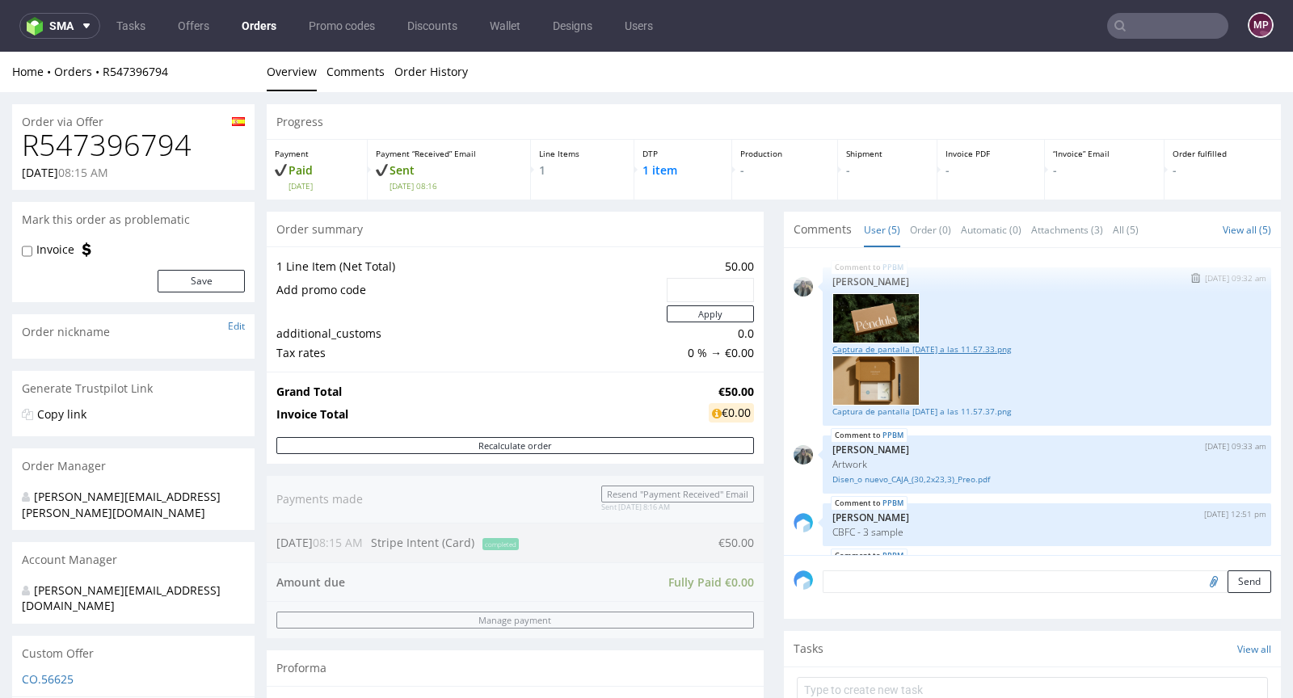
click at [887, 349] on link "Captura de pantalla [DATE] a las 11.57.33.png" at bounding box center [1046, 349] width 429 height 12
click at [916, 406] on link "Captura de pantalla [DATE] a las 11.57.37.png" at bounding box center [1046, 412] width 429 height 12
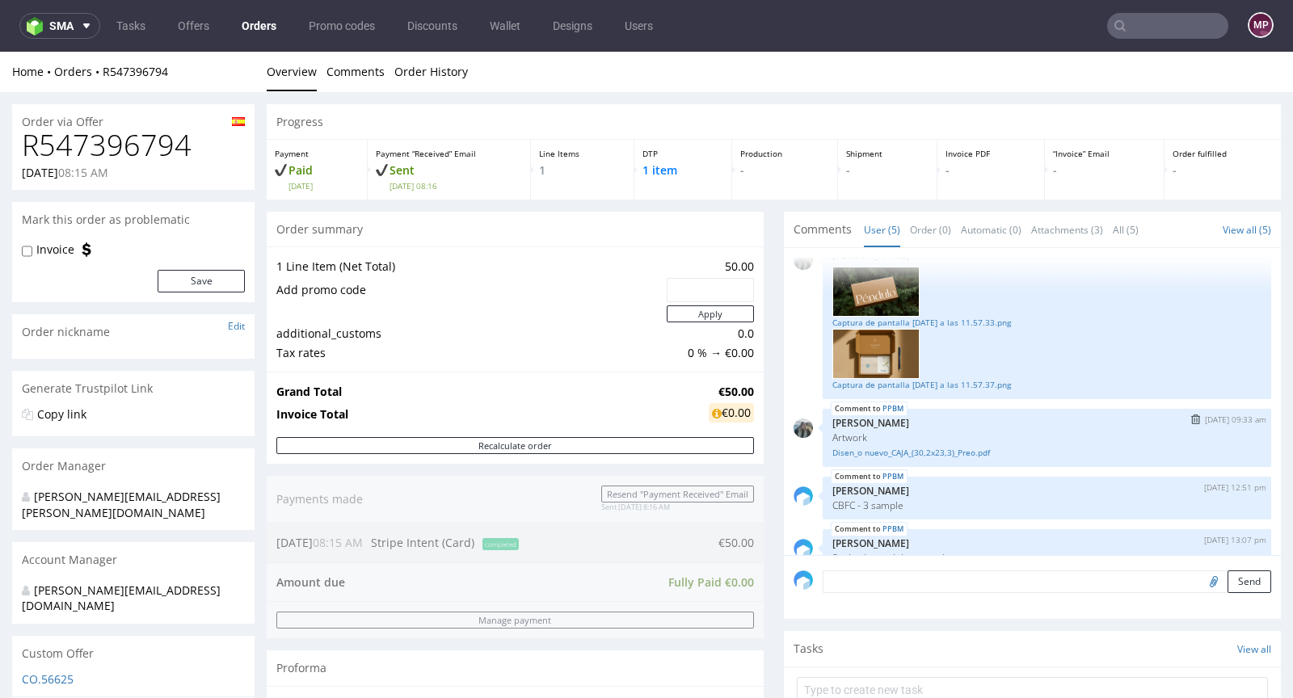
scroll to position [30, 0]
click at [930, 446] on link "Disen_o nuevo_CAJA_(30,2x23,3)_Preo.pdf" at bounding box center [1046, 449] width 429 height 12
click at [889, 445] on link "Disen_o nuevo_CAJA_(30,2x23,3)_Preo.pdf" at bounding box center [1046, 449] width 429 height 12
click at [952, 444] on link "Disen_o nuevo_CAJA_(30,2x23,3)_Preo.pdf" at bounding box center [1046, 449] width 429 height 12
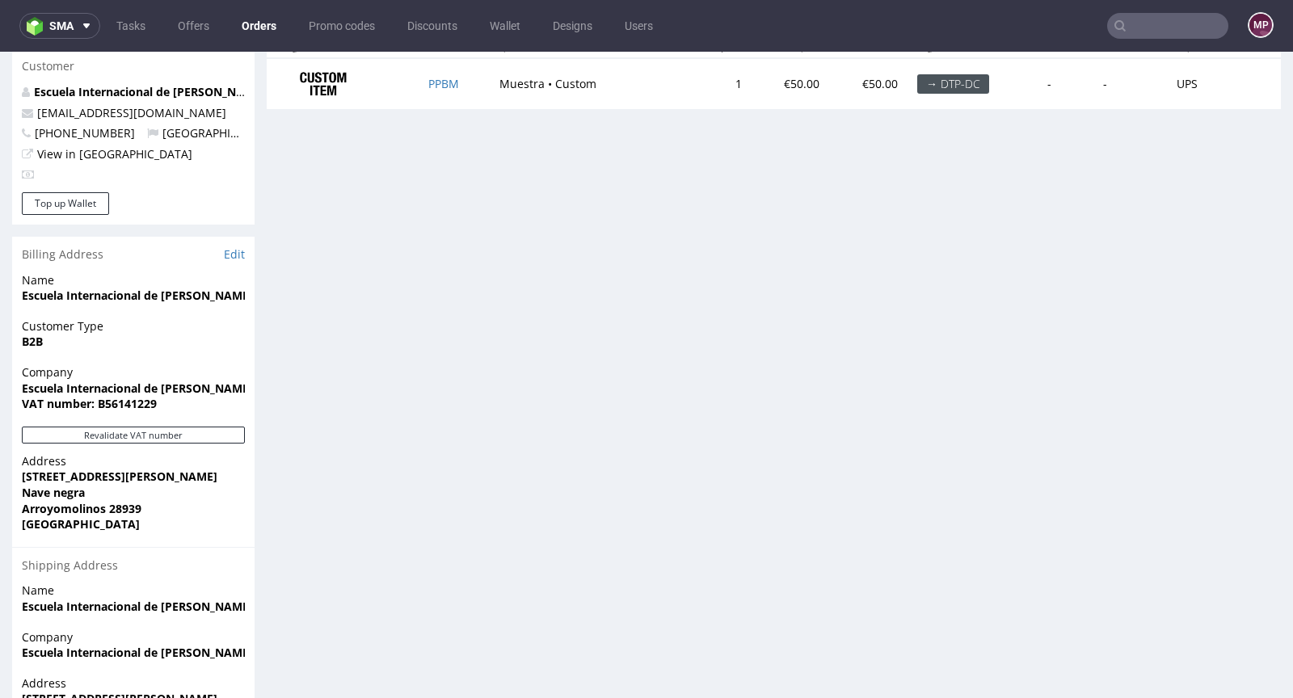
scroll to position [860, 0]
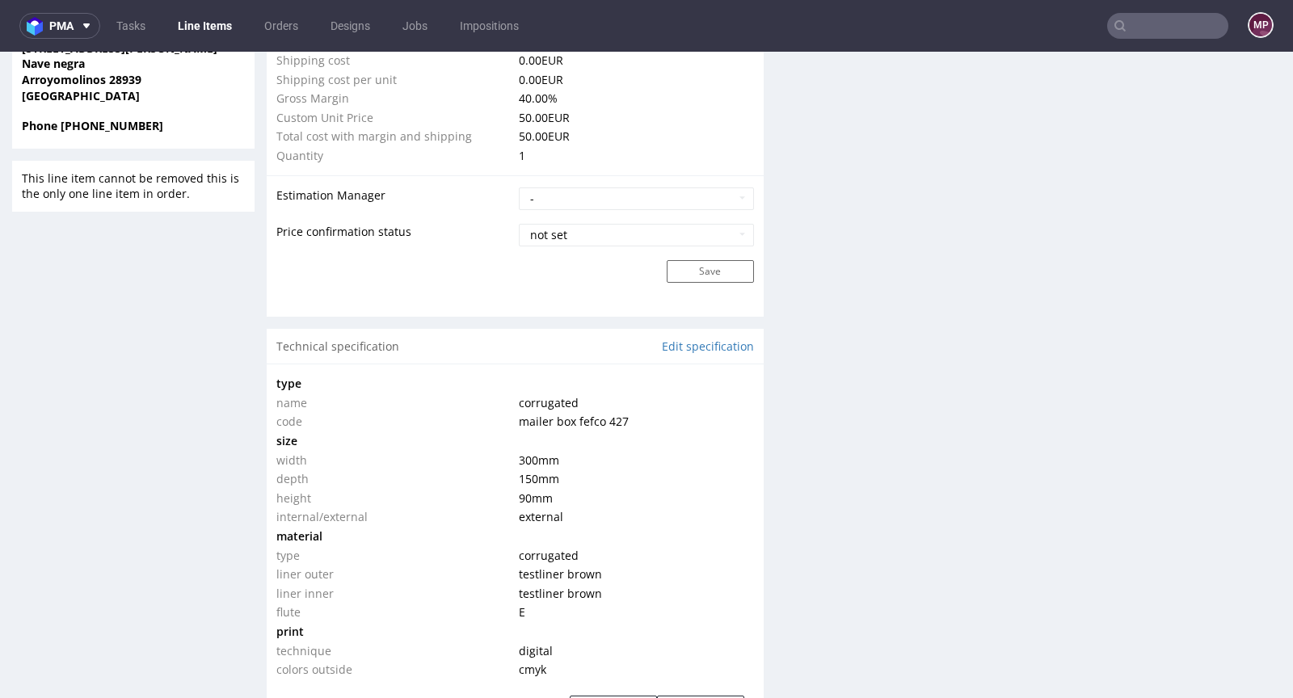
scroll to position [1347, 0]
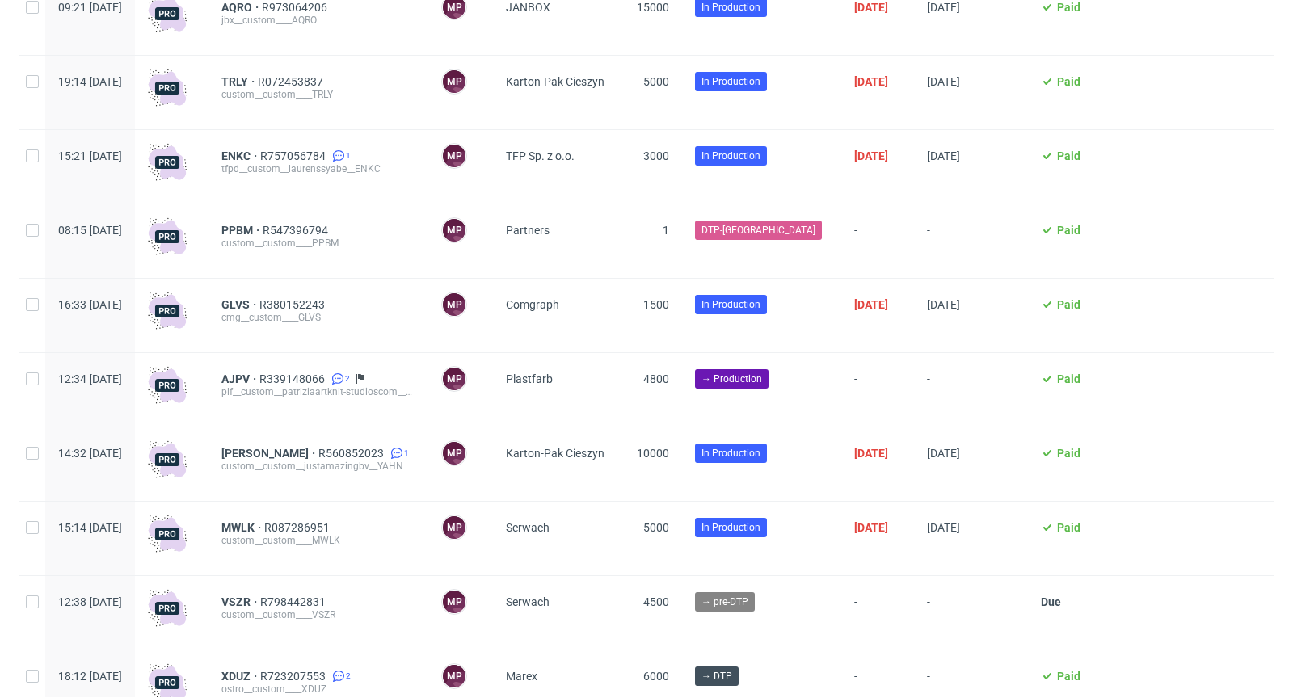
scroll to position [1084, 0]
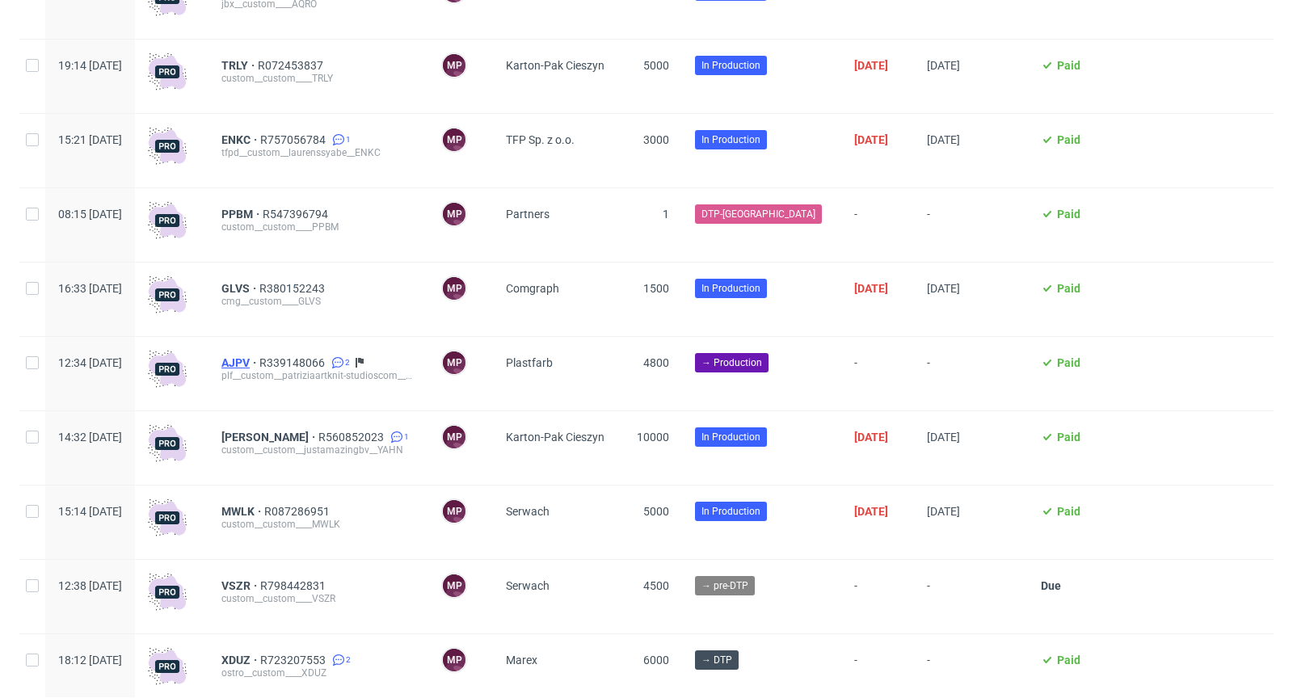
click at [259, 362] on span "AJPV" at bounding box center [240, 362] width 38 height 13
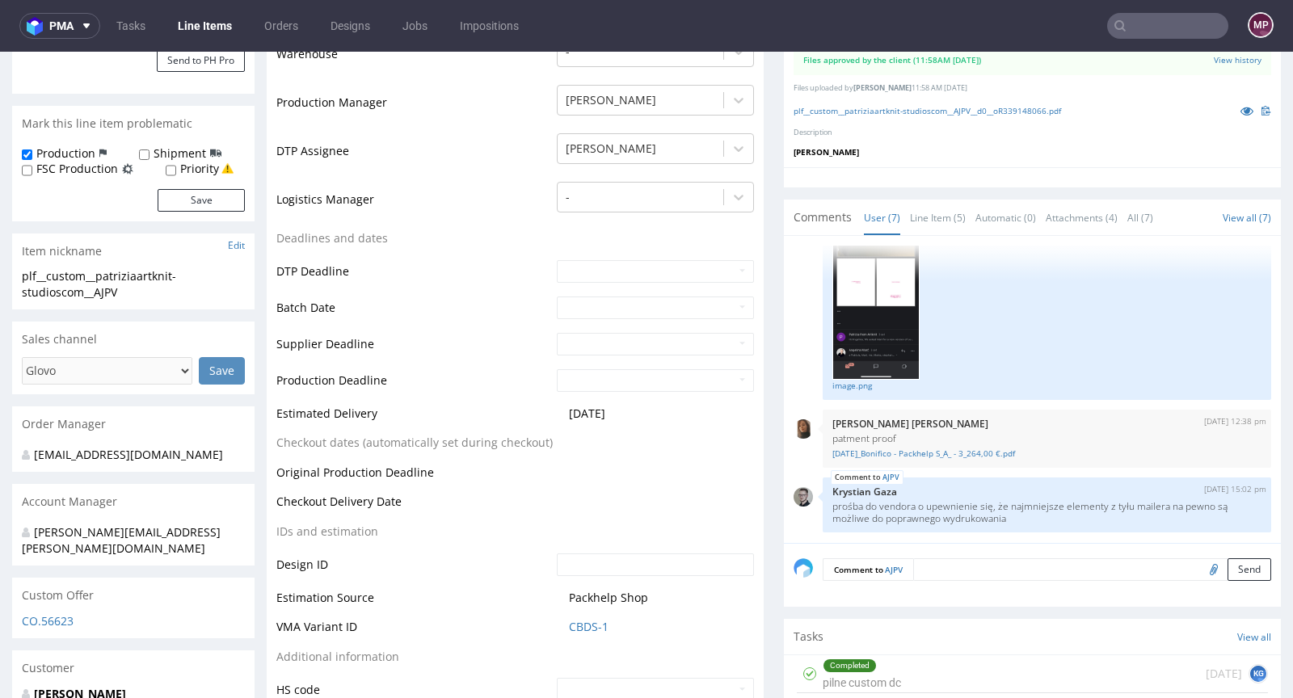
scroll to position [589, 0]
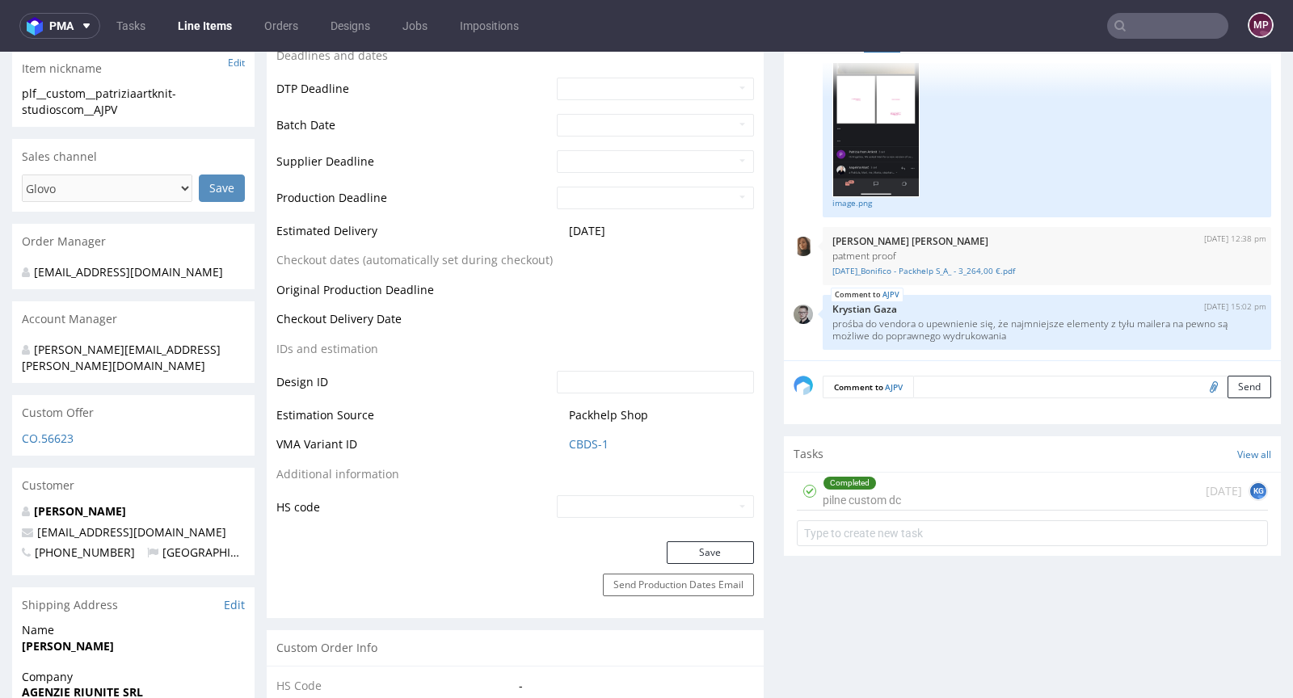
click at [947, 382] on textarea at bounding box center [1092, 387] width 358 height 23
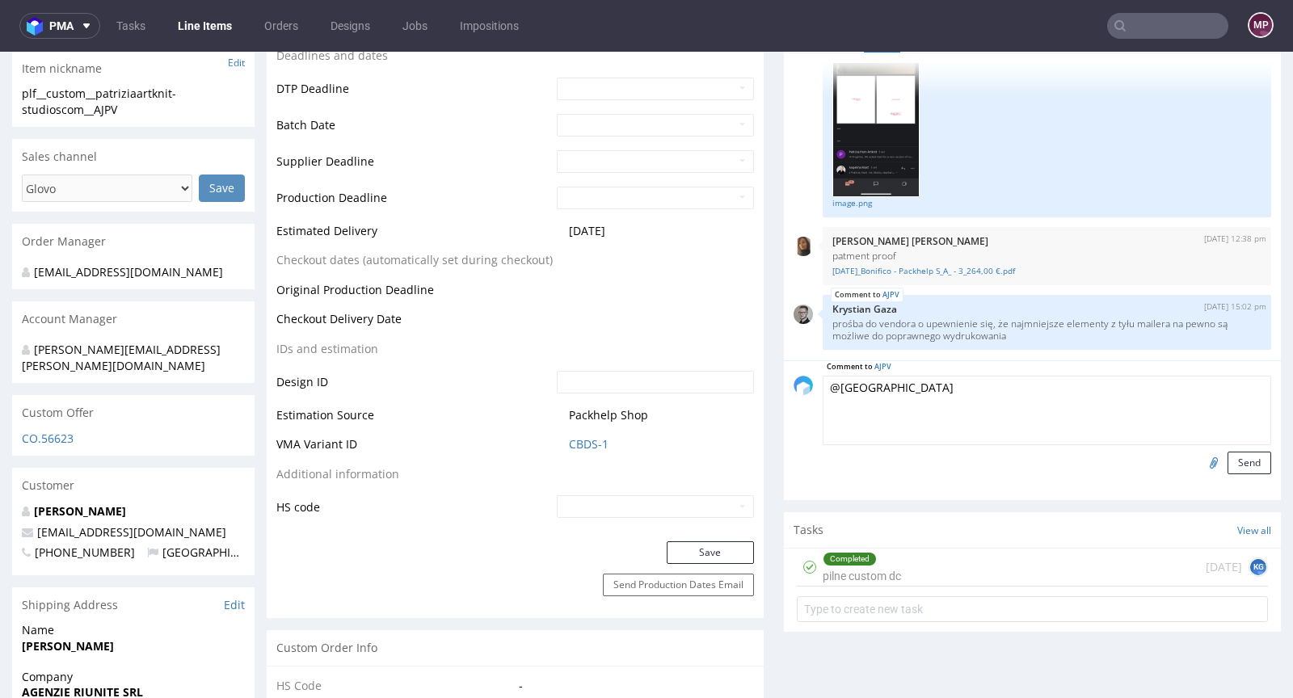
paste textarea "grubość linii jest do poprawienia"
paste textarea "Minimalna grubości linii 0,2mm i z wybrania 0,3mm."
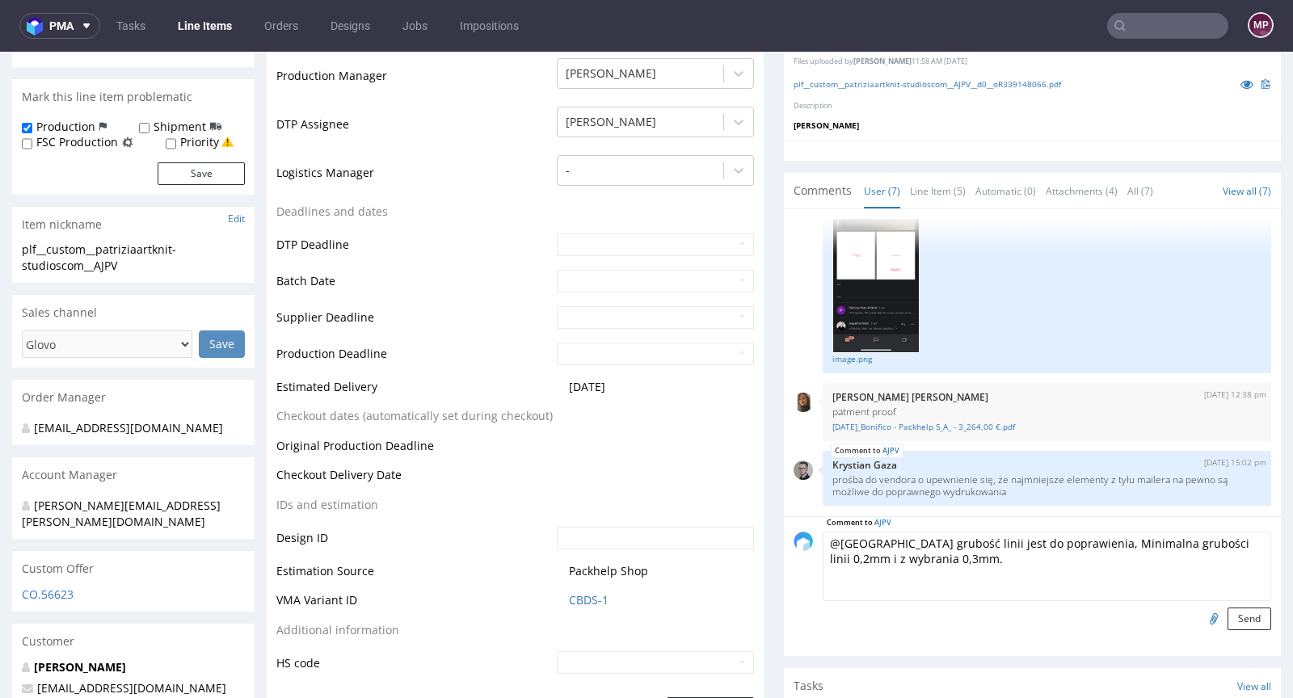
scroll to position [432, 0]
click at [1040, 540] on textarea "@Gaza grubość linii jest do poprawienia, Minimalna grubości linii 0,2mm i z wyb…" at bounding box center [1046, 566] width 448 height 69
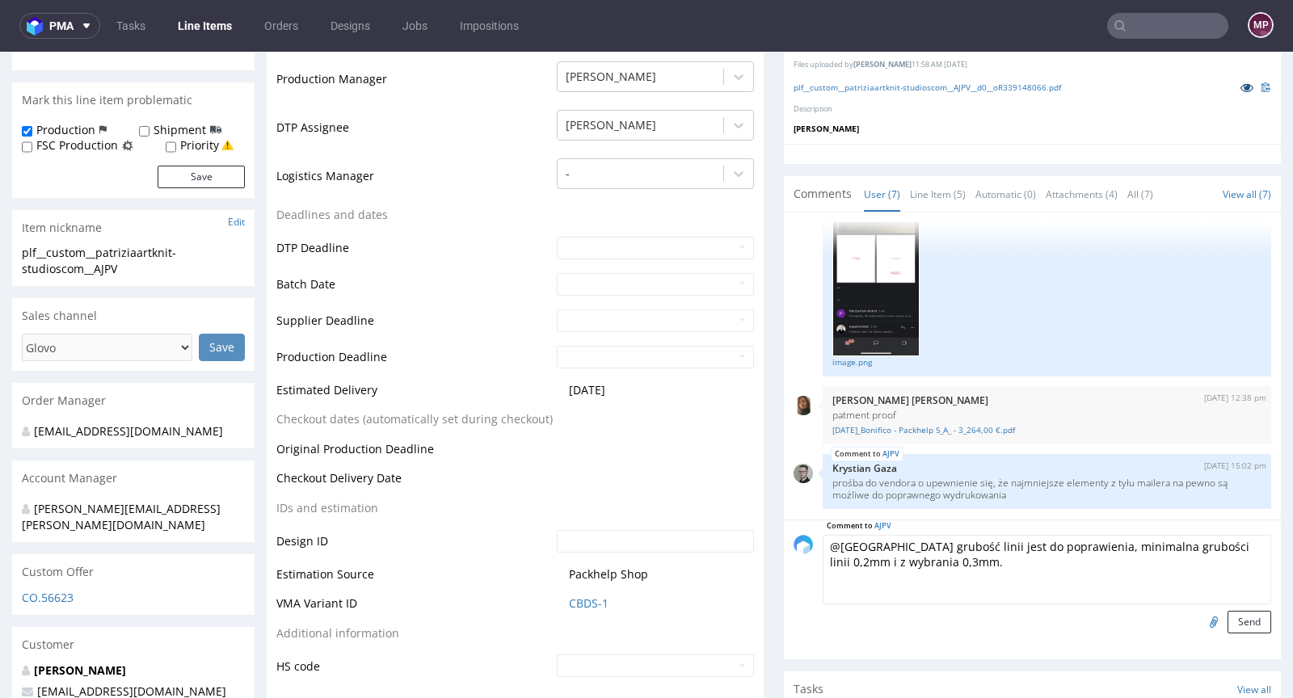
scroll to position [429, 0]
type textarea "@Gaza grubość linii jest do poprawienia, minimalna grubości linii 0,2mm i z wyb…"
click at [1240, 82] on icon at bounding box center [1246, 87] width 13 height 11
click at [1240, 90] on icon at bounding box center [1246, 87] width 13 height 11
drag, startPoint x: 927, startPoint y: 557, endPoint x: 857, endPoint y: 541, distance: 72.1
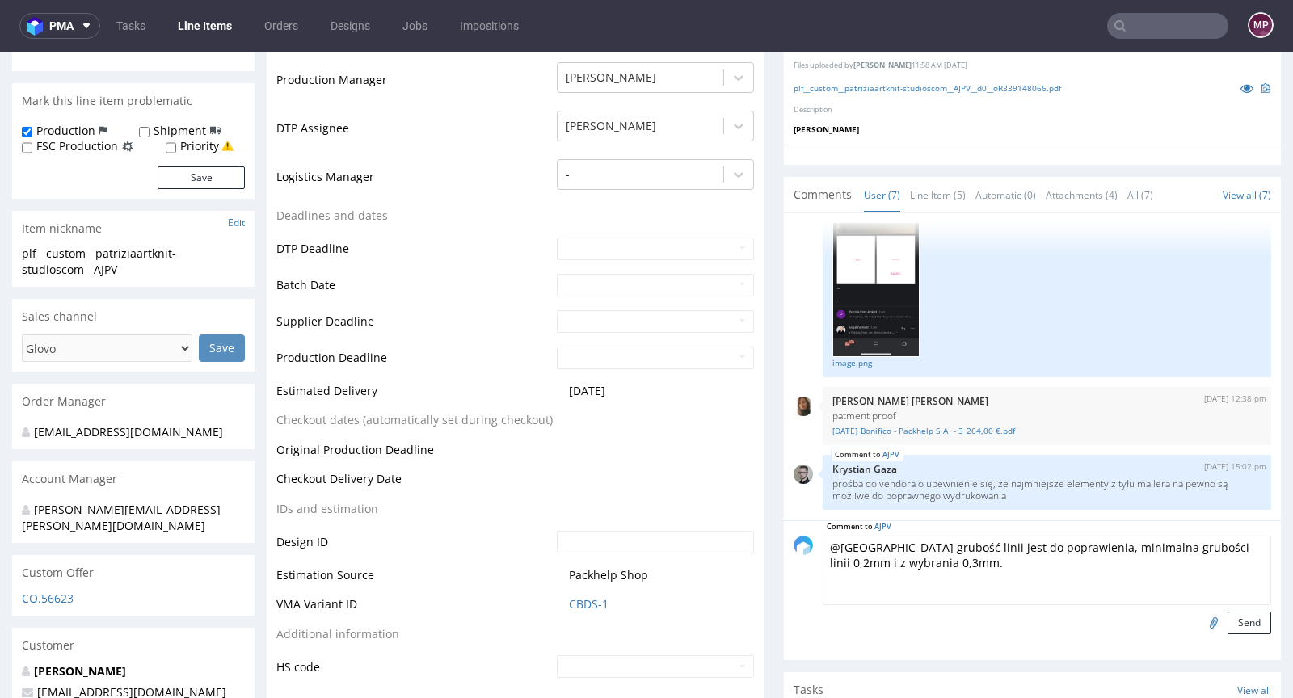
click at [857, 541] on textarea "@Gaza grubość linii jest do poprawienia, minimalna grubości linii 0,2mm i z wyb…" at bounding box center [1046, 570] width 448 height 69
click at [1227, 617] on button "Send" at bounding box center [1249, 623] width 44 height 23
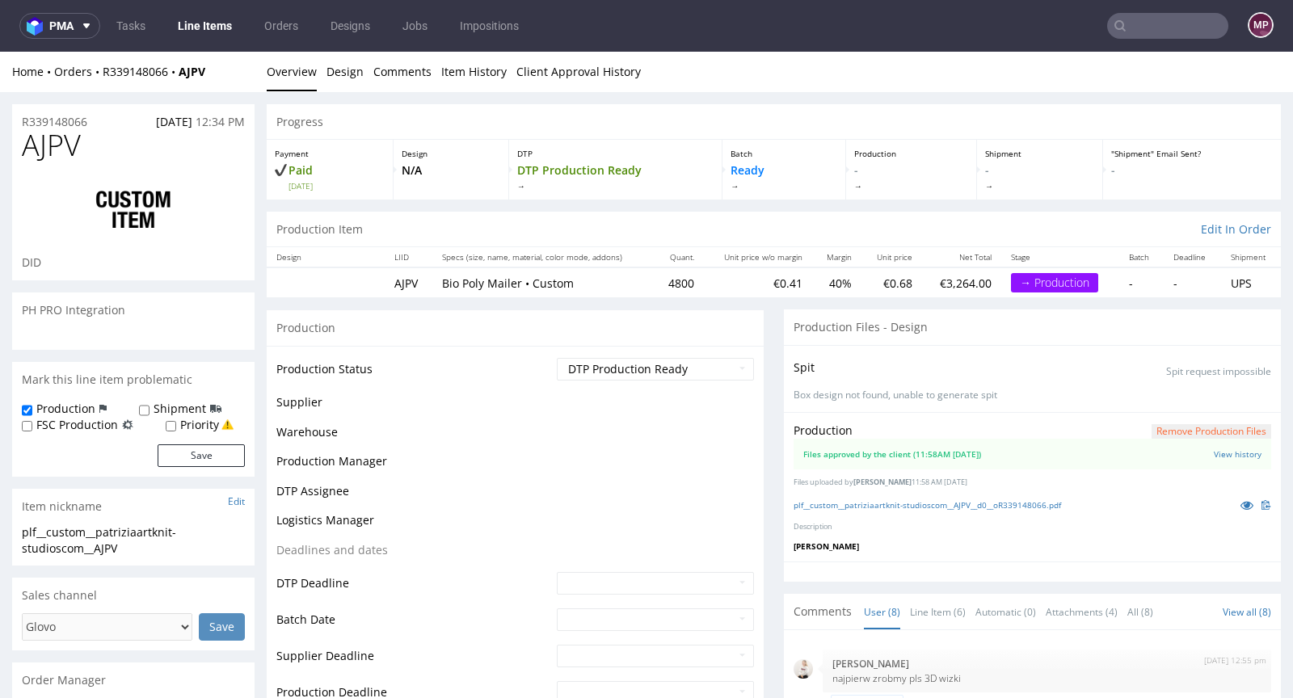
scroll to position [418, 0]
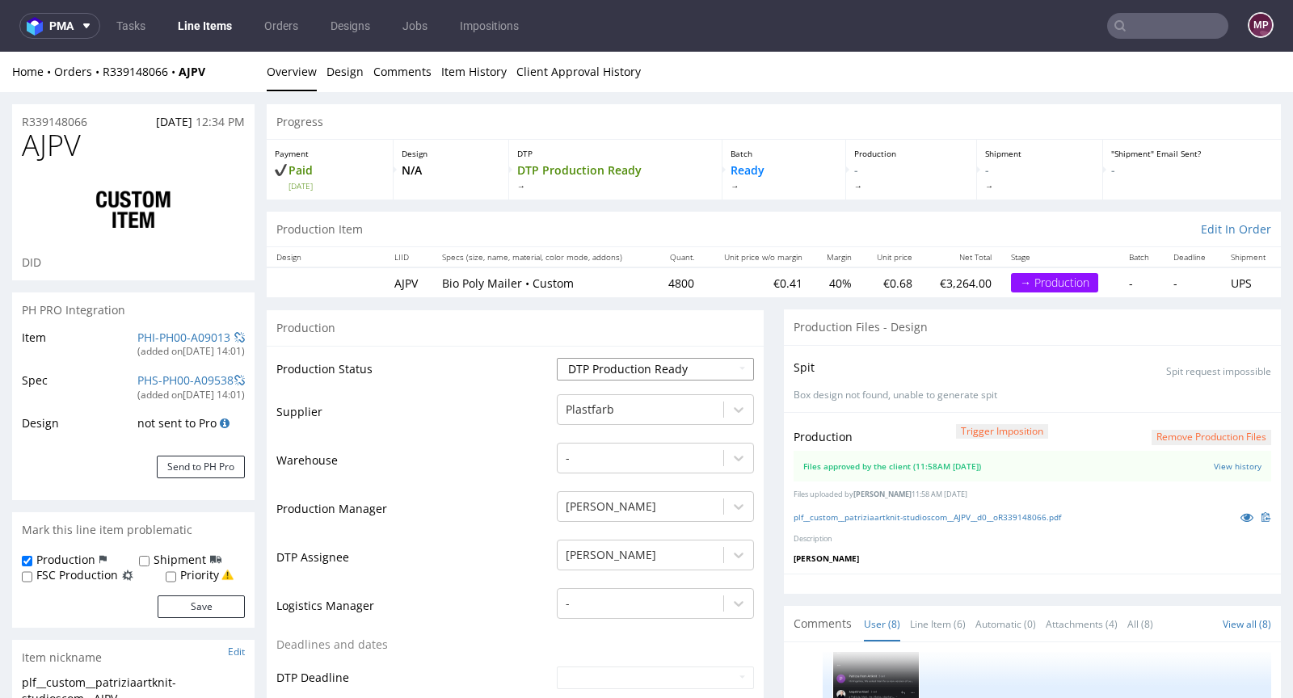
click at [618, 358] on select "Waiting for Artwork Waiting for Diecut Waiting for Mockup Waiting for DTP Waiti…" at bounding box center [655, 369] width 197 height 23
select select "back_for_dtp"
click at [557, 358] on select "Waiting for Artwork Waiting for Diecut Waiting for Mockup Waiting for DTP Waiti…" at bounding box center [655, 369] width 197 height 23
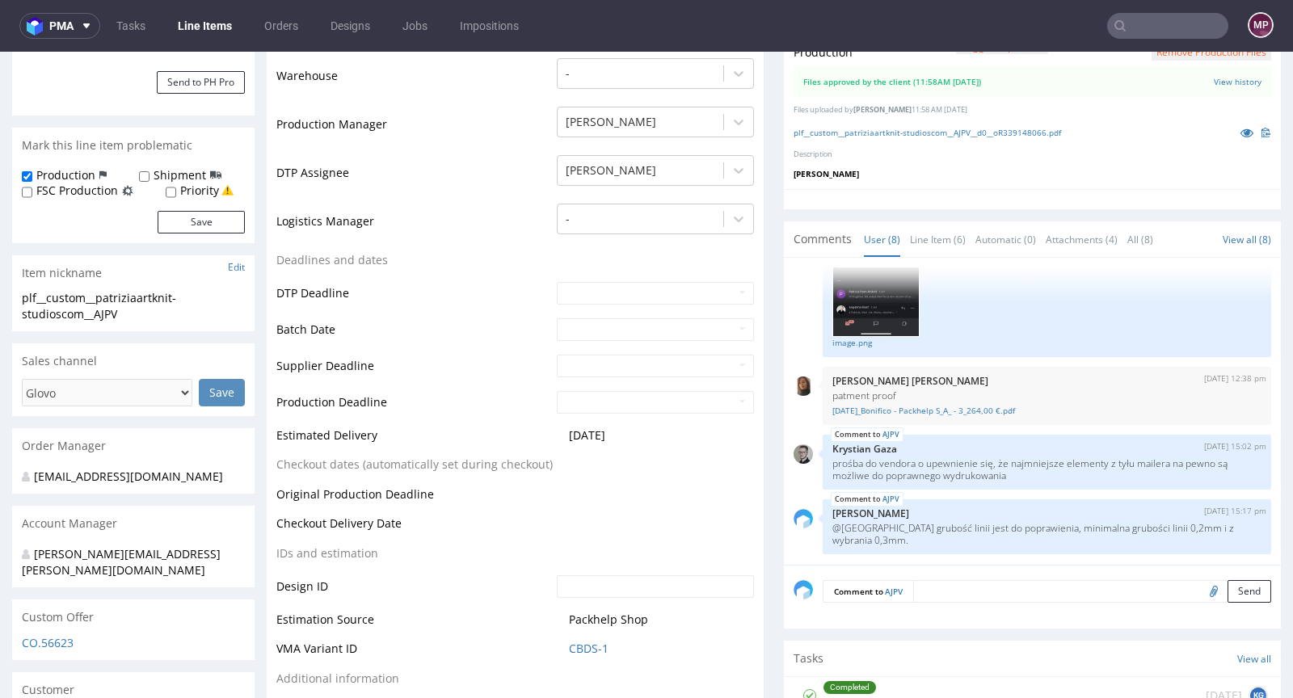
scroll to position [505, 0]
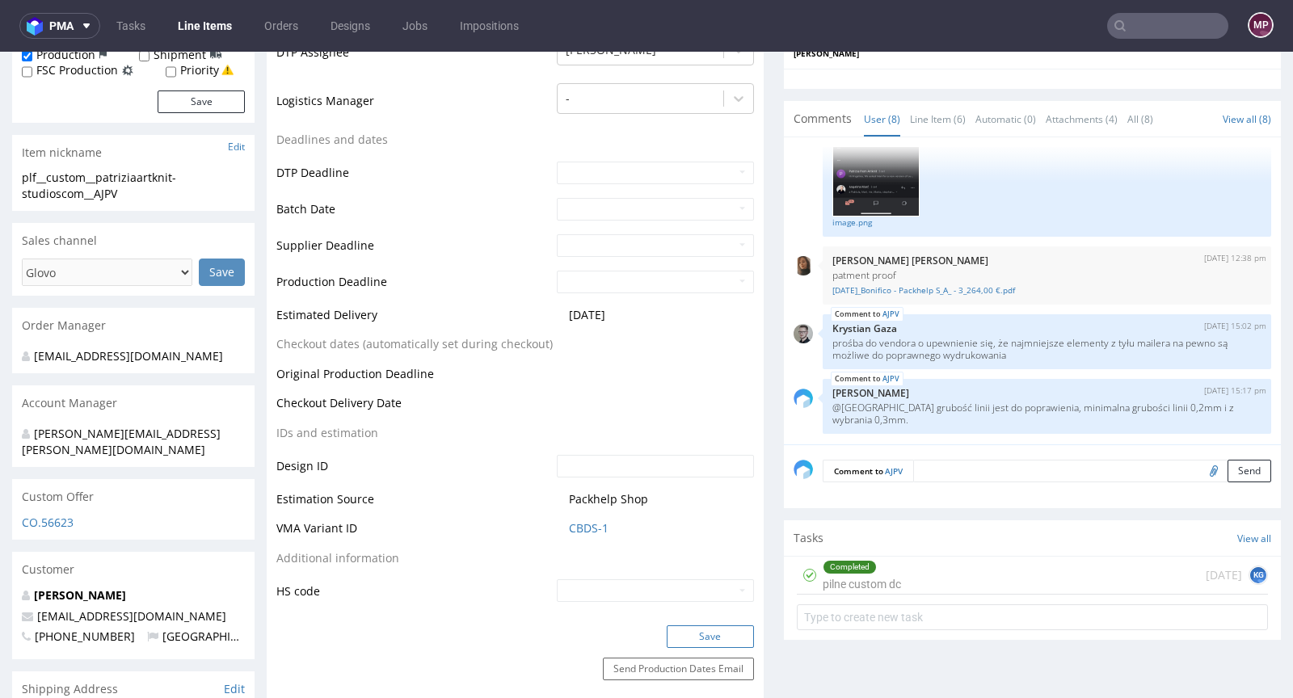
click at [694, 629] on button "Save" at bounding box center [709, 636] width 87 height 23
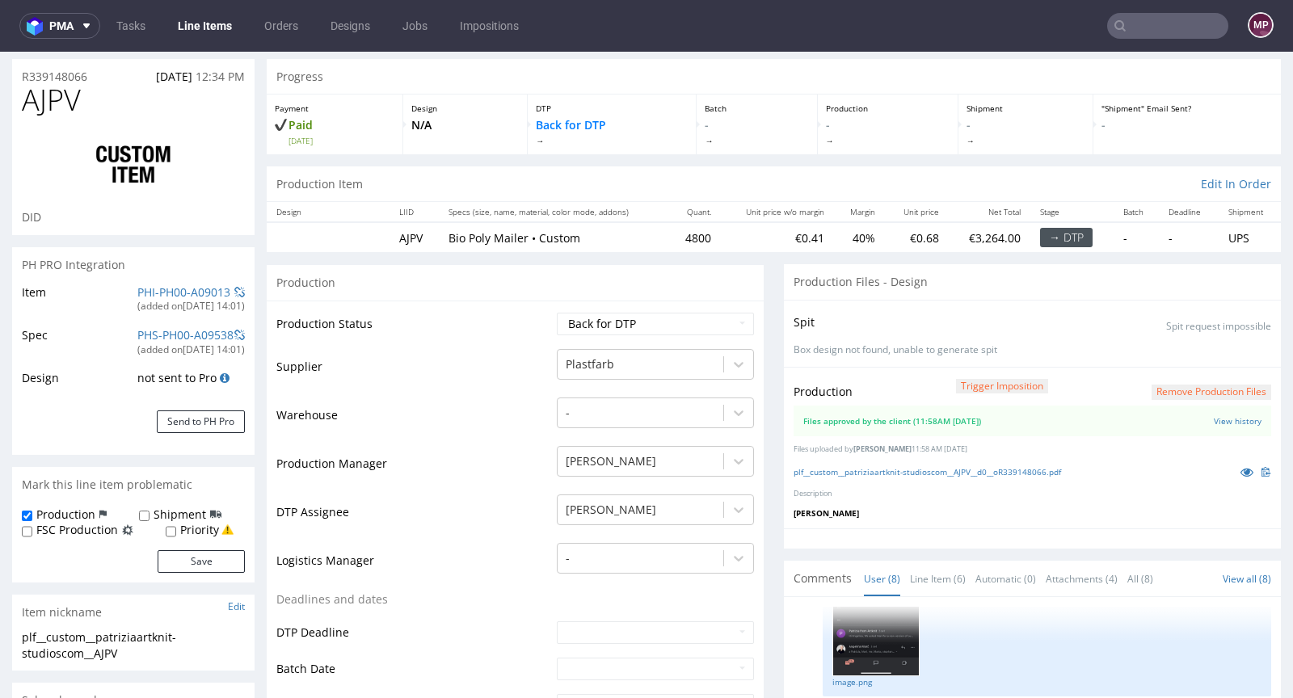
scroll to position [0, 0]
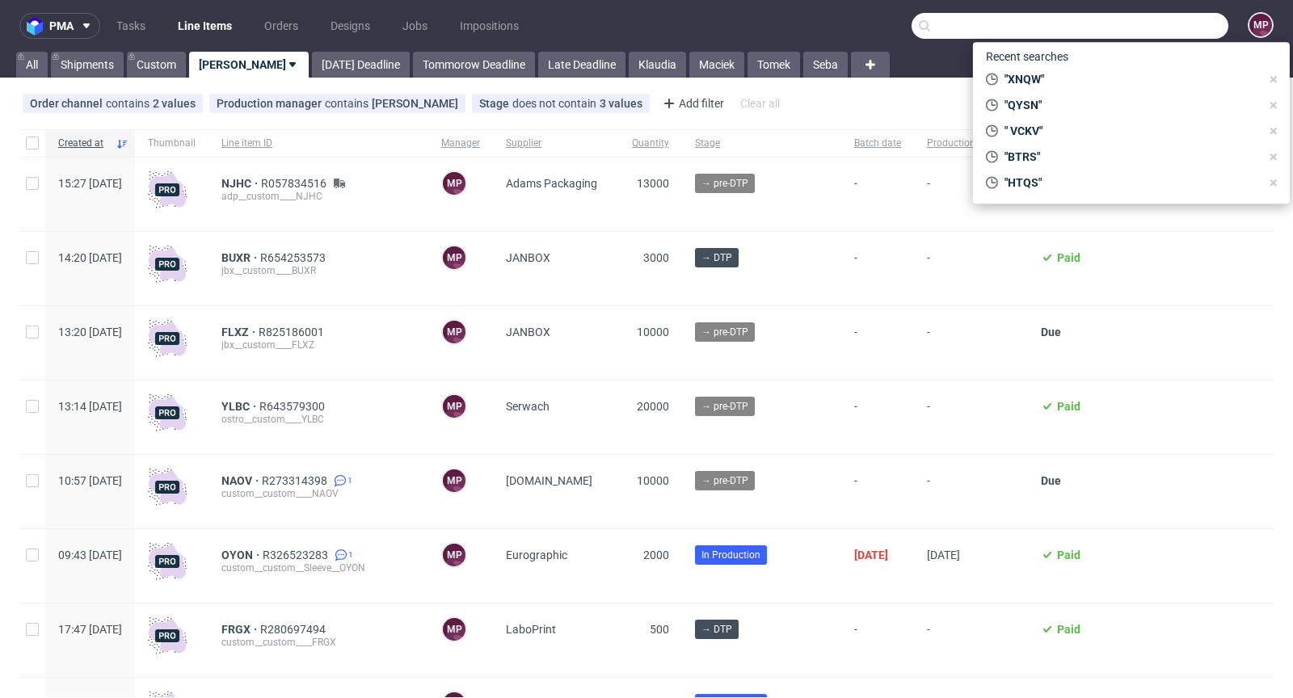
click at [1164, 31] on input "text" at bounding box center [1069, 26] width 317 height 26
paste input "DMVU"
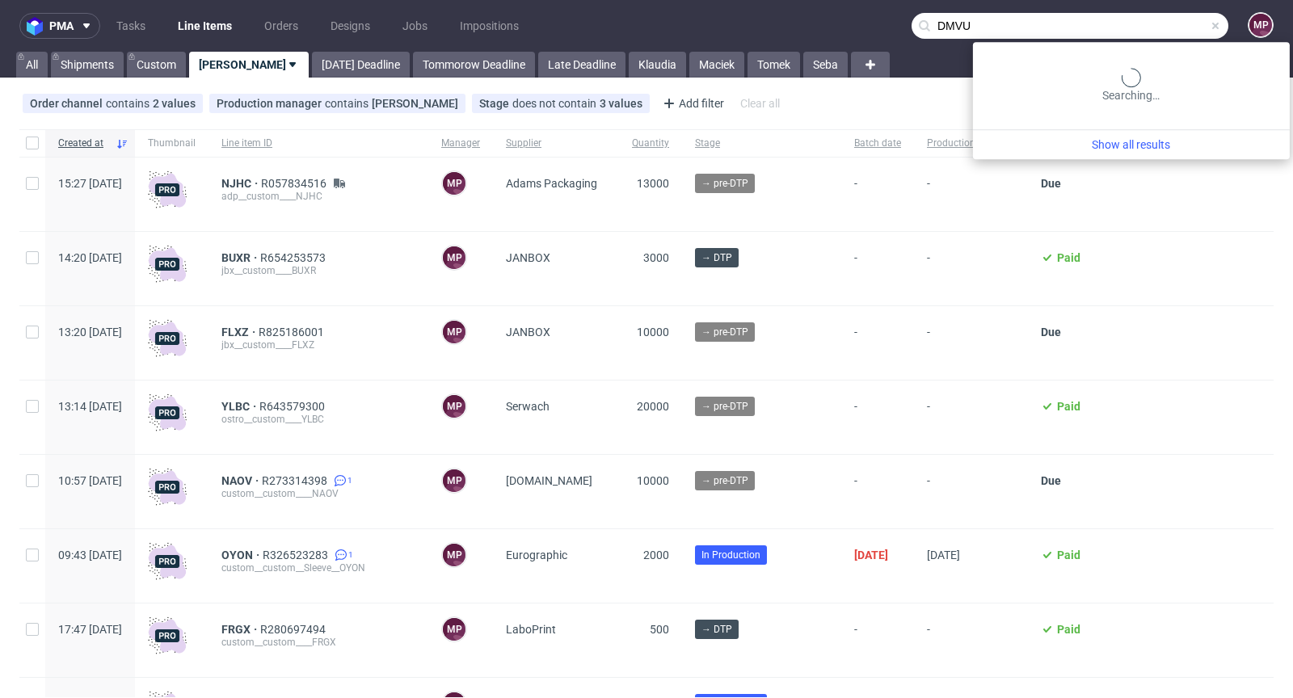
type input "DMVU"
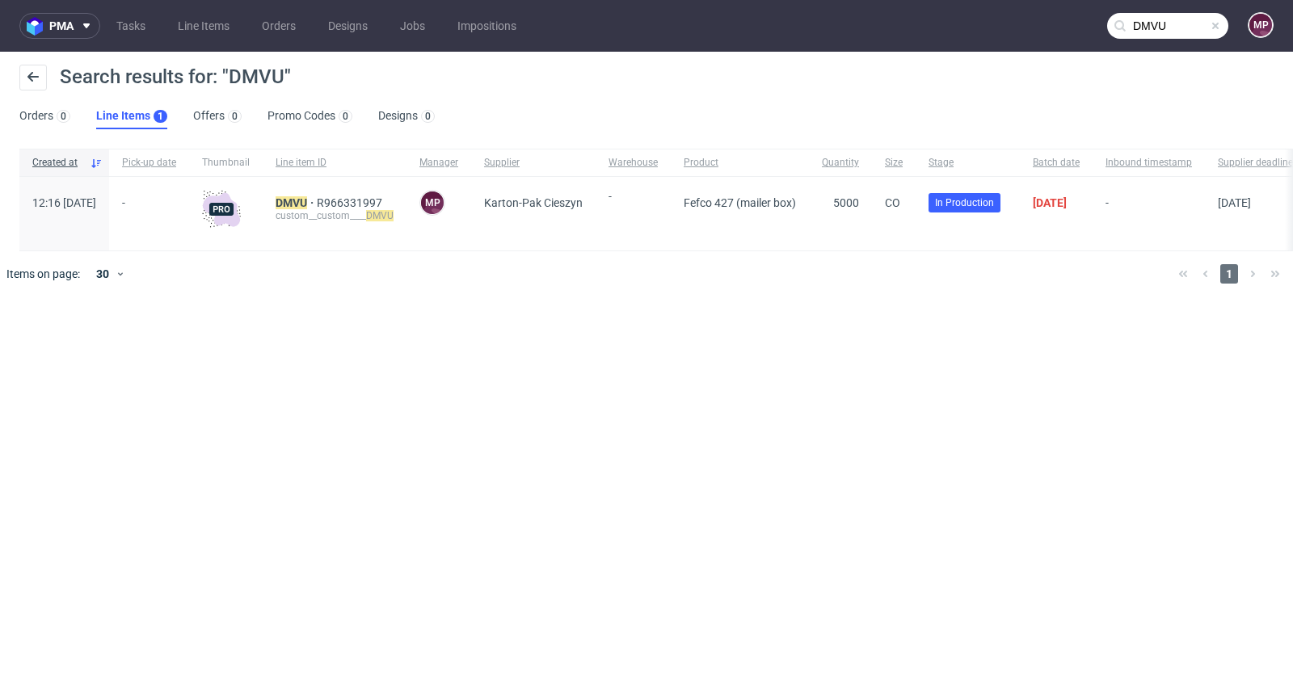
click at [348, 212] on div "custom__custom____ DMVU" at bounding box center [334, 215] width 118 height 13
click at [307, 200] on mark "DMVU" at bounding box center [291, 202] width 32 height 13
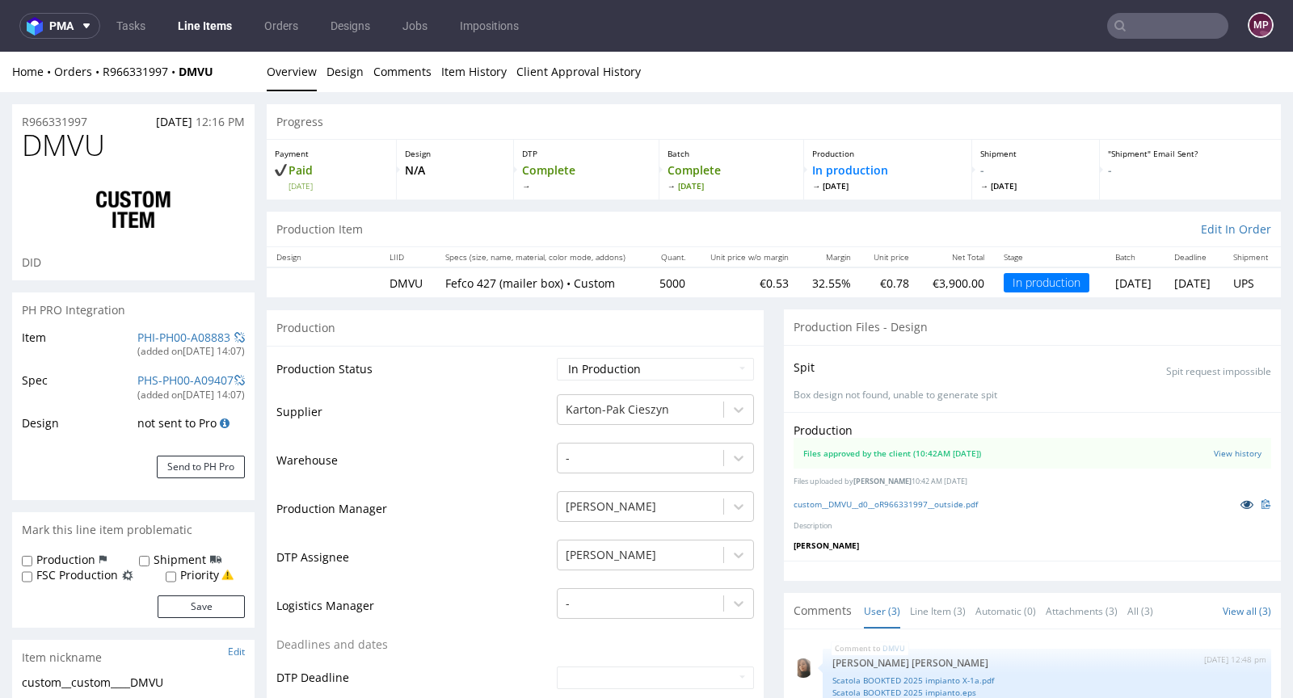
click at [1240, 504] on icon at bounding box center [1246, 503] width 13 height 11
